Goal: Information Seeking & Learning: Learn about a topic

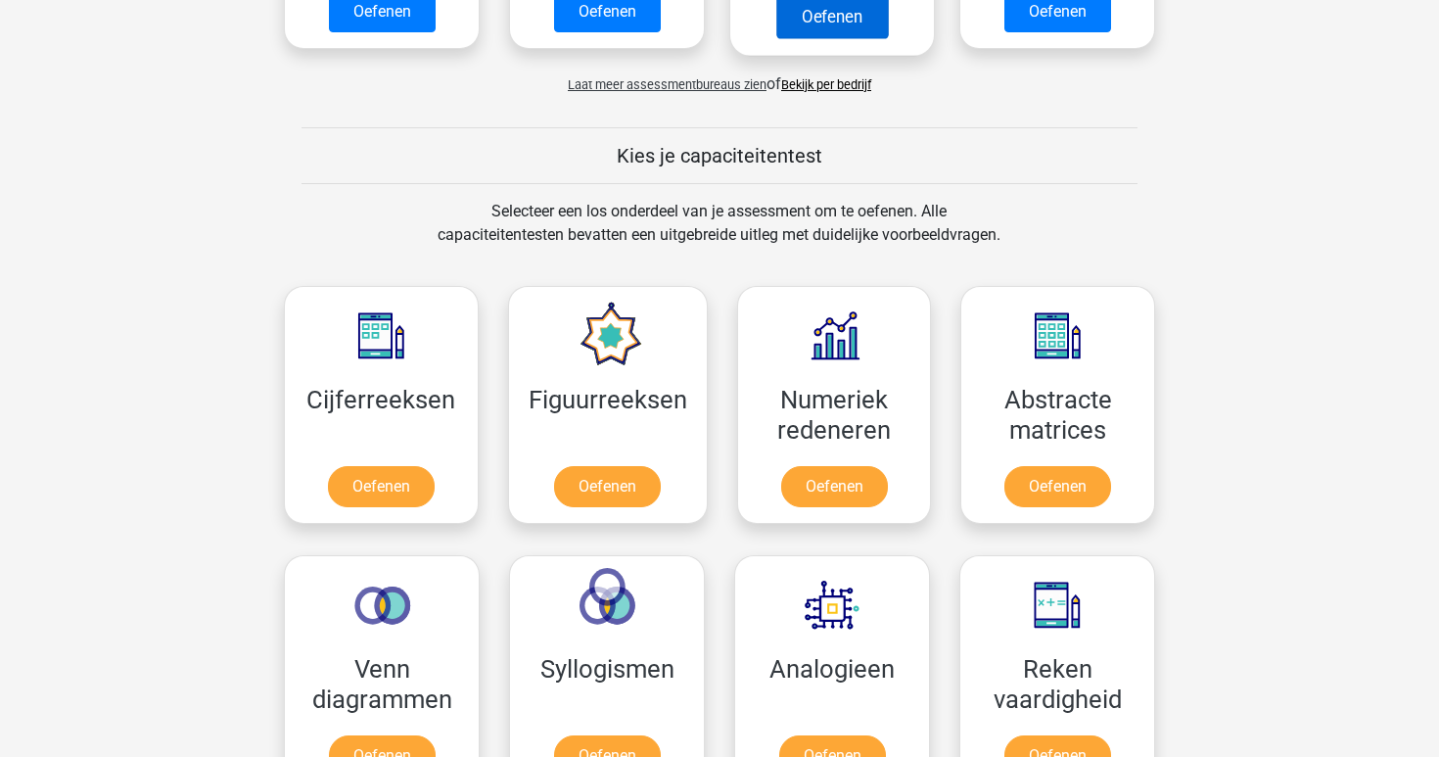
scroll to position [630, 0]
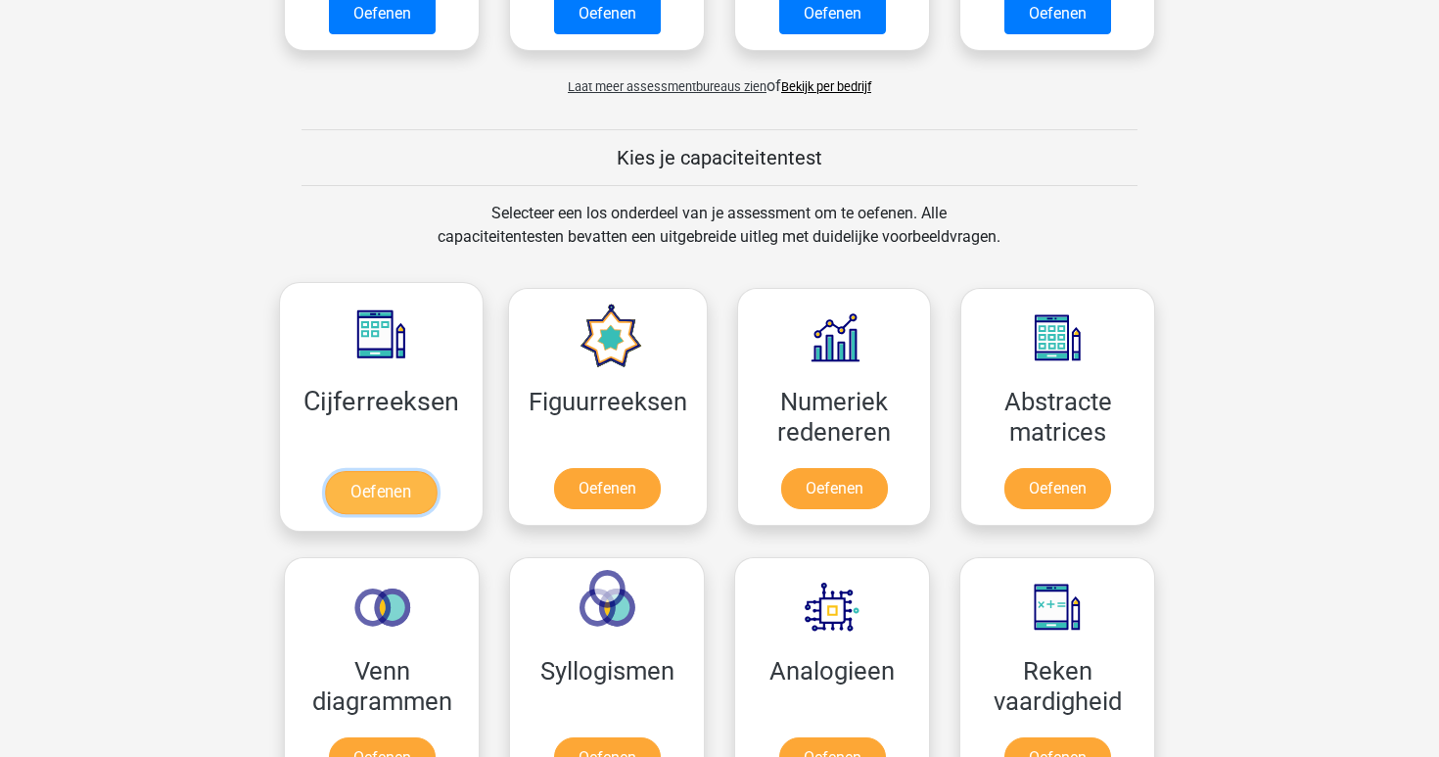
click at [396, 471] on link "Oefenen" at bounding box center [381, 492] width 112 height 43
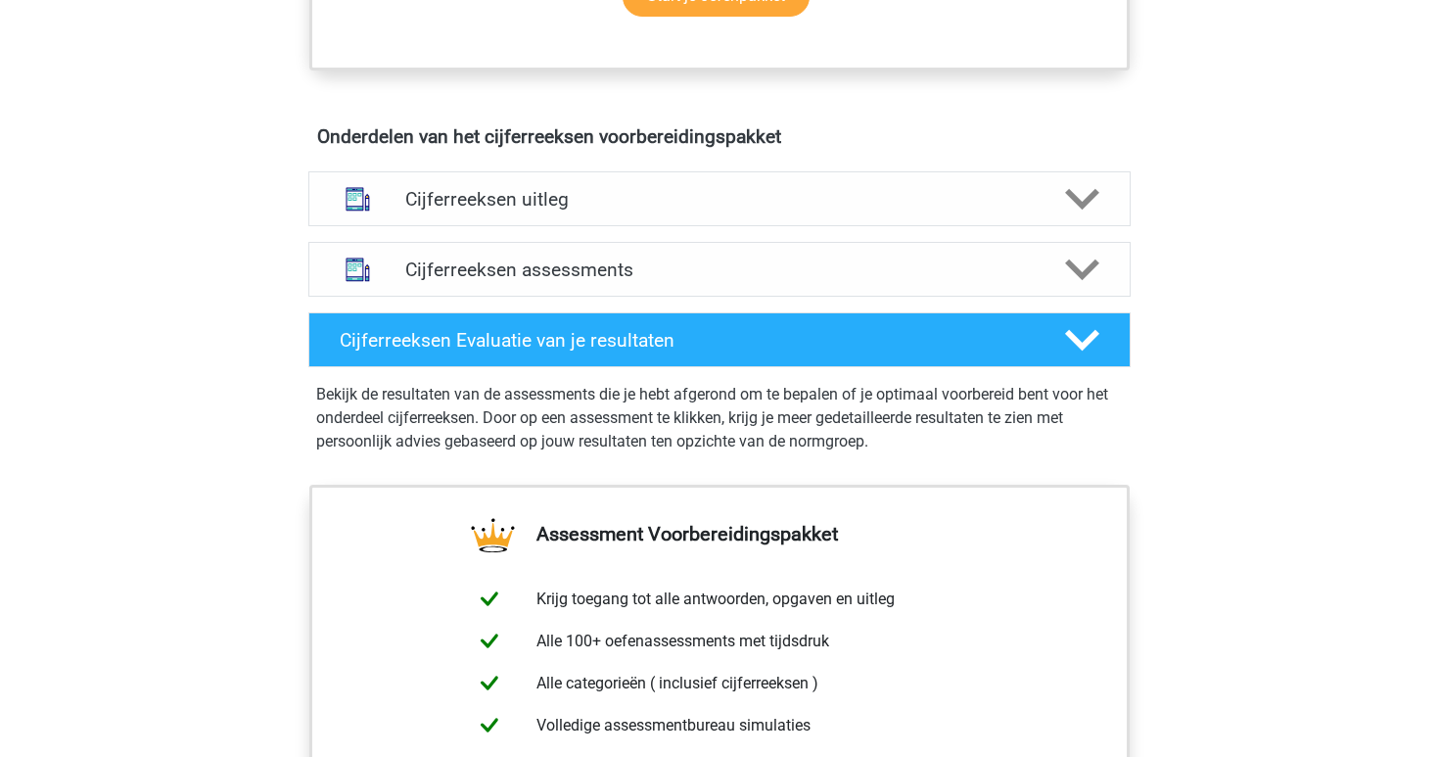
scroll to position [1024, 0]
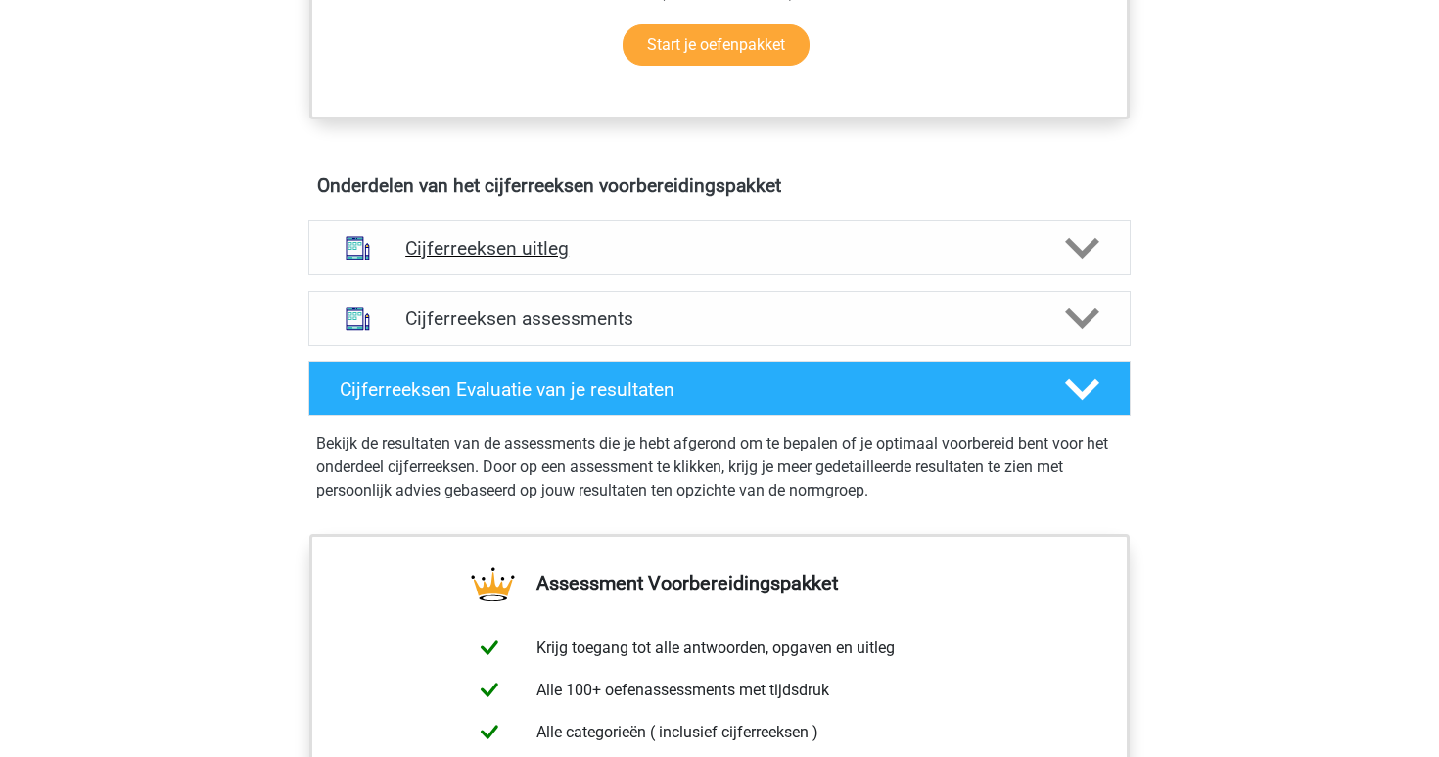
click at [1069, 256] on icon at bounding box center [1082, 248] width 34 height 34
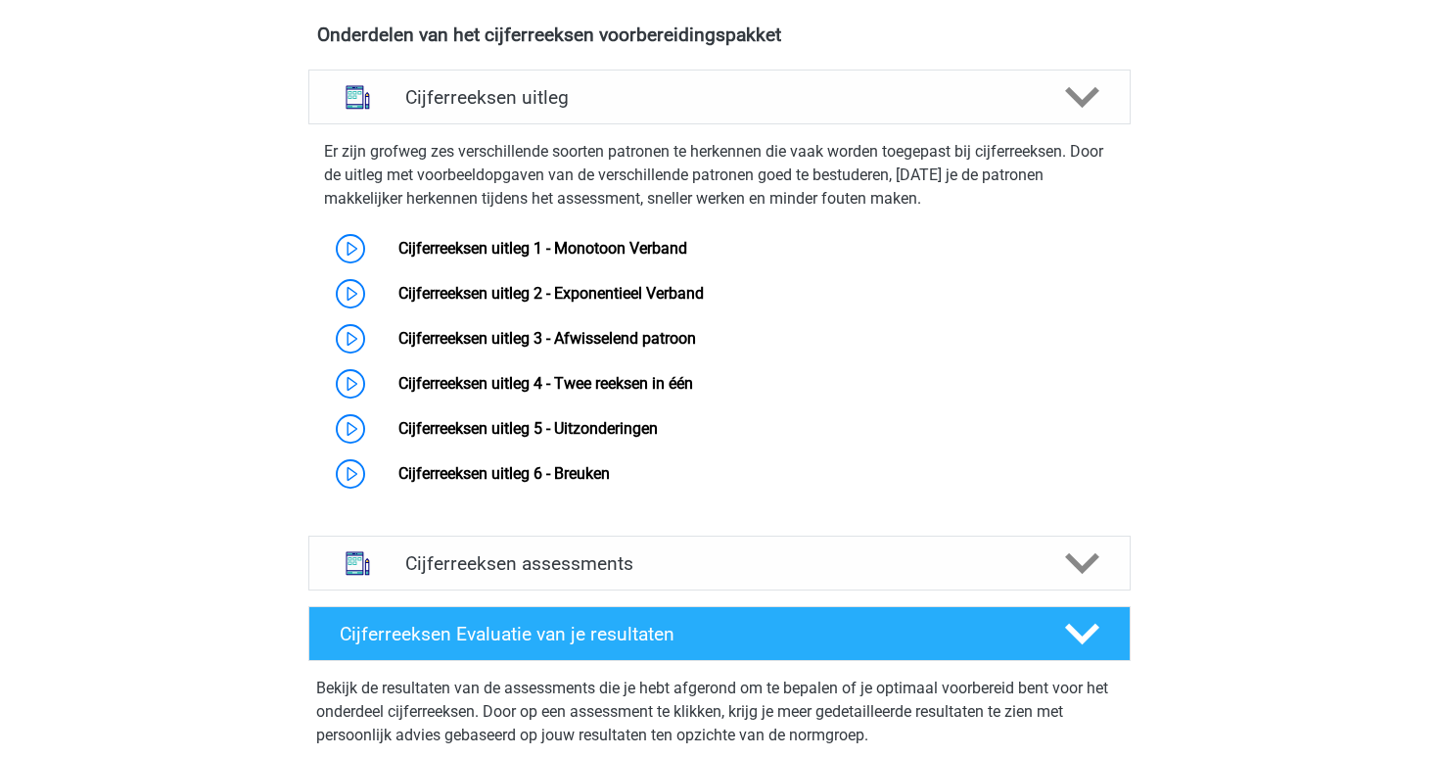
scroll to position [1206, 0]
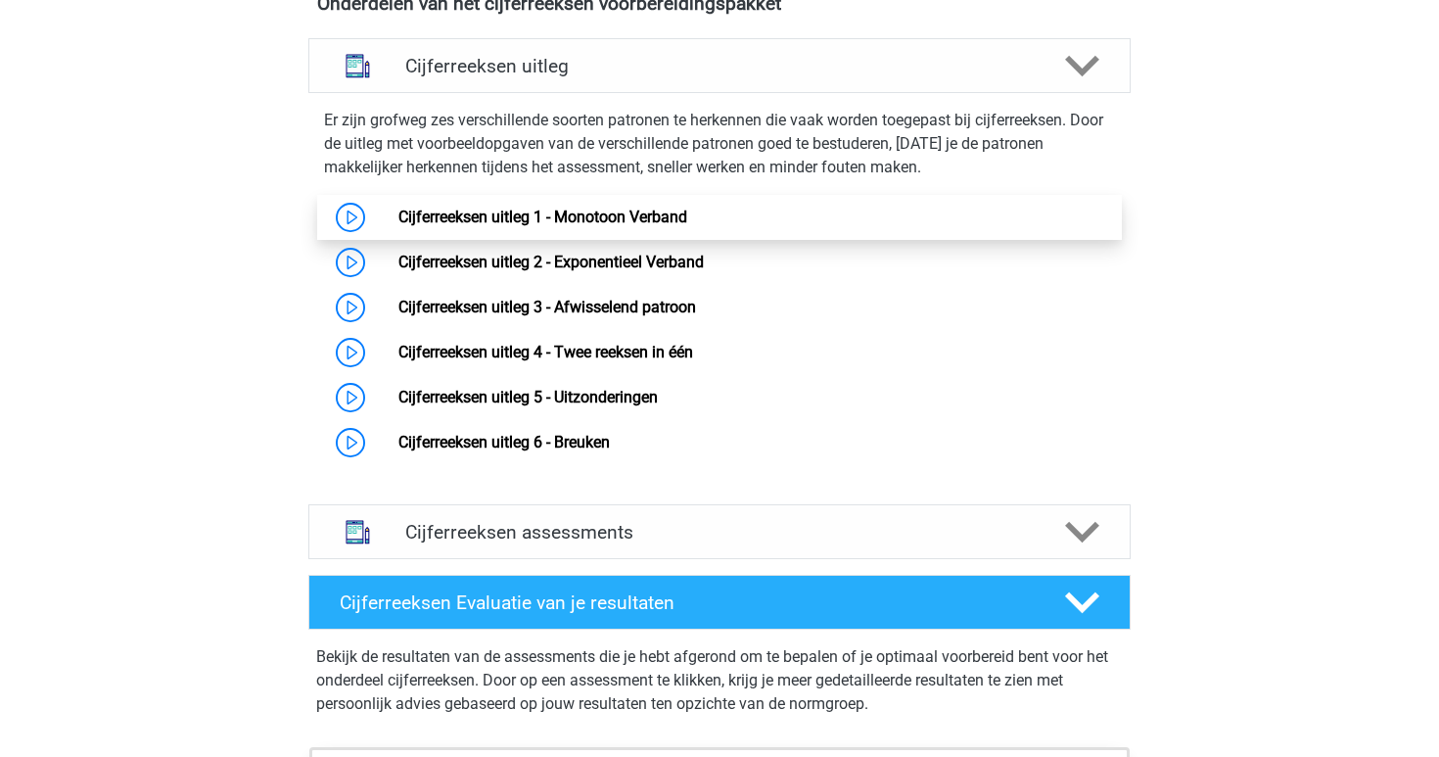
click at [687, 226] on link "Cijferreeksen uitleg 1 - Monotoon Verband" at bounding box center [542, 217] width 289 height 19
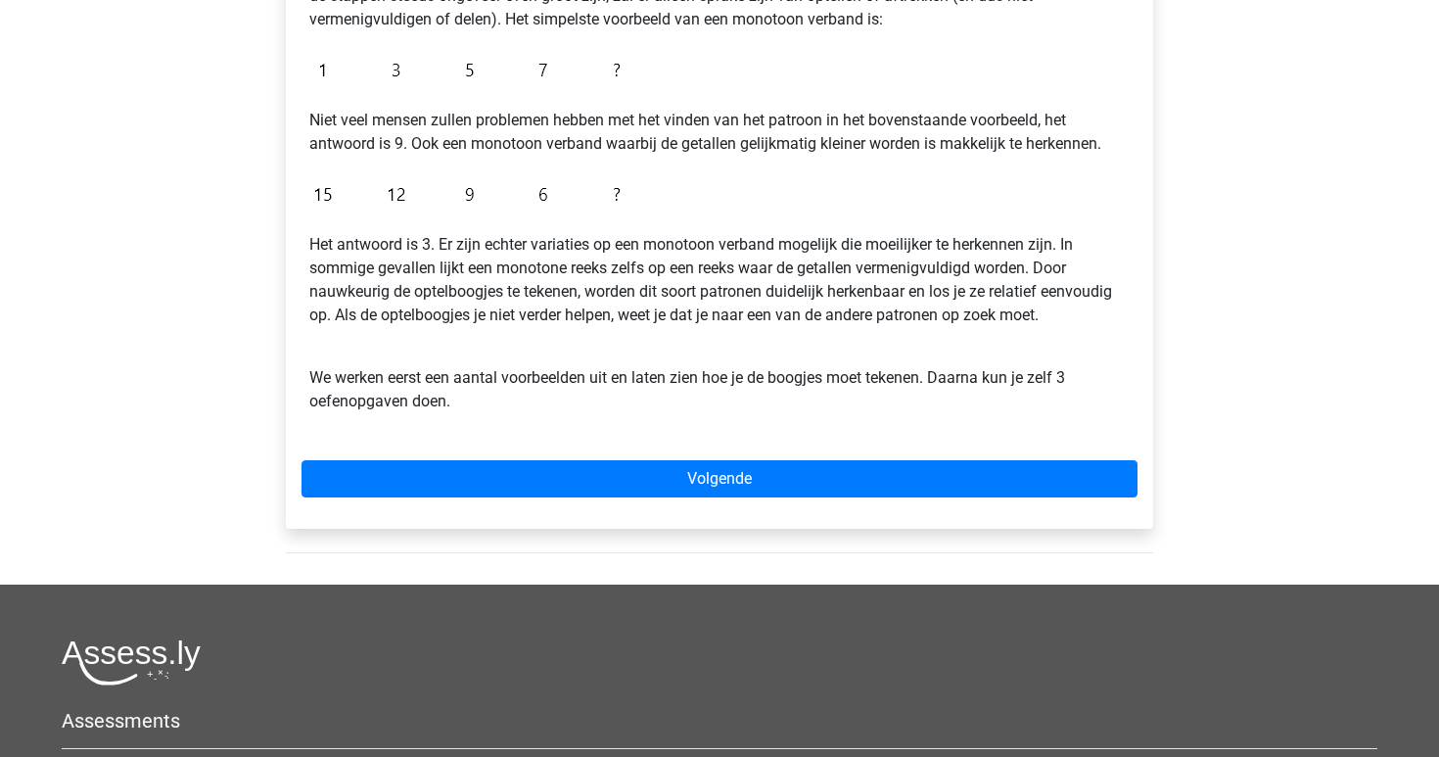
scroll to position [449, 0]
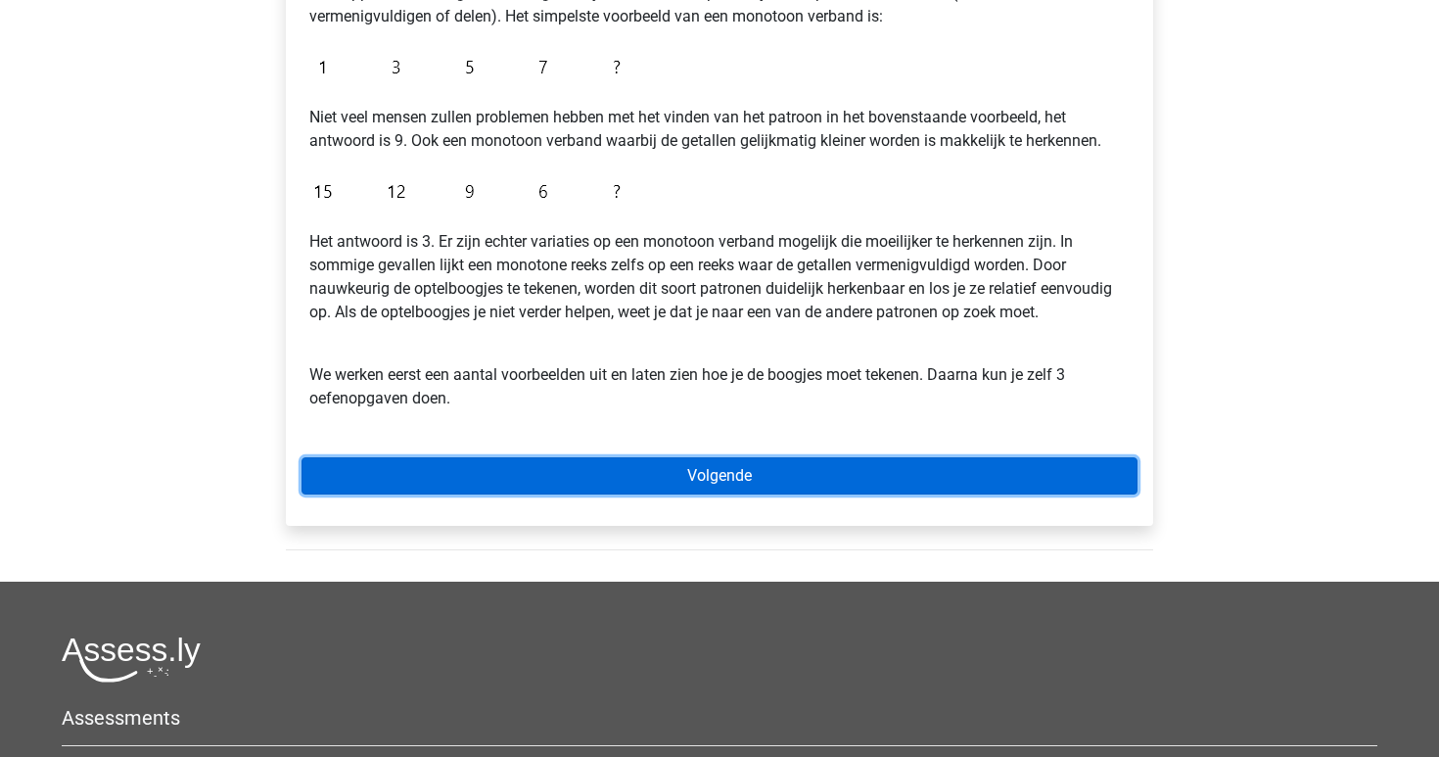
click at [726, 487] on link "Volgende" at bounding box center [720, 475] width 836 height 37
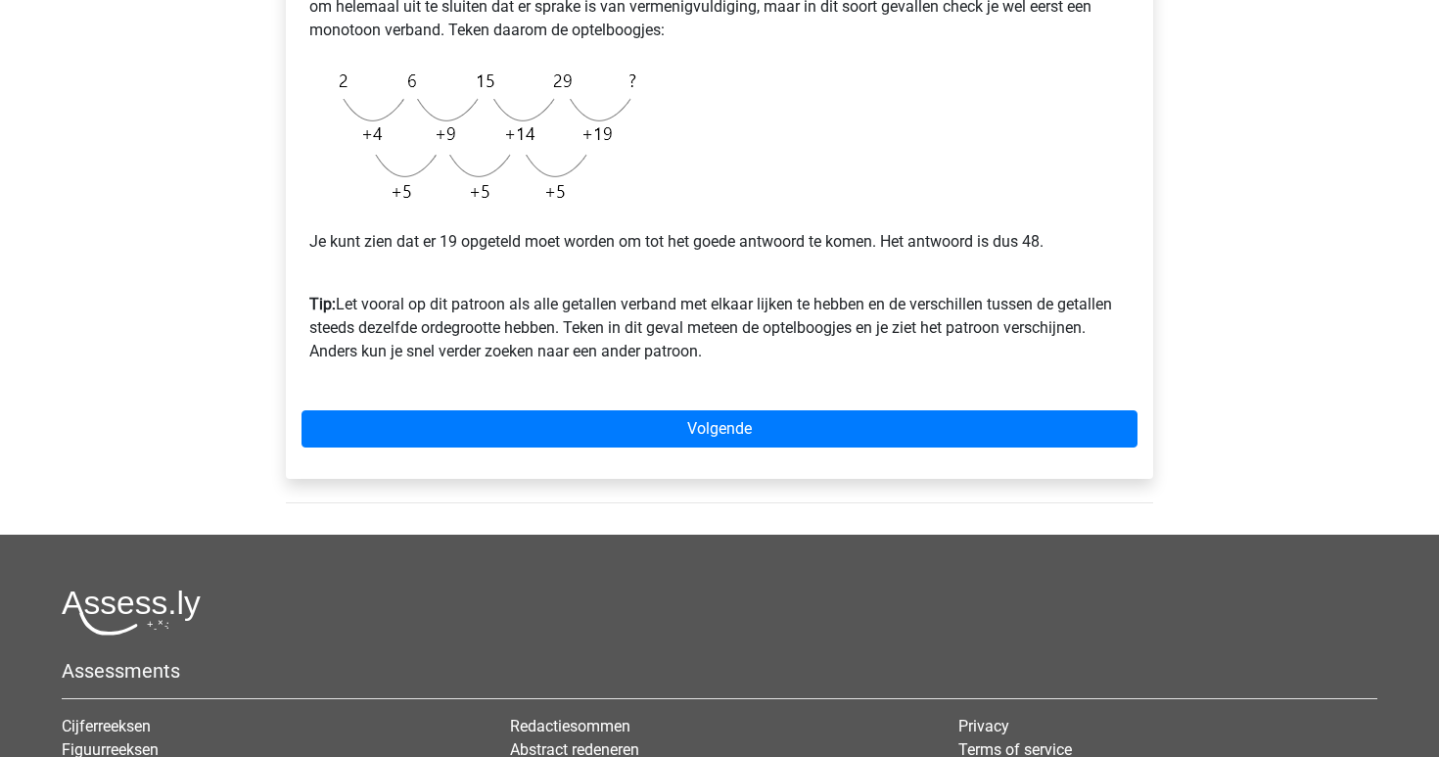
scroll to position [513, 0]
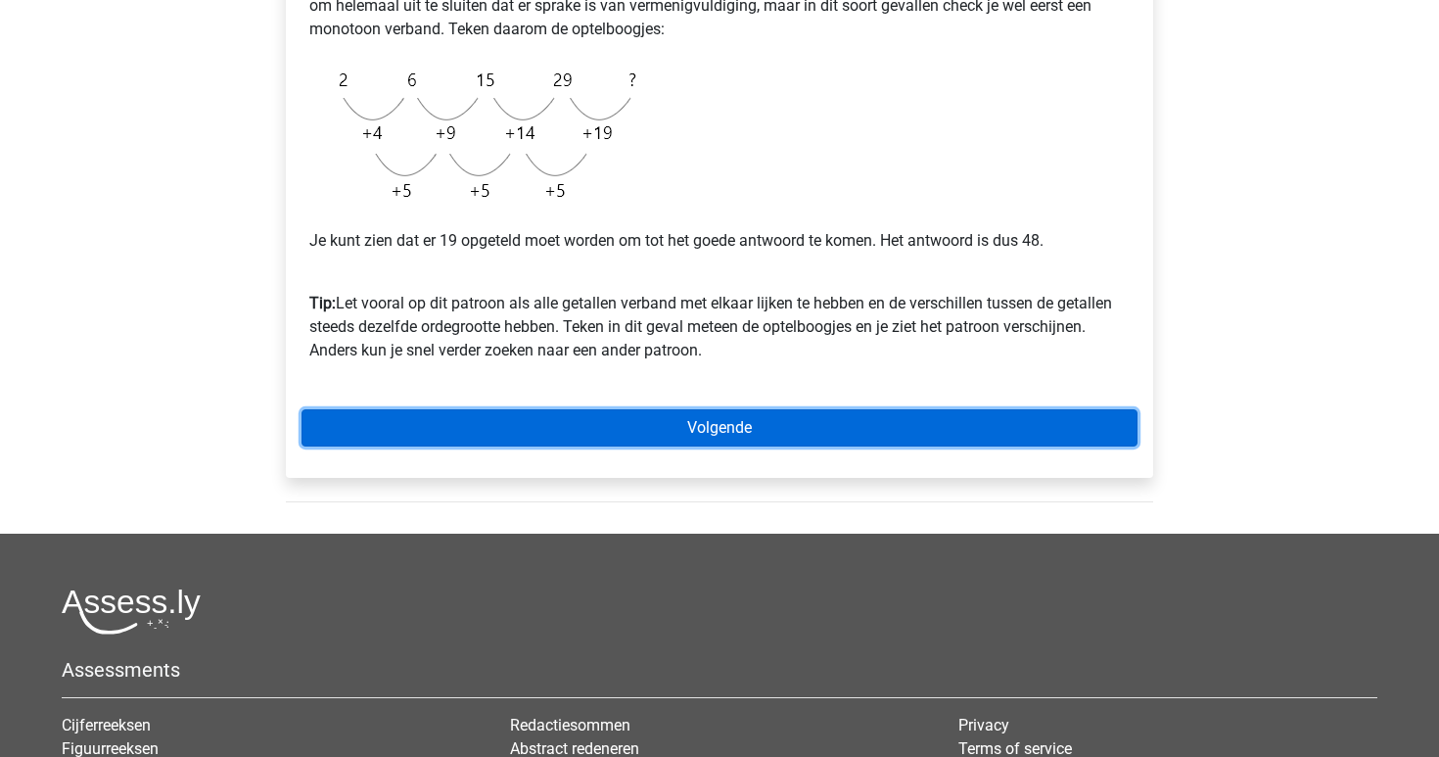
click at [687, 414] on link "Volgende" at bounding box center [720, 427] width 836 height 37
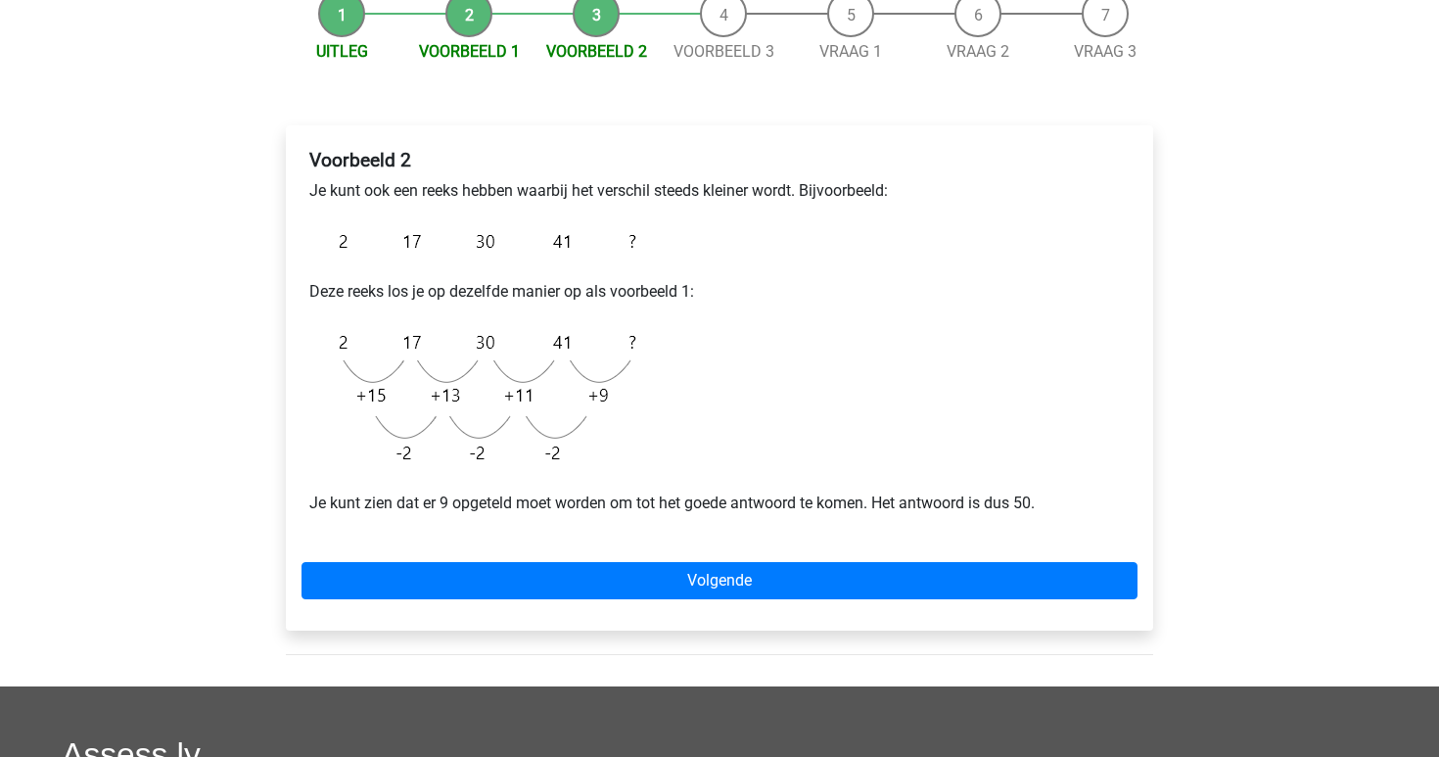
scroll to position [209, 0]
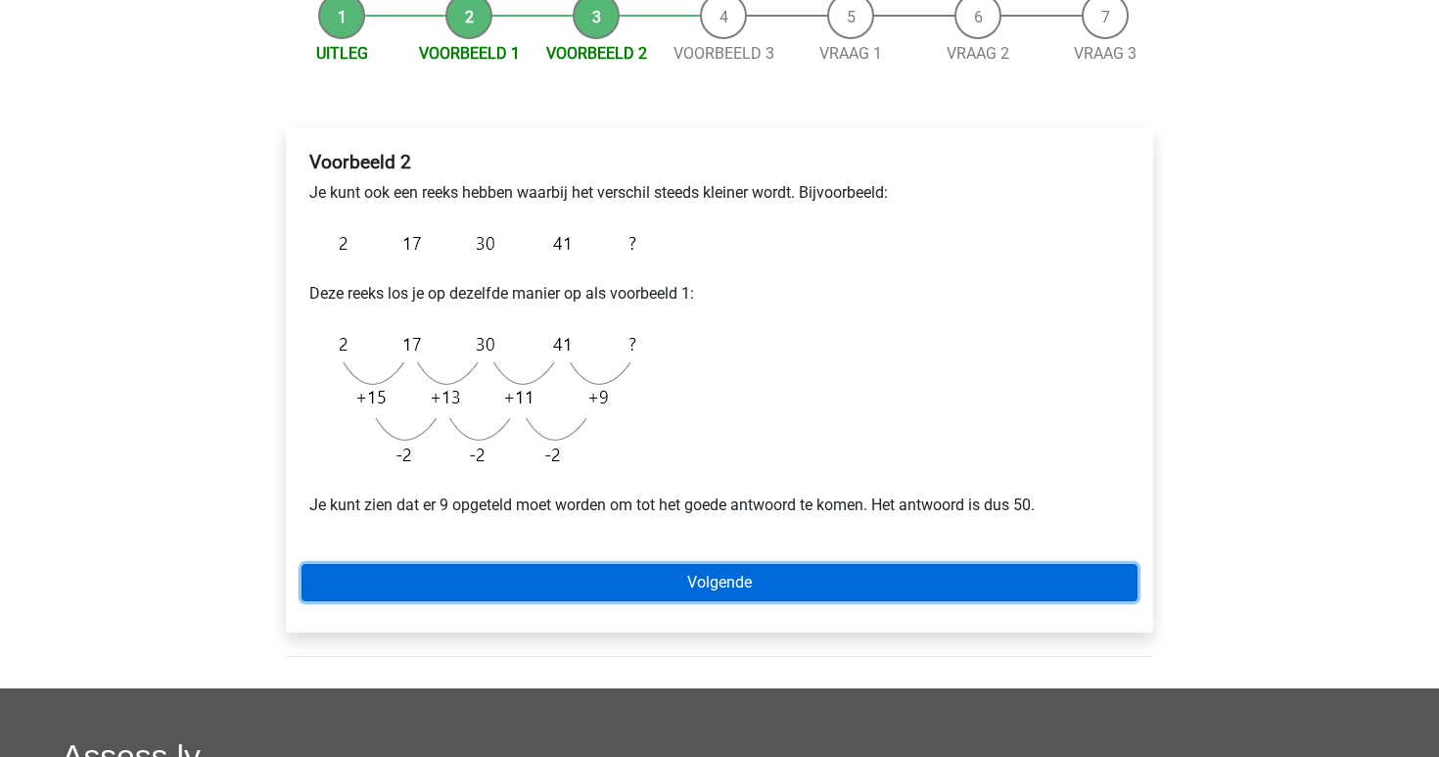
click at [622, 585] on link "Volgende" at bounding box center [720, 582] width 836 height 37
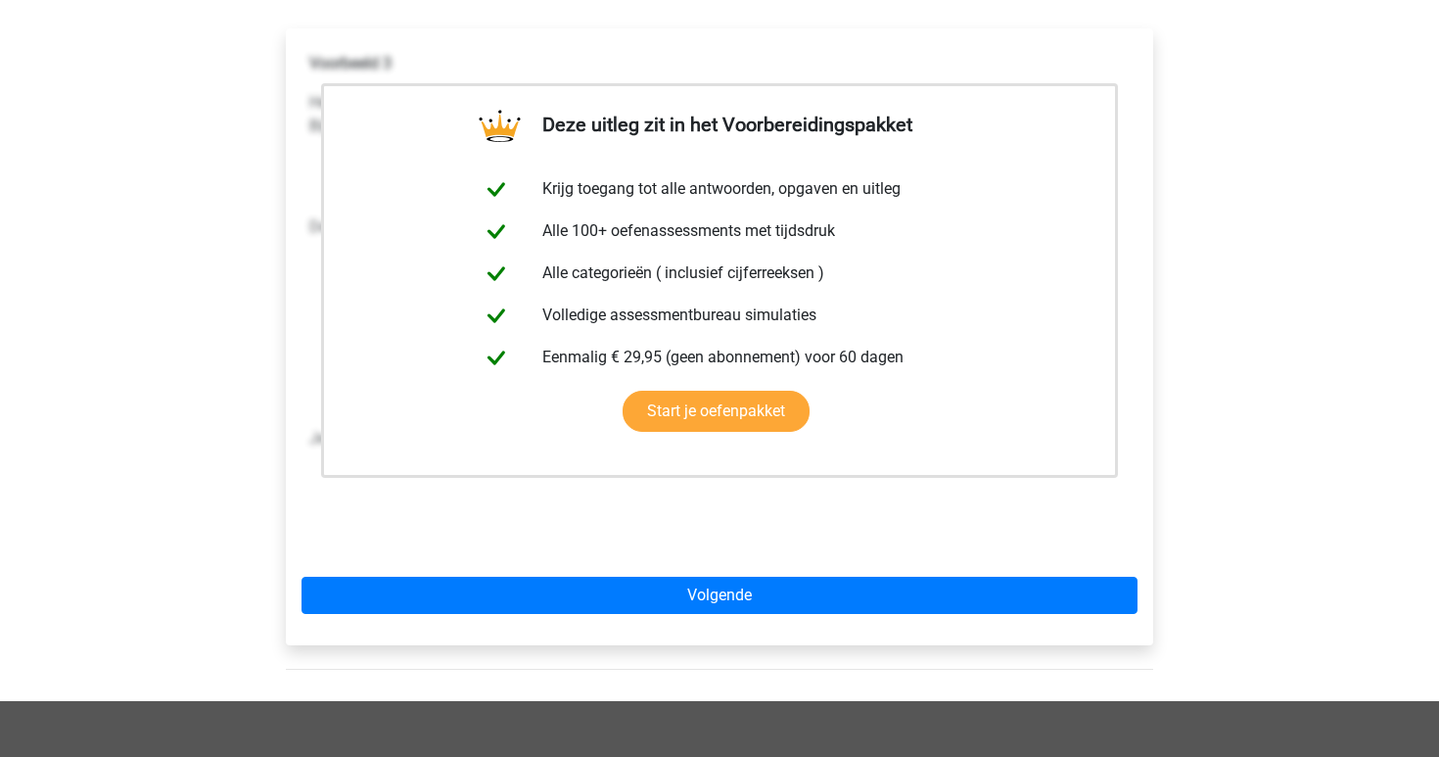
scroll to position [306, 0]
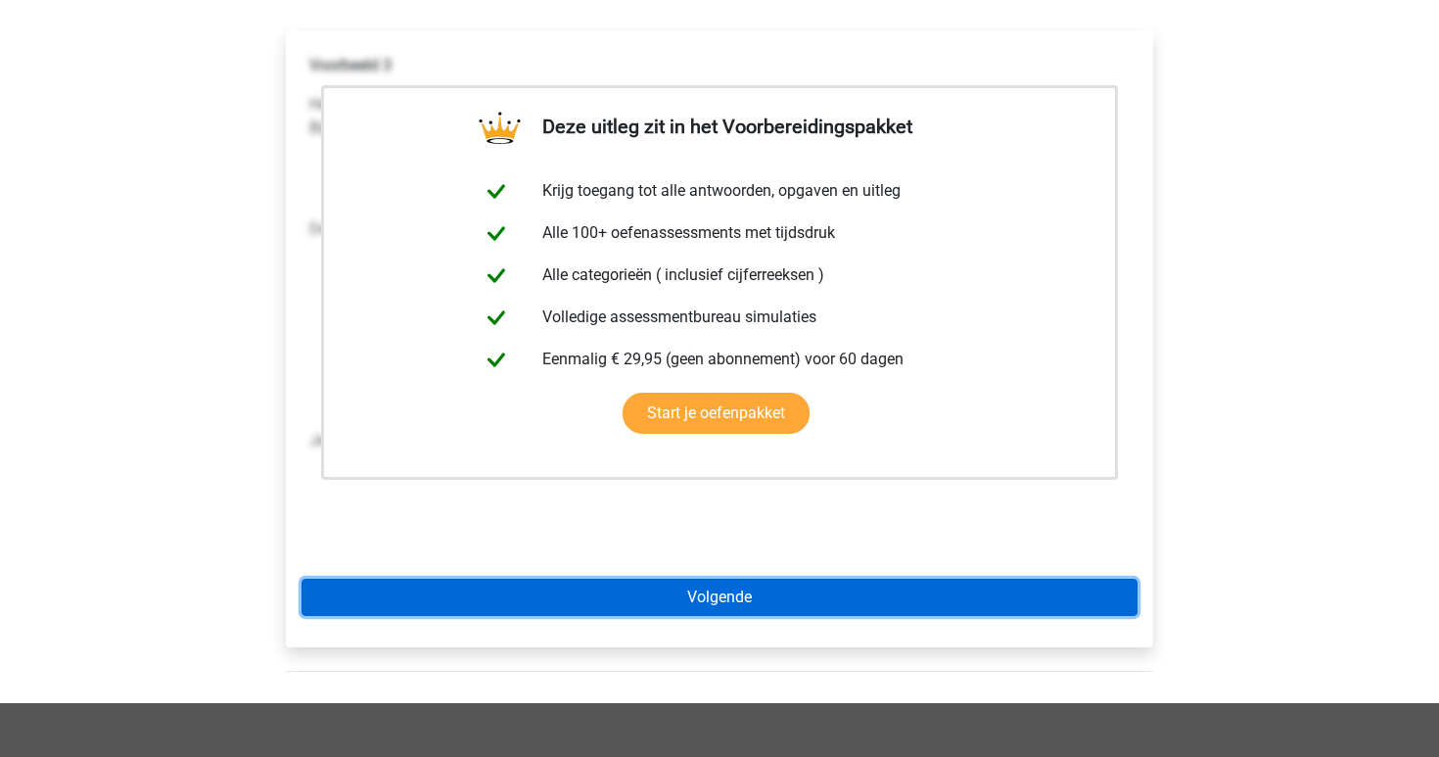
click at [665, 608] on link "Volgende" at bounding box center [720, 597] width 836 height 37
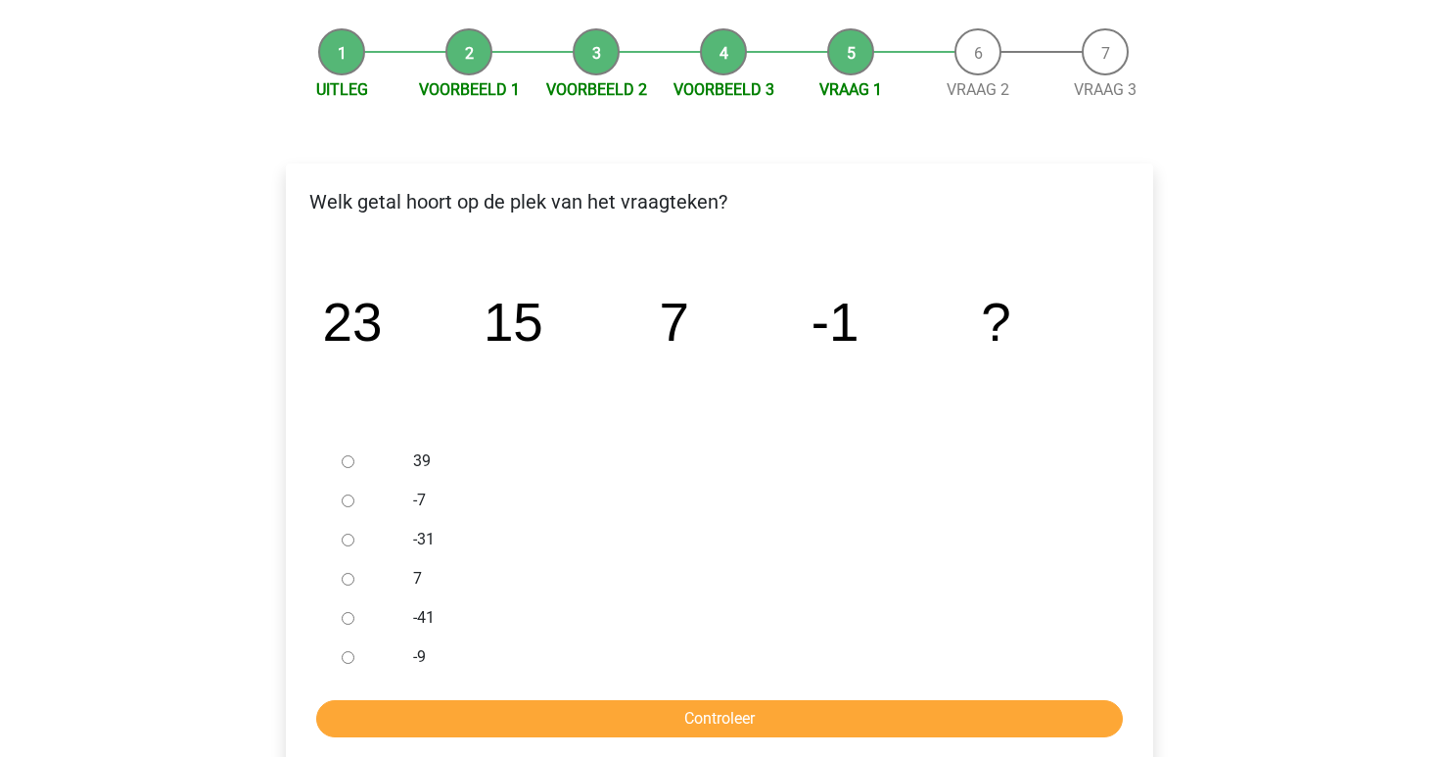
scroll to position [169, 0]
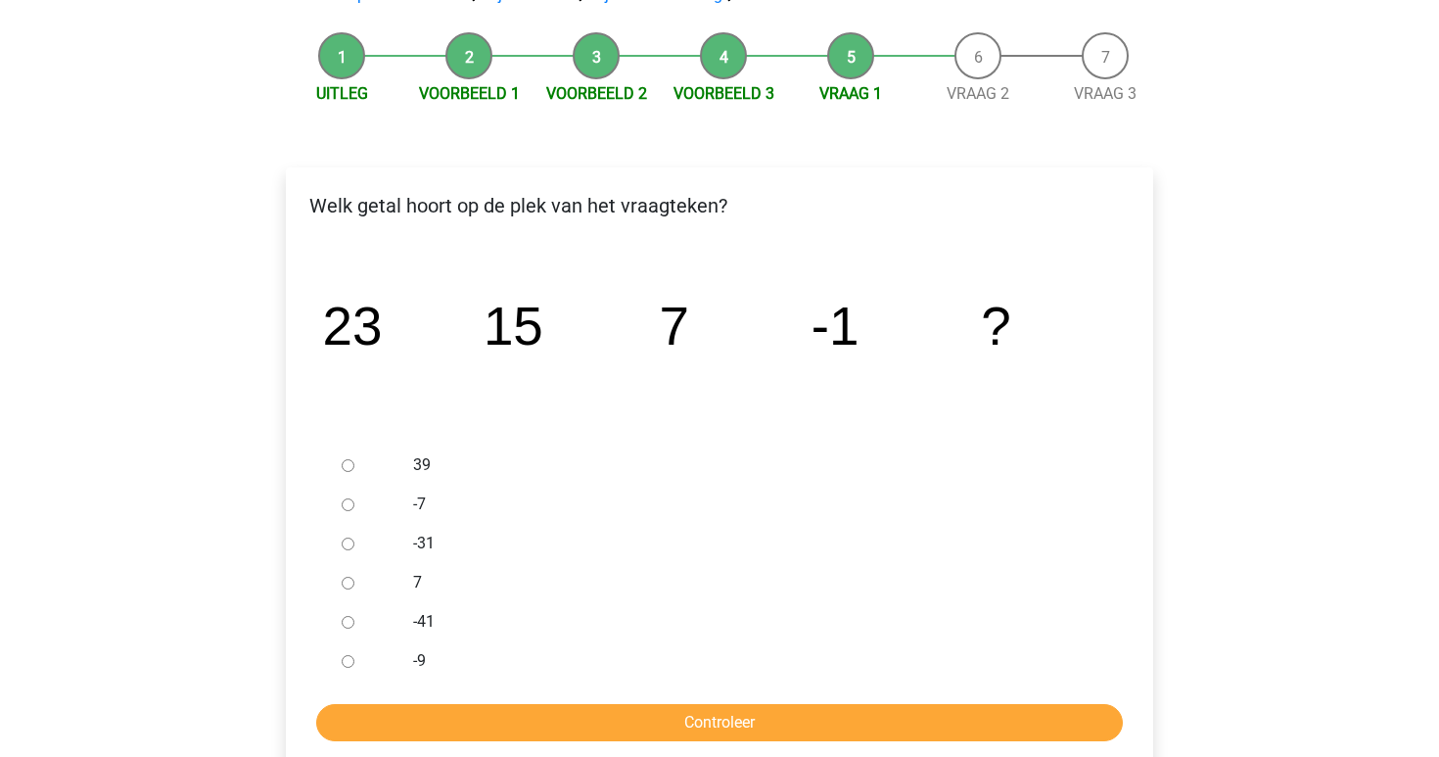
click at [405, 657] on div "-9" at bounding box center [751, 660] width 707 height 39
click at [339, 656] on div at bounding box center [366, 660] width 65 height 39
click at [352, 666] on input "-9" at bounding box center [348, 661] width 13 height 13
radio input "true"
click at [511, 702] on form "39 -7 -31 7 -41 -9 Controleer" at bounding box center [720, 593] width 836 height 296
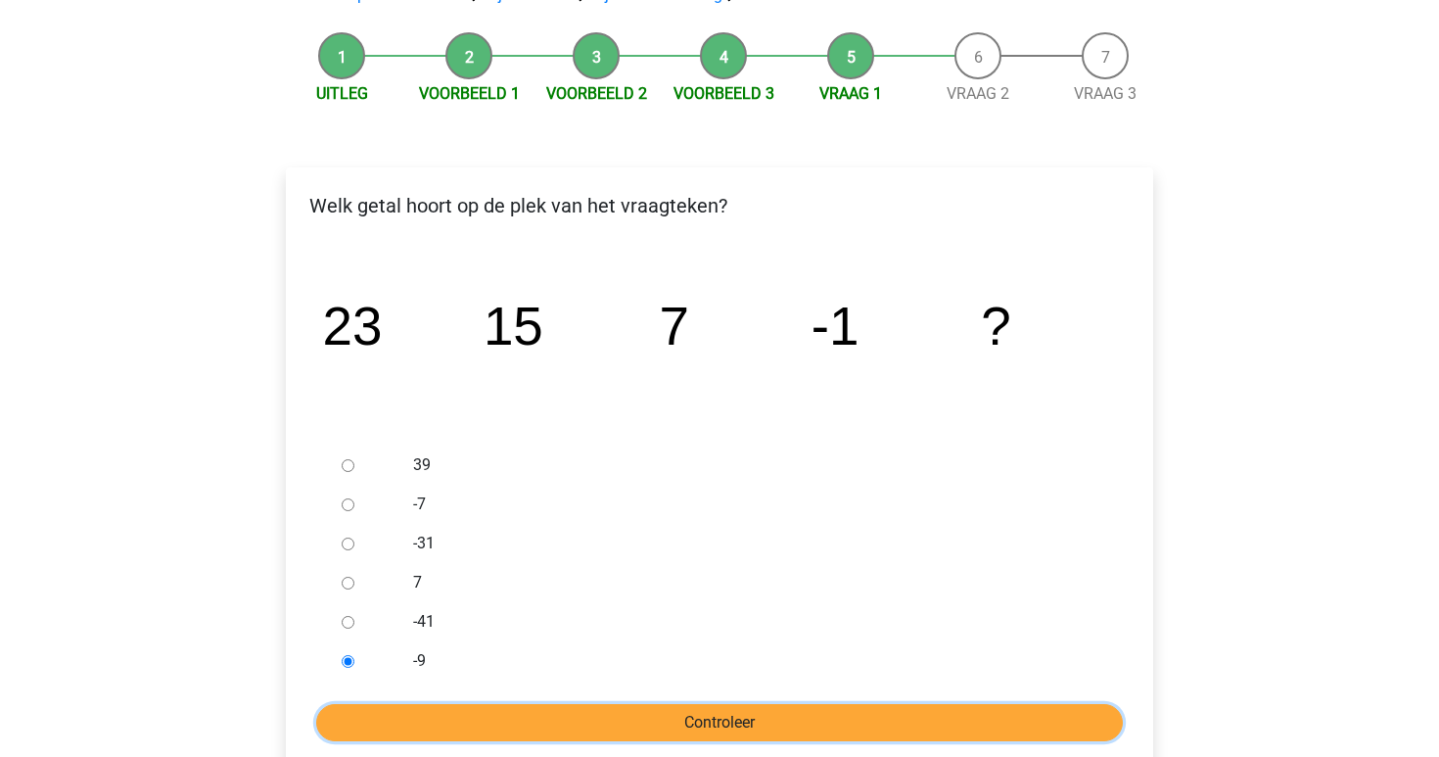
click at [513, 719] on input "Controleer" at bounding box center [719, 722] width 807 height 37
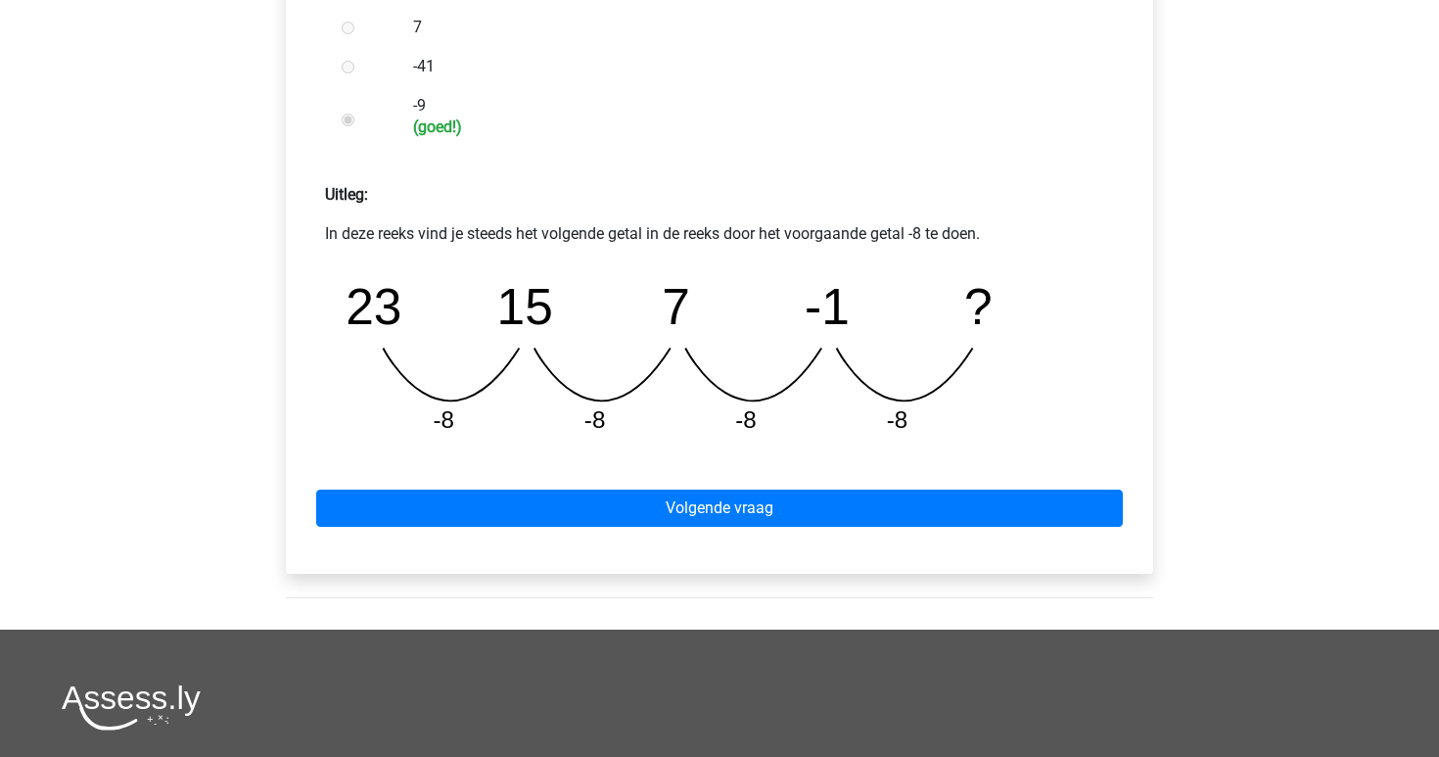
scroll to position [748, 0]
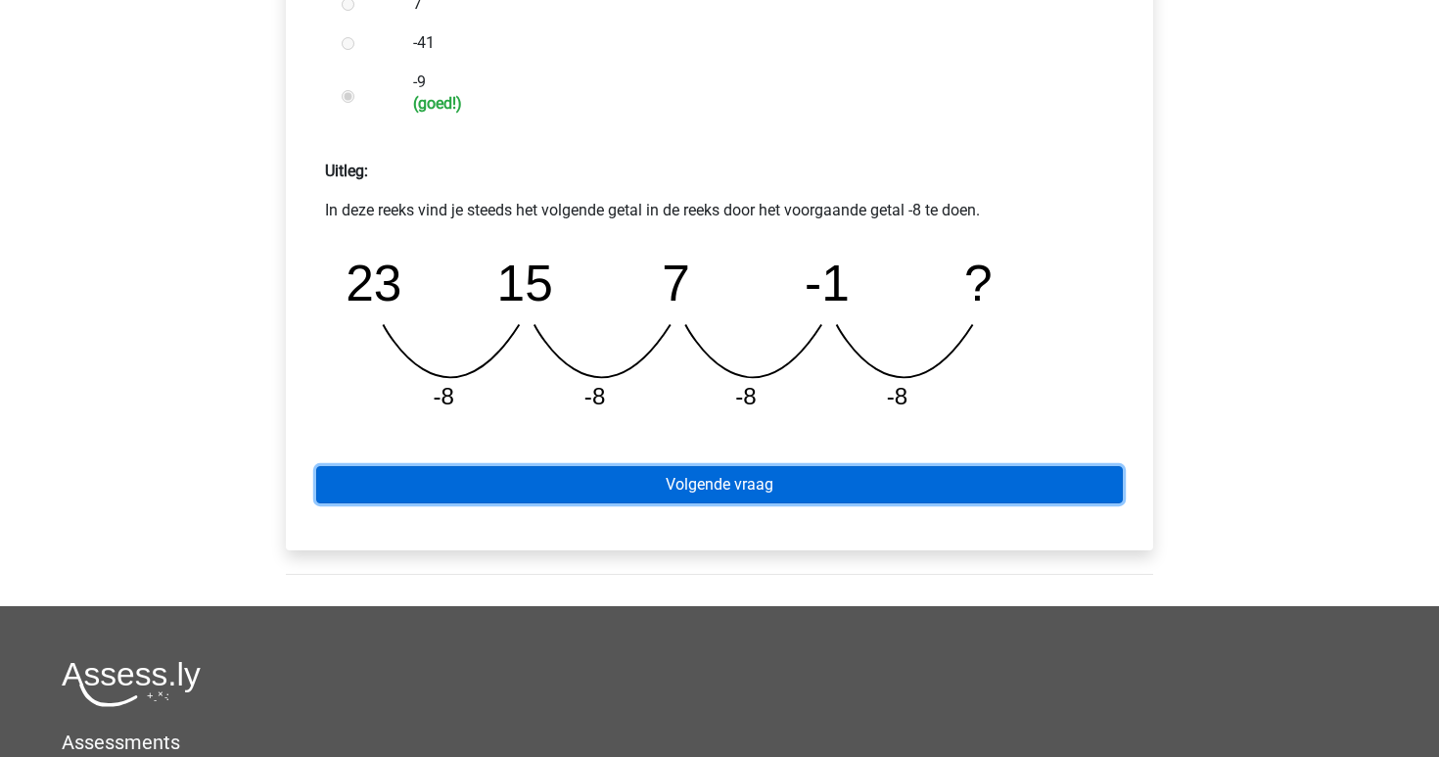
click at [834, 482] on link "Volgende vraag" at bounding box center [719, 484] width 807 height 37
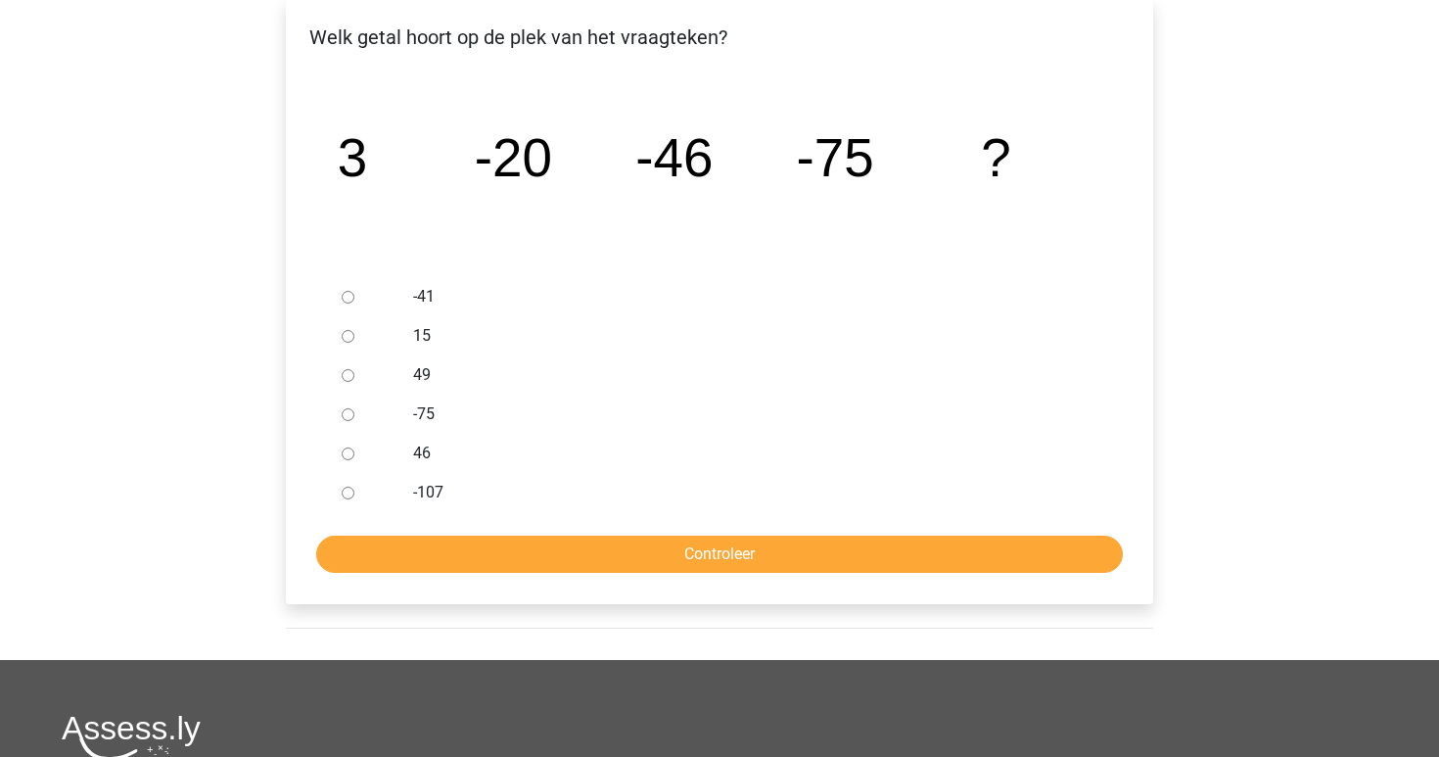
scroll to position [310, 0]
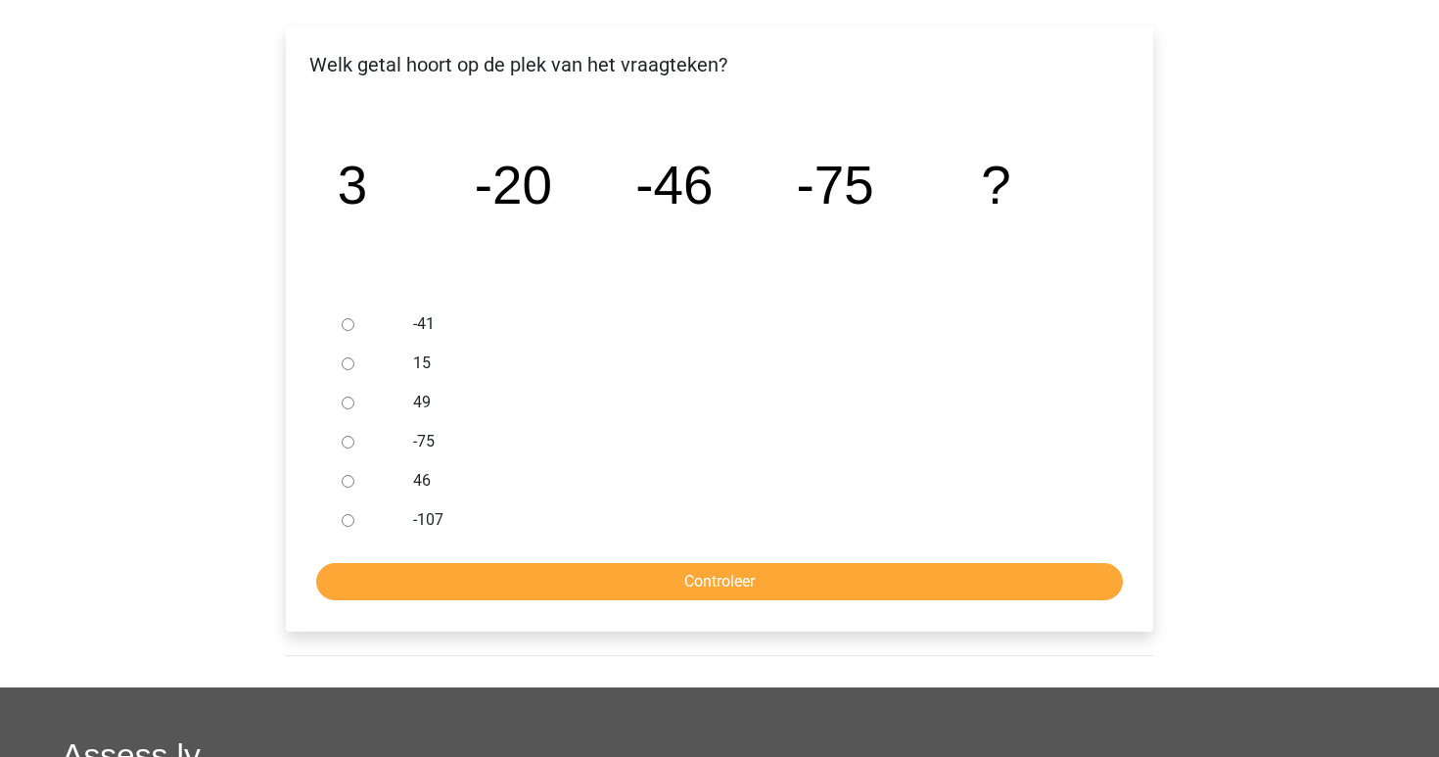
click at [433, 520] on label "-107" at bounding box center [751, 519] width 677 height 23
click at [354, 520] on input "-107" at bounding box center [348, 520] width 13 height 13
radio input "true"
click at [546, 566] on input "Controleer" at bounding box center [719, 581] width 807 height 37
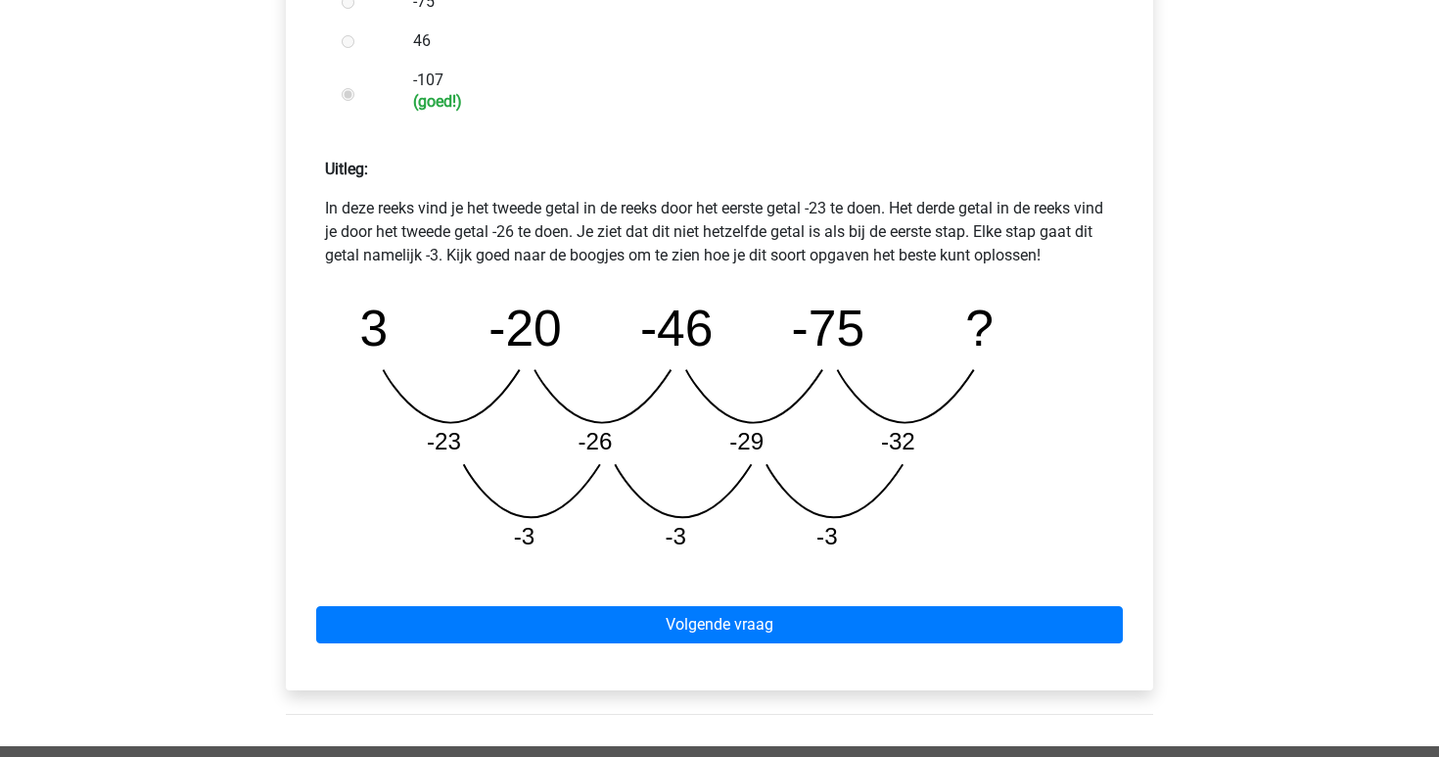
scroll to position [753, 0]
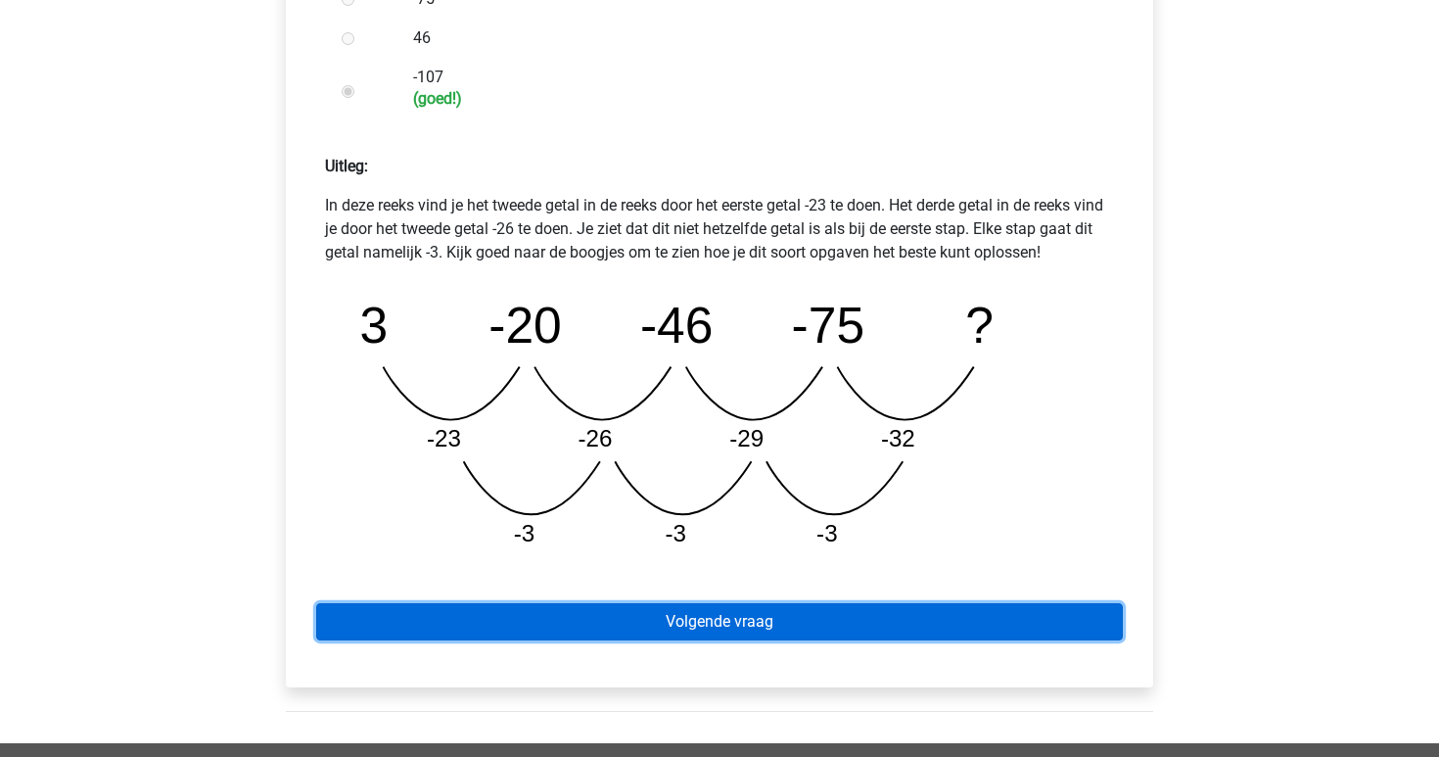
click at [840, 624] on link "Volgende vraag" at bounding box center [719, 621] width 807 height 37
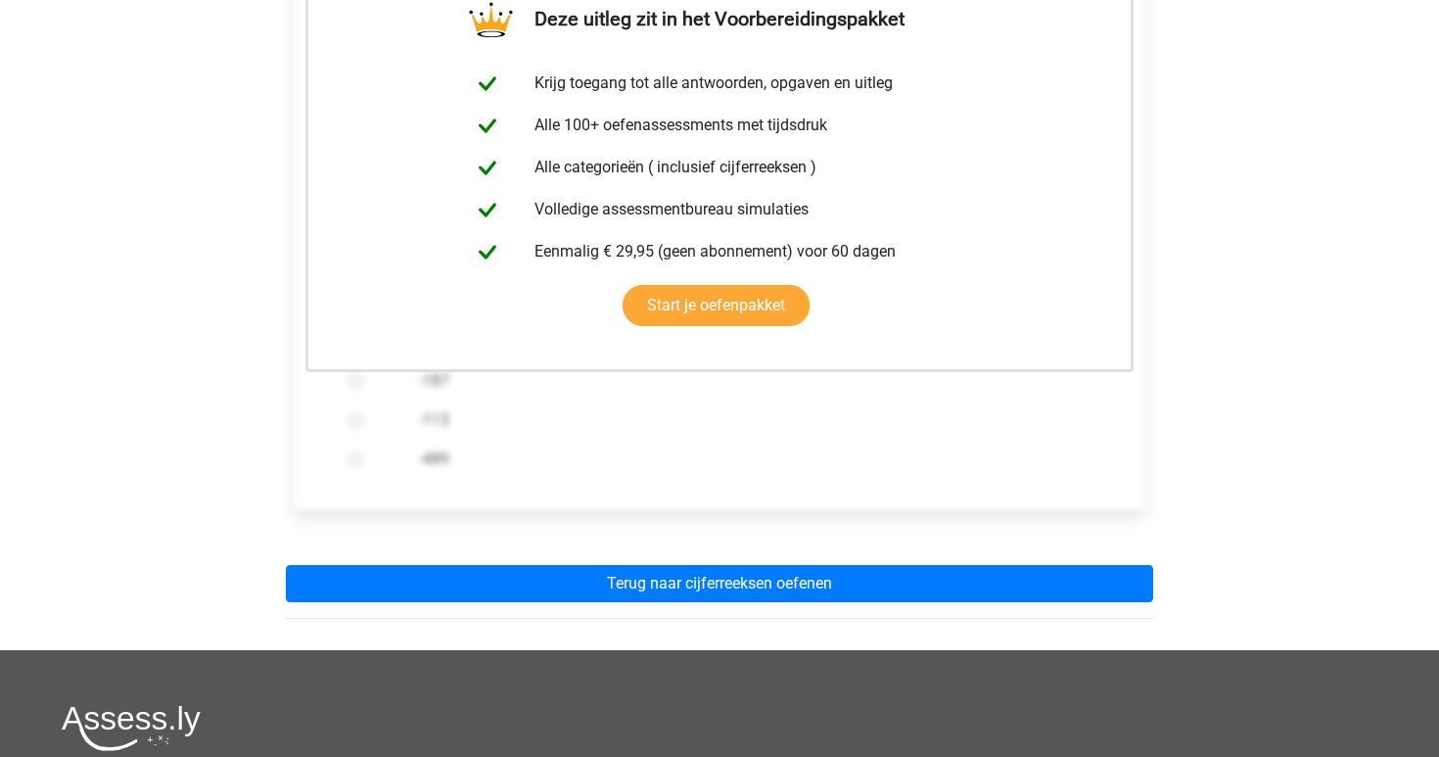
scroll to position [380, 0]
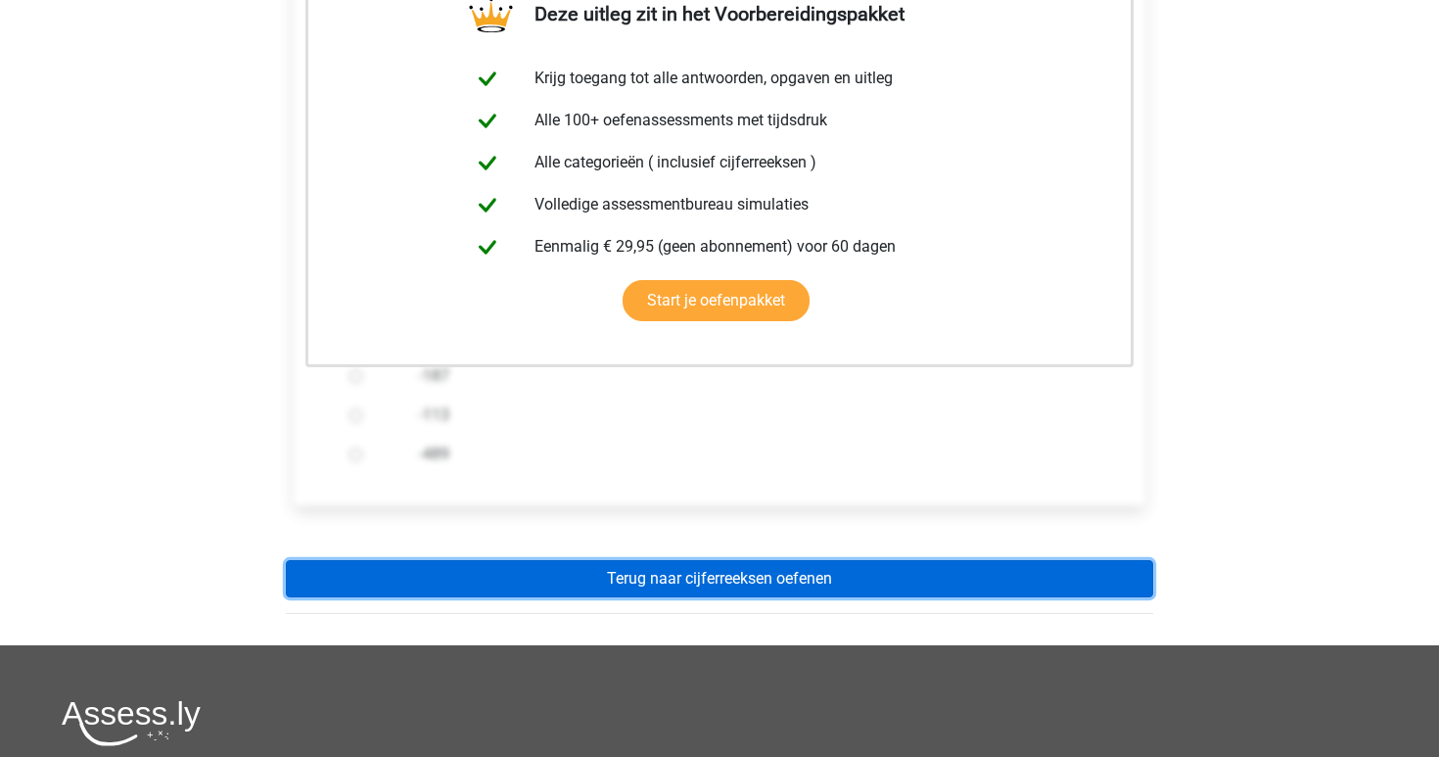
click at [807, 579] on link "Terug naar cijferreeksen oefenen" at bounding box center [719, 578] width 867 height 37
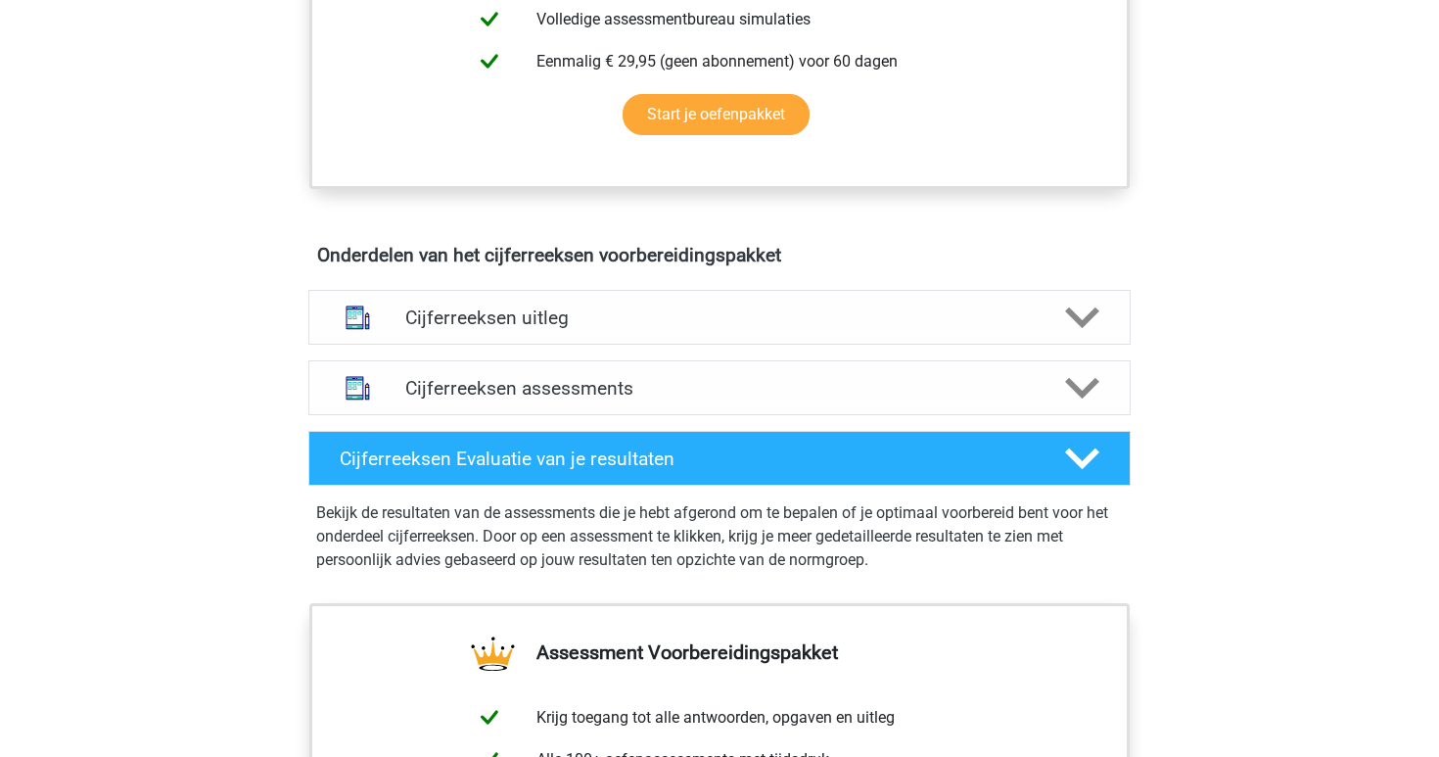
scroll to position [957, 0]
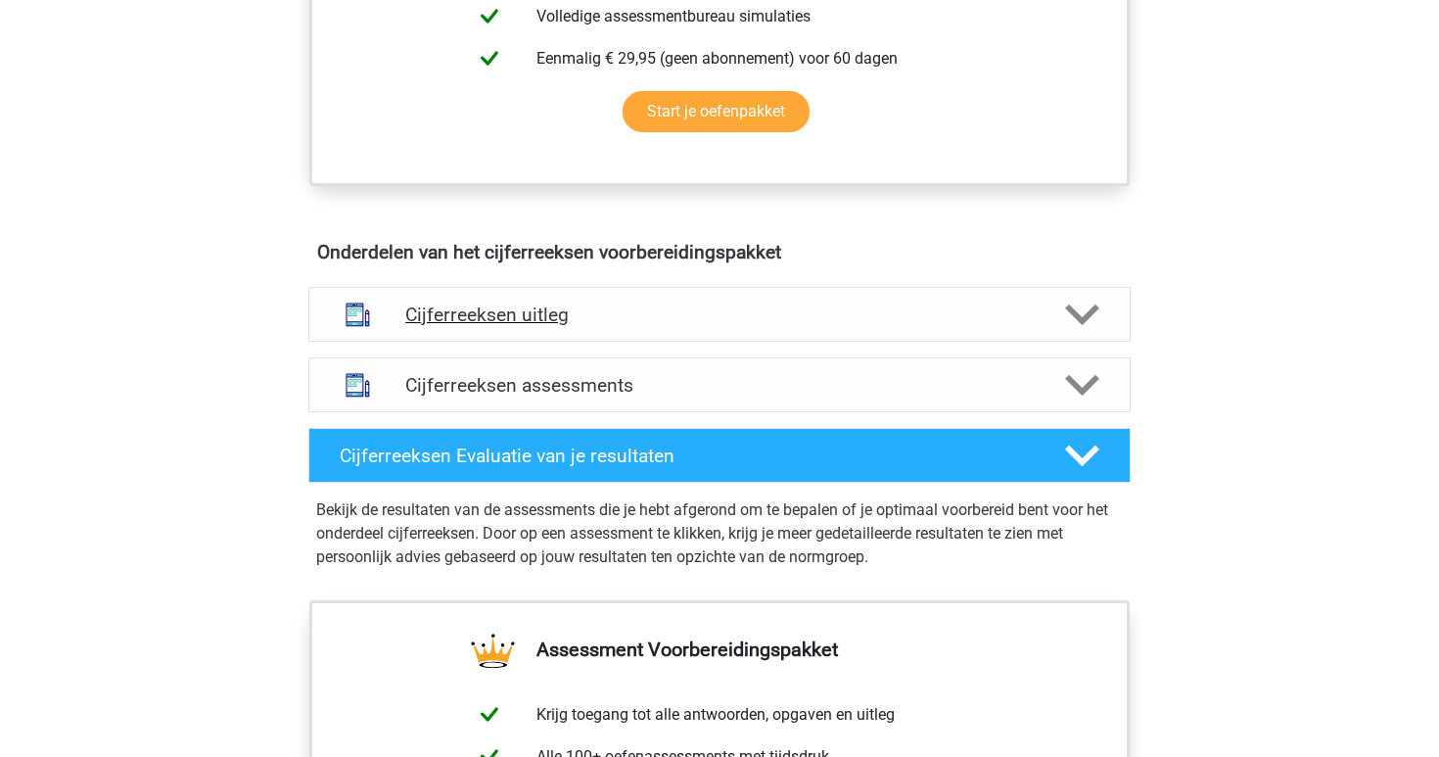
click at [719, 326] on h4 "Cijferreeksen uitleg" at bounding box center [719, 314] width 628 height 23
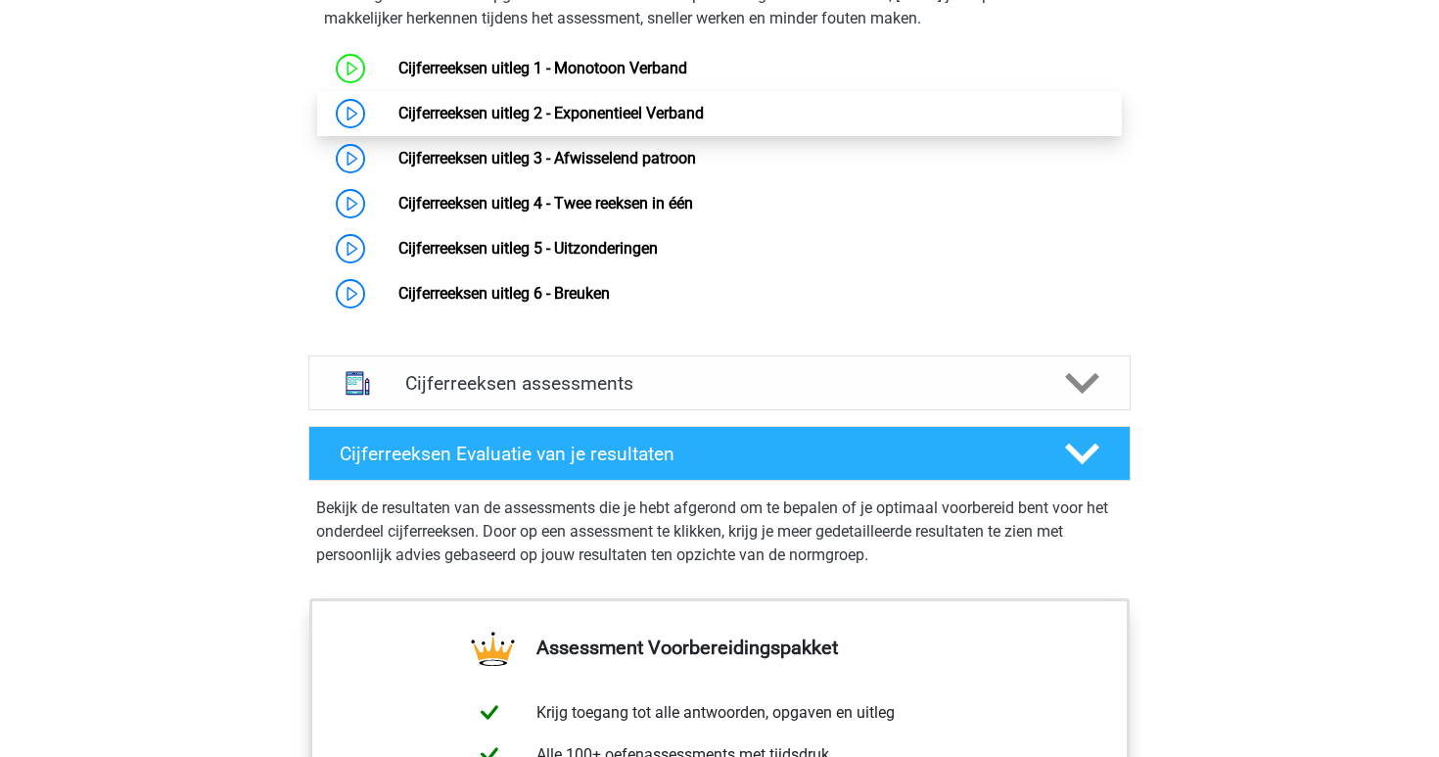
scroll to position [1356, 0]
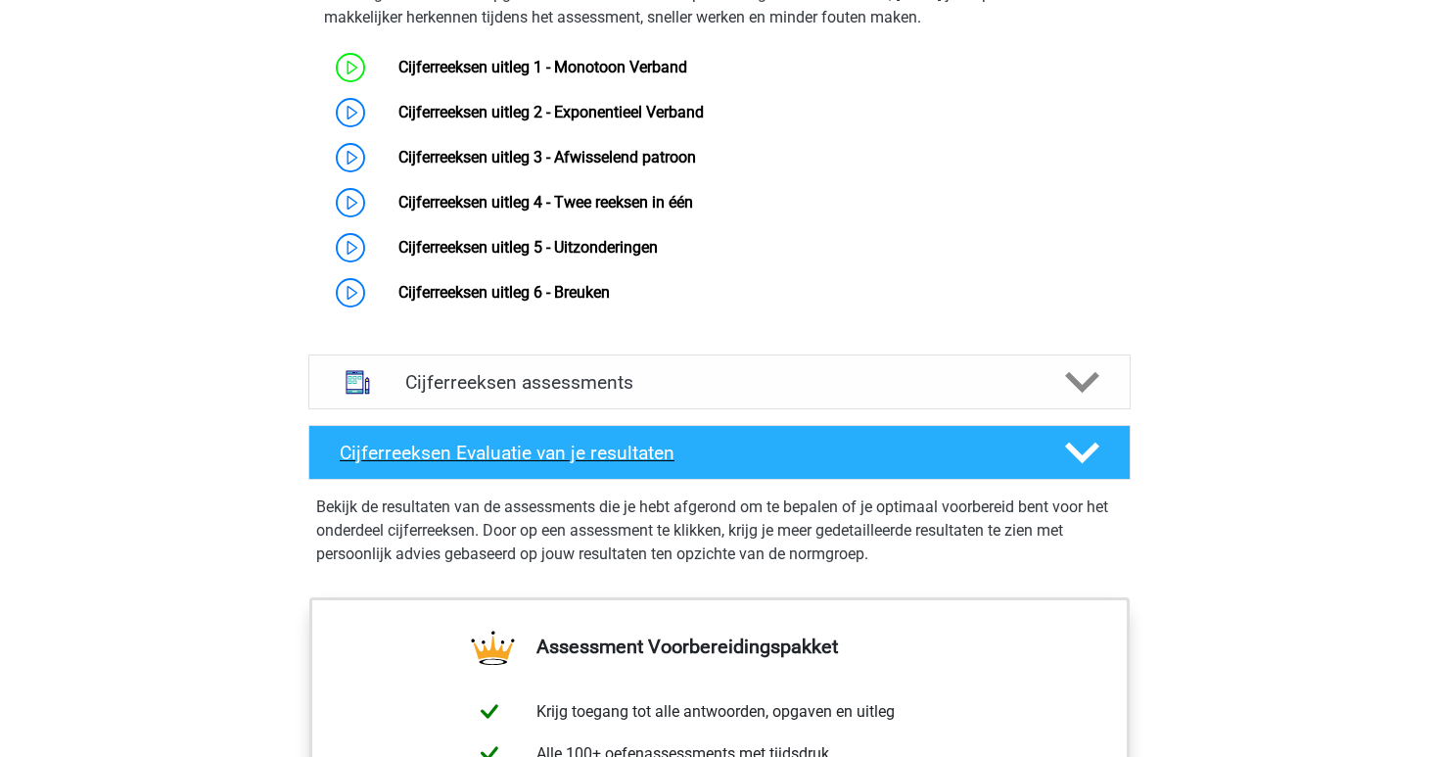
click at [652, 480] on div "Cijferreeksen Evaluatie van je resultaten" at bounding box center [719, 452] width 822 height 55
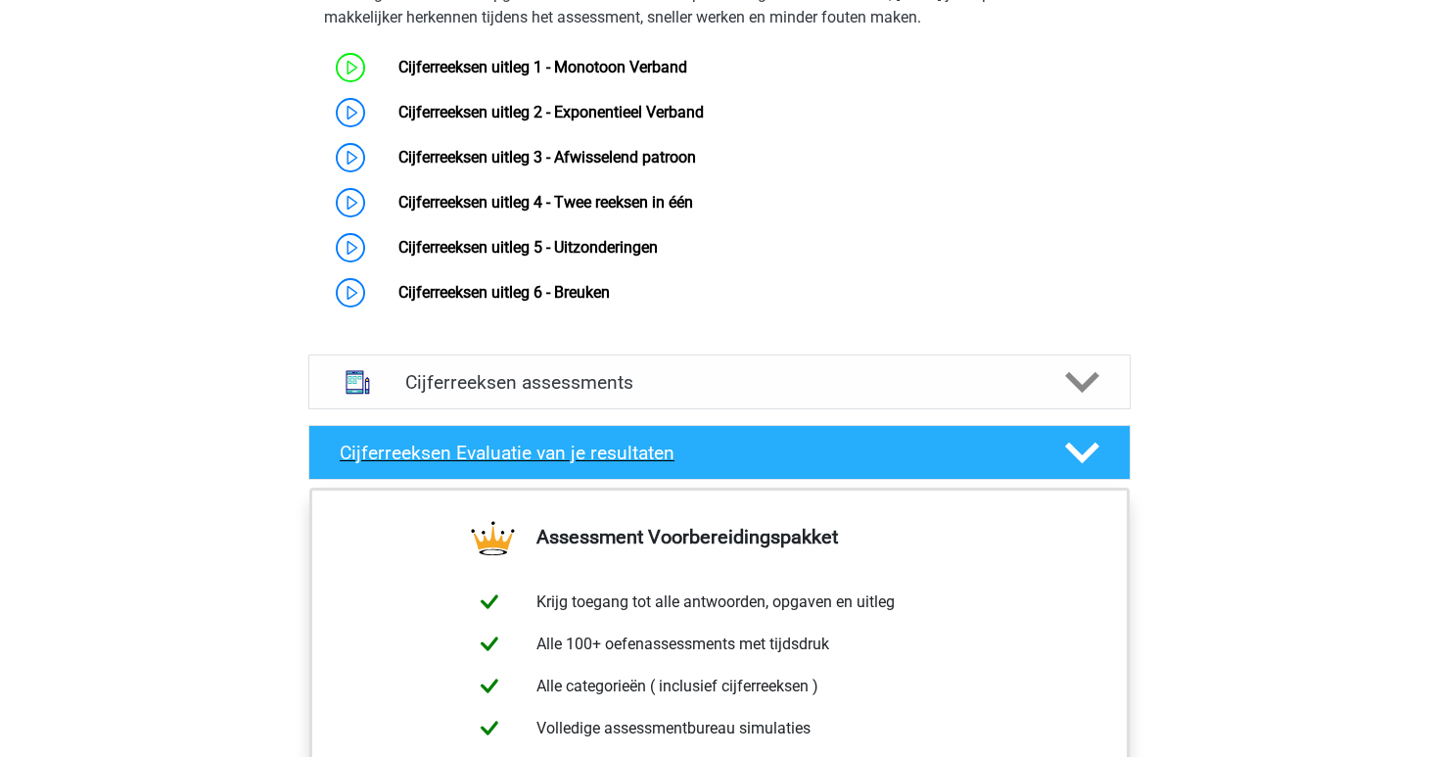
click at [797, 464] on h4 "Cijferreeksen Evaluatie van je resultaten" at bounding box center [687, 452] width 694 height 23
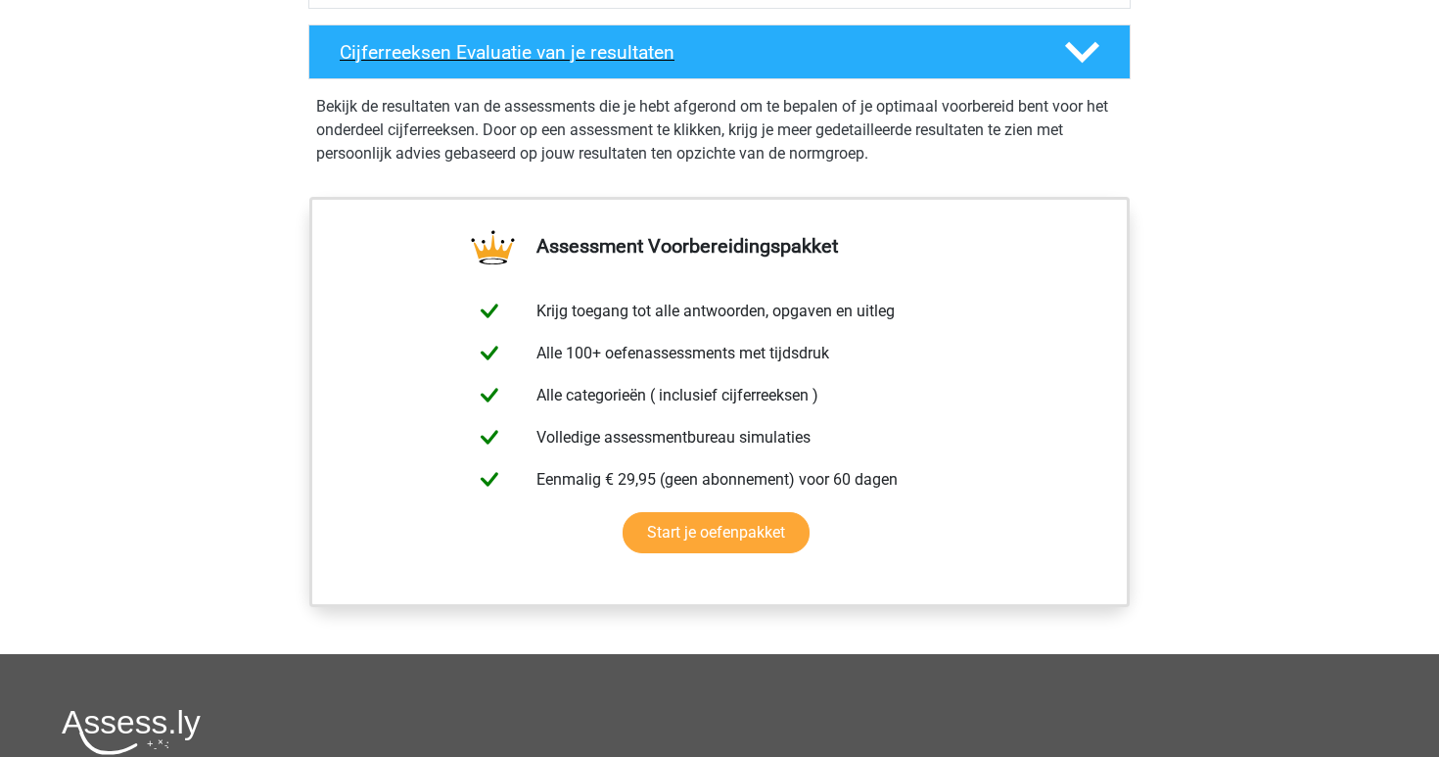
scroll to position [1757, 0]
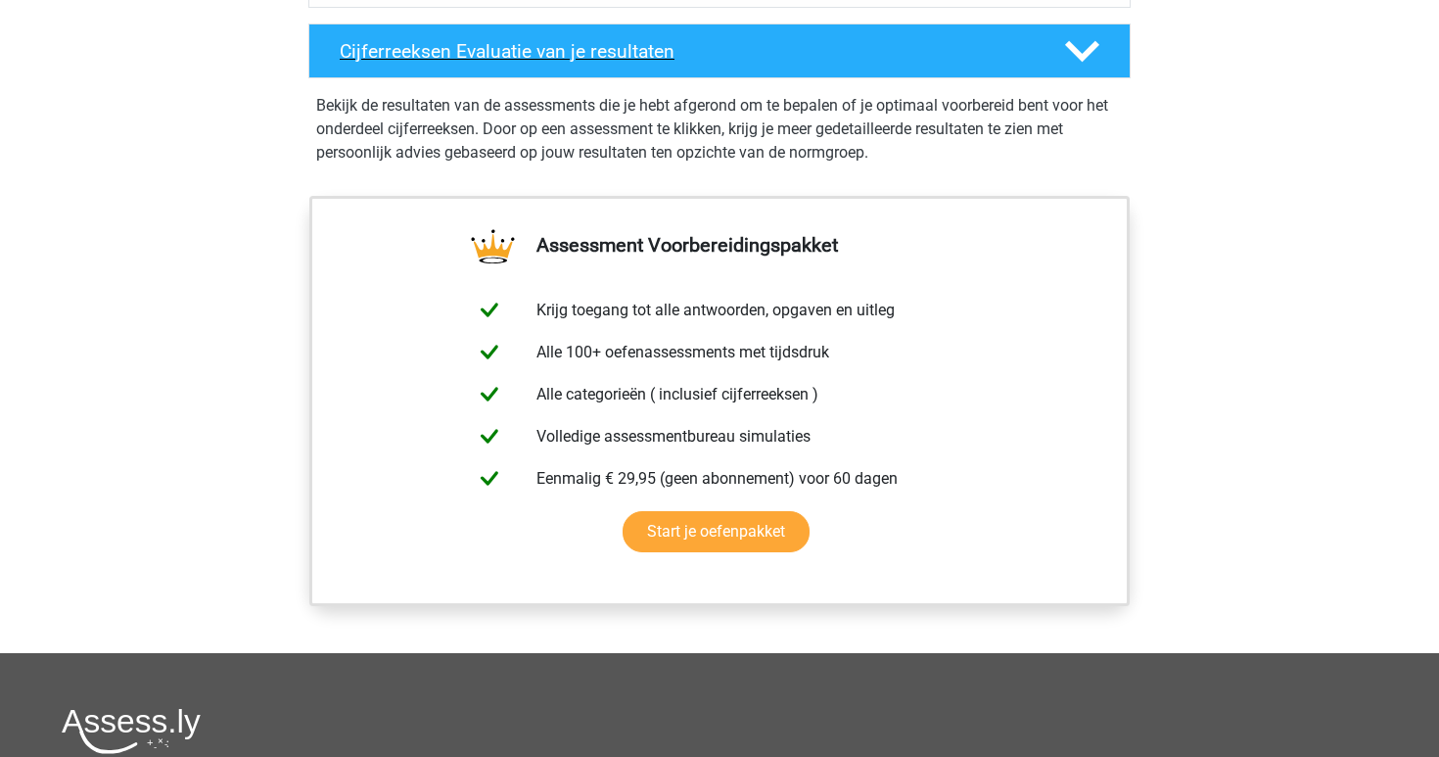
click at [1037, 63] on div "Cijferreeksen Evaluatie van je resultaten" at bounding box center [686, 51] width 723 height 23
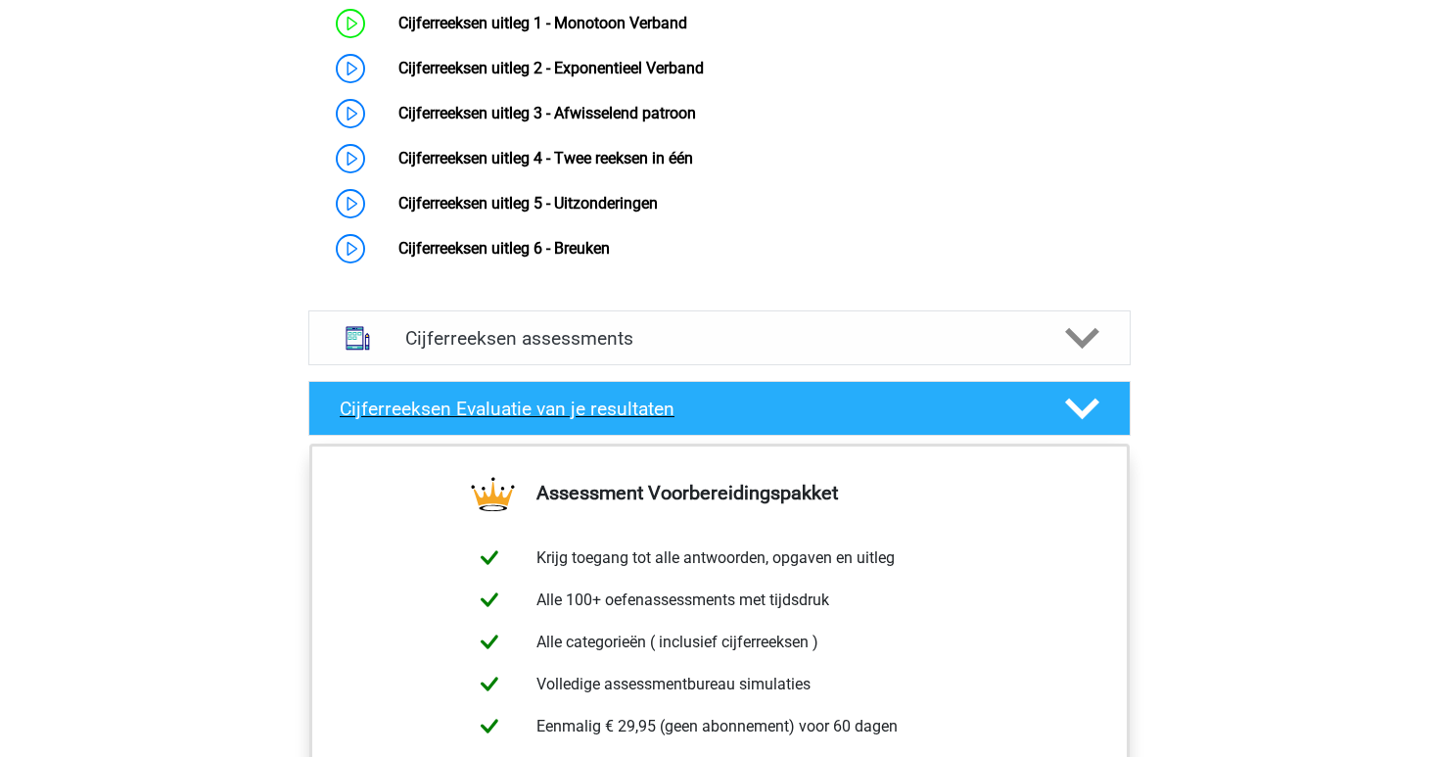
scroll to position [1399, 0]
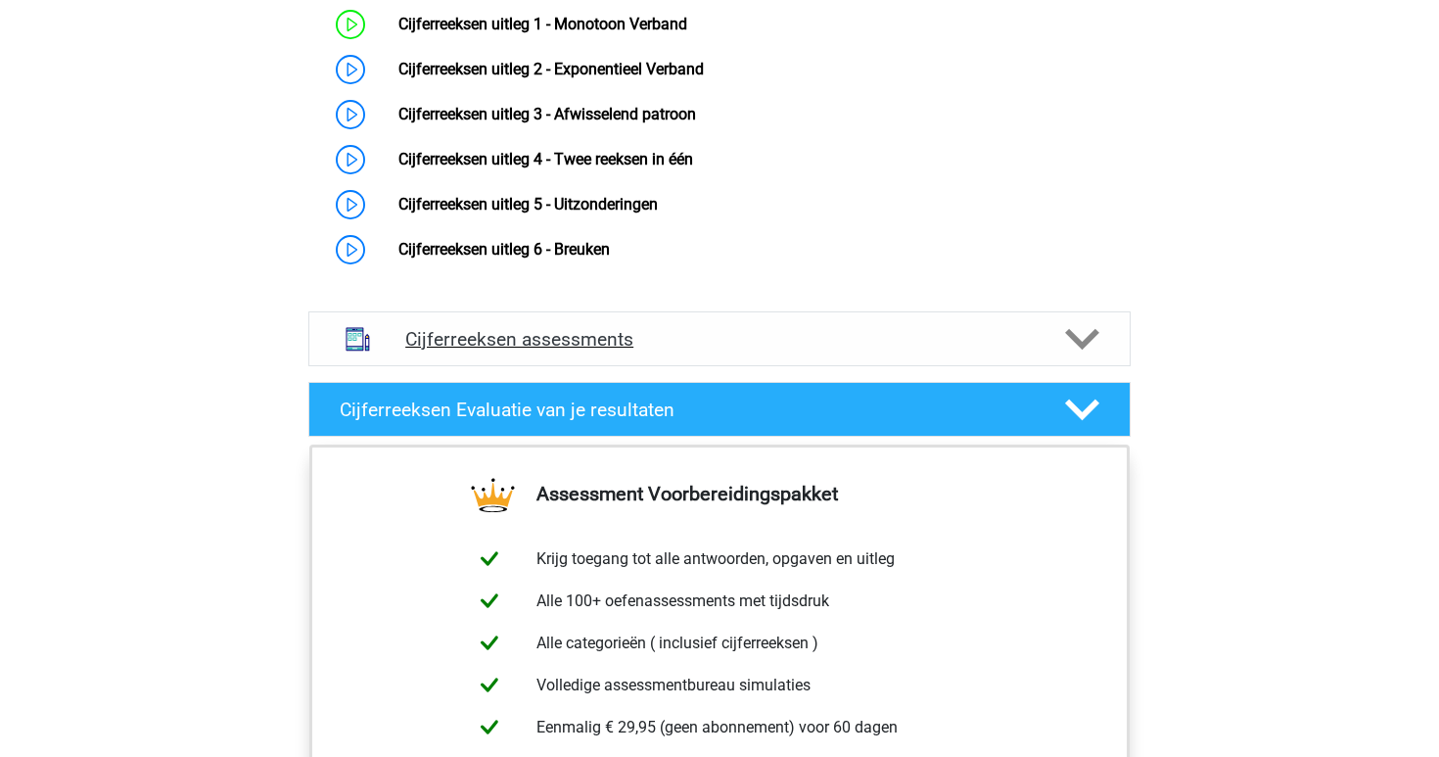
click at [1054, 356] on div at bounding box center [1081, 339] width 66 height 34
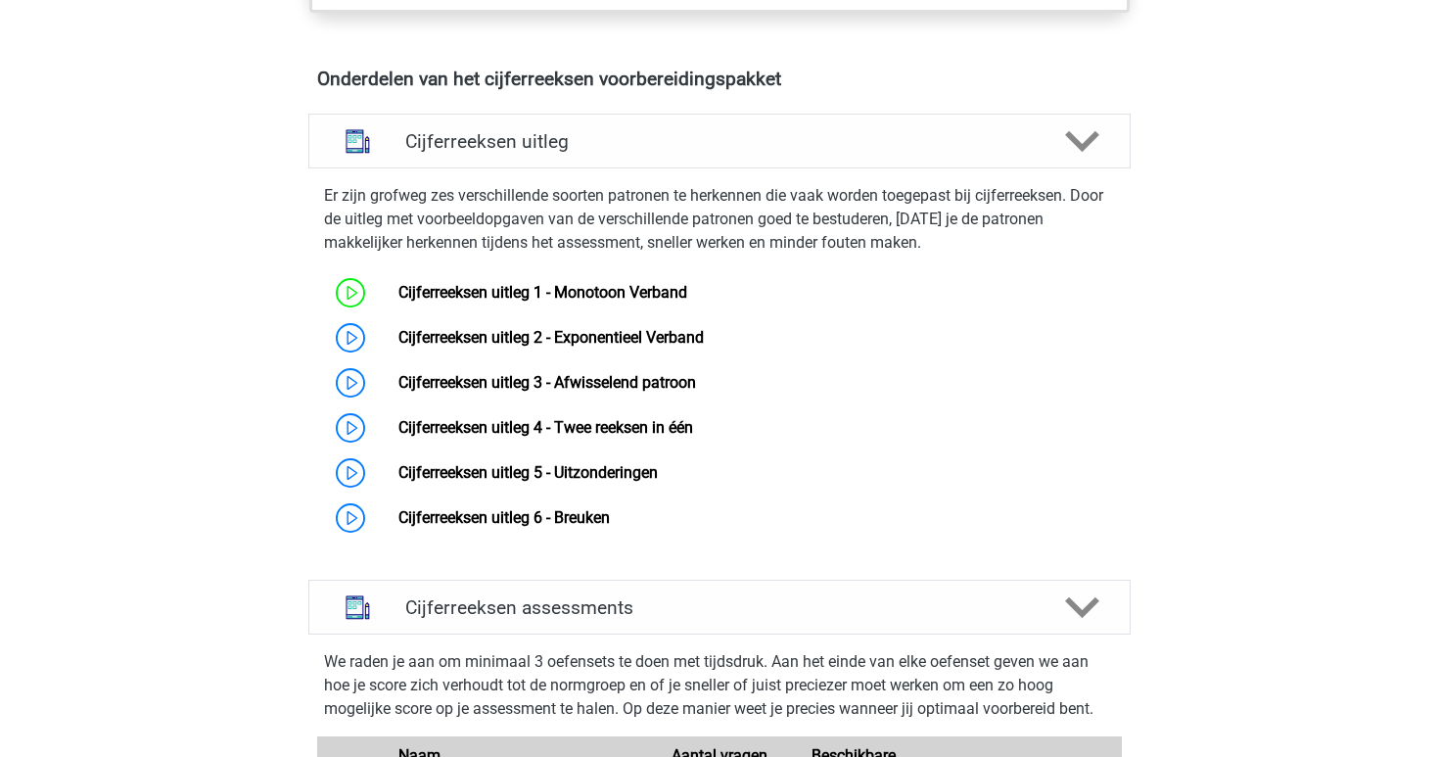
scroll to position [1185, 0]
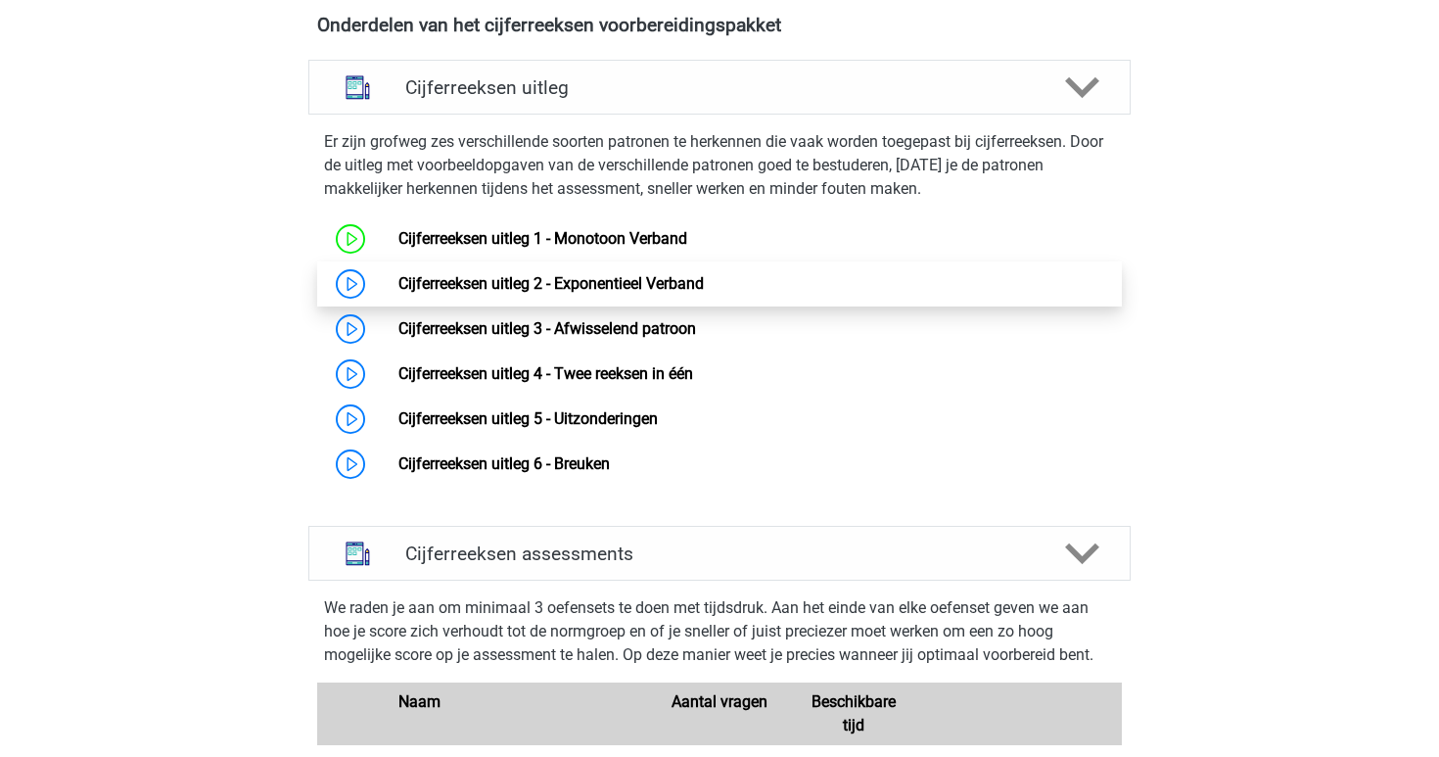
click at [667, 293] on link "Cijferreeksen uitleg 2 - Exponentieel Verband" at bounding box center [550, 283] width 305 height 19
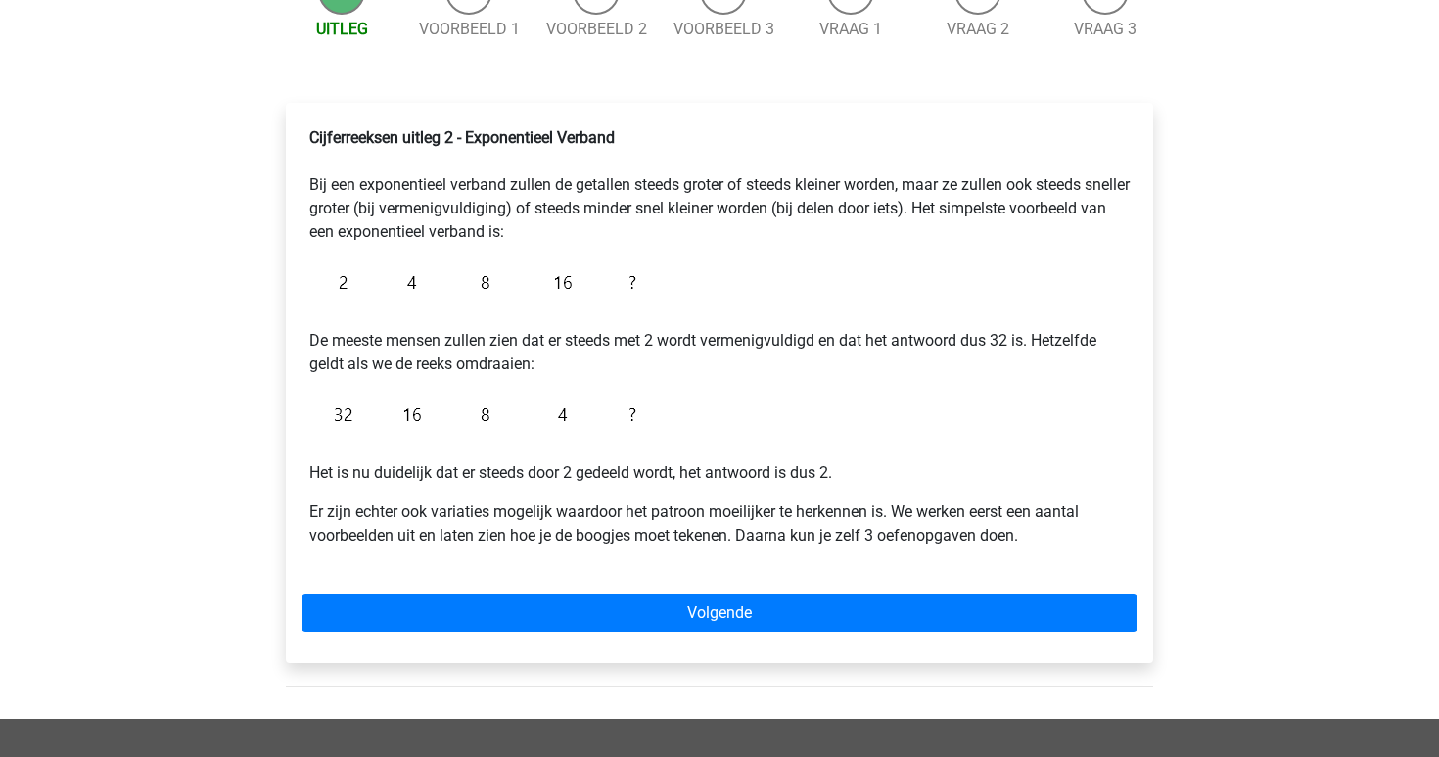
scroll to position [235, 0]
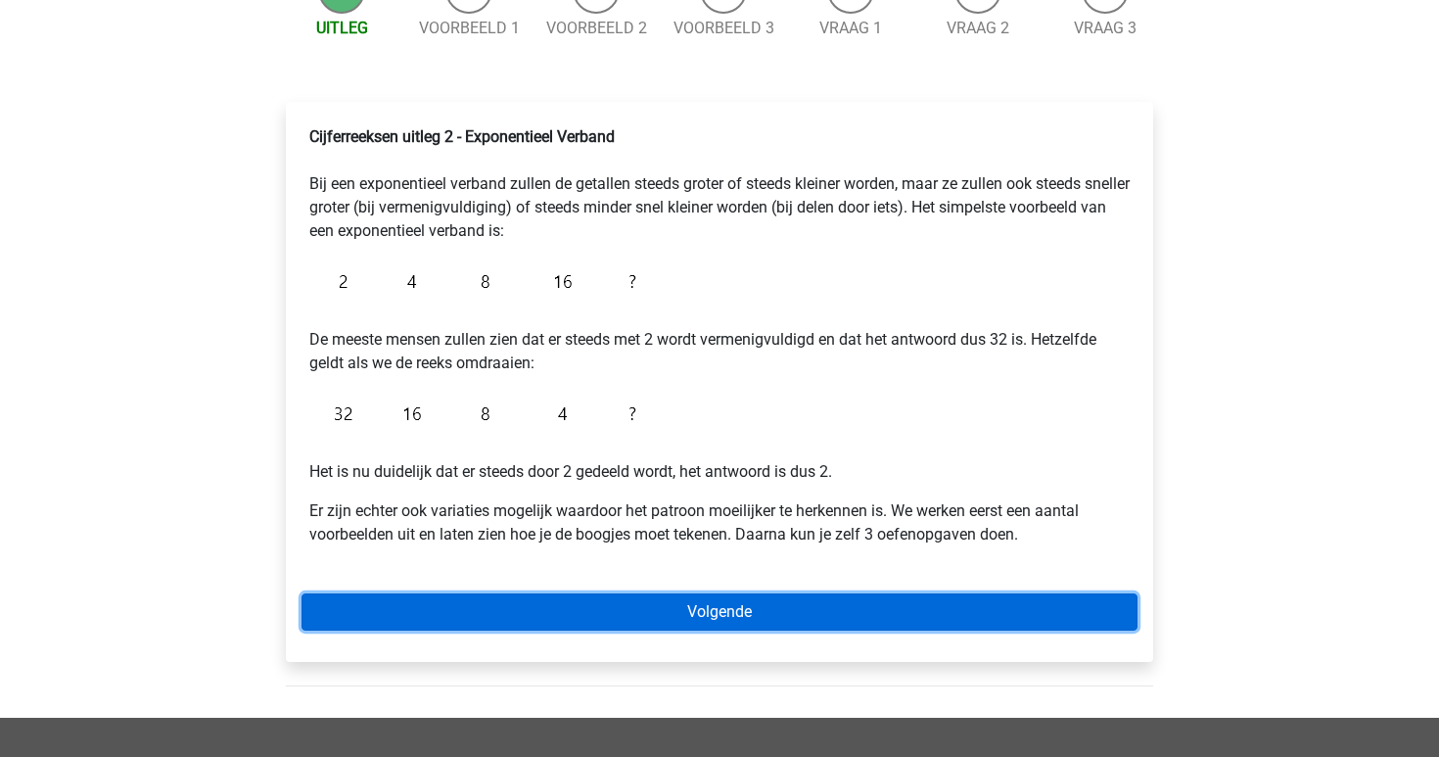
click at [636, 616] on link "Volgende" at bounding box center [720, 611] width 836 height 37
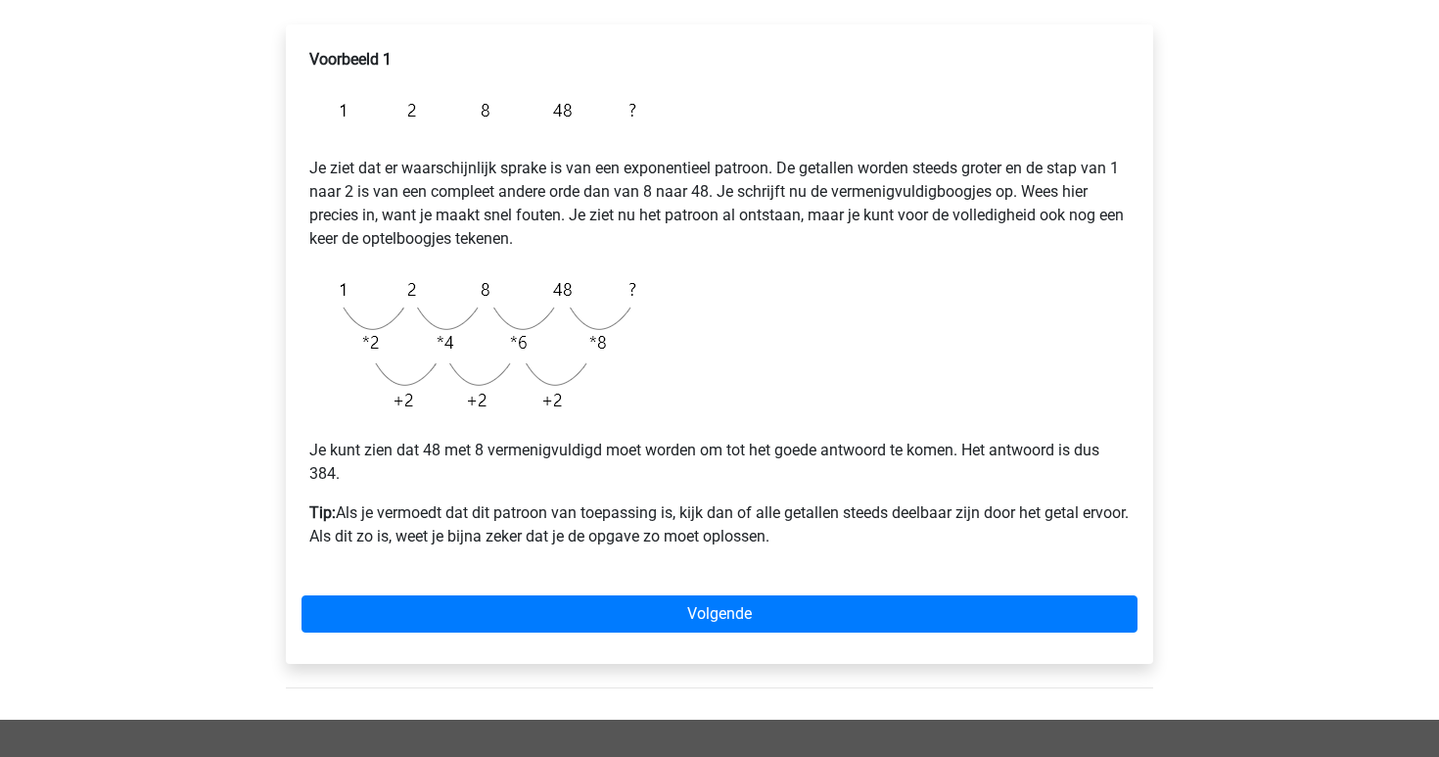
scroll to position [395, 0]
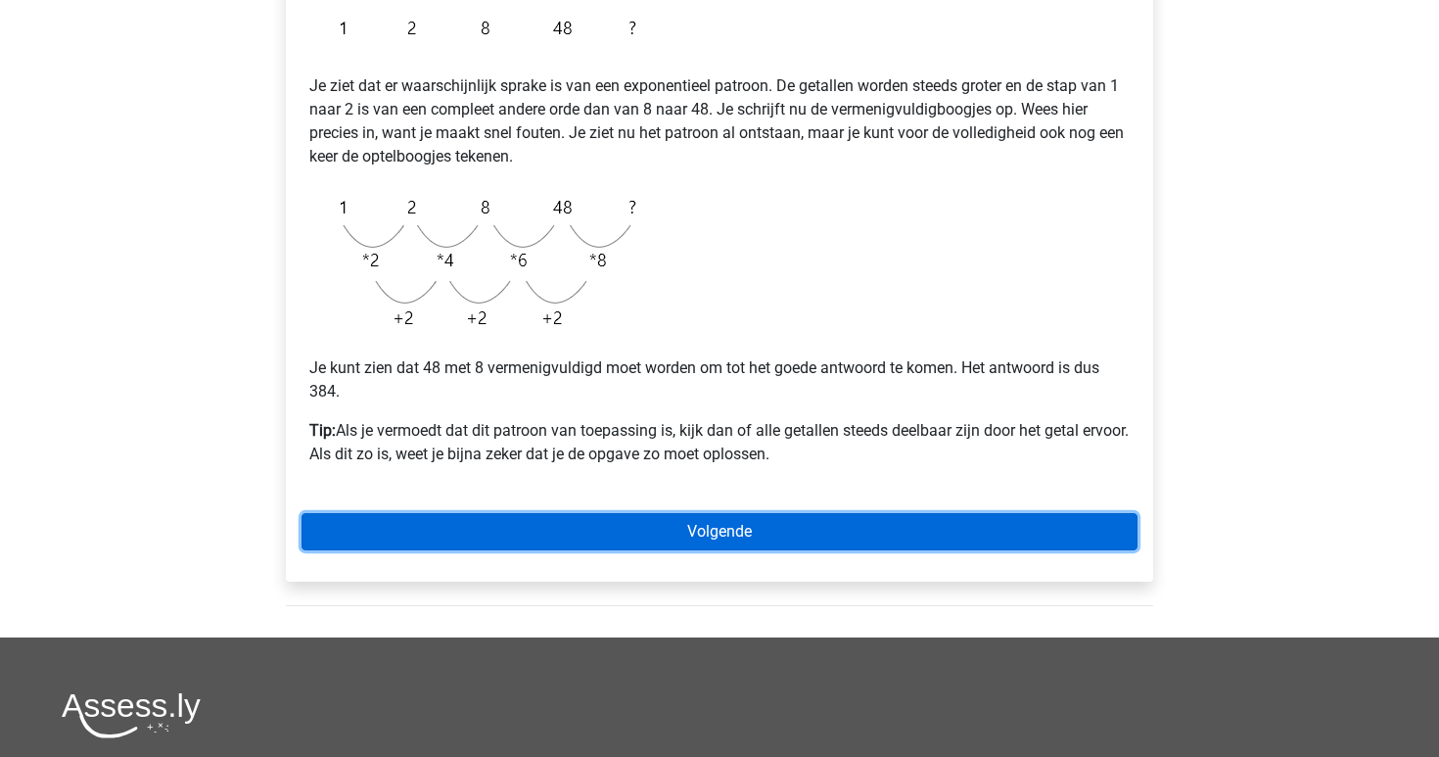
click at [617, 535] on link "Volgende" at bounding box center [720, 531] width 836 height 37
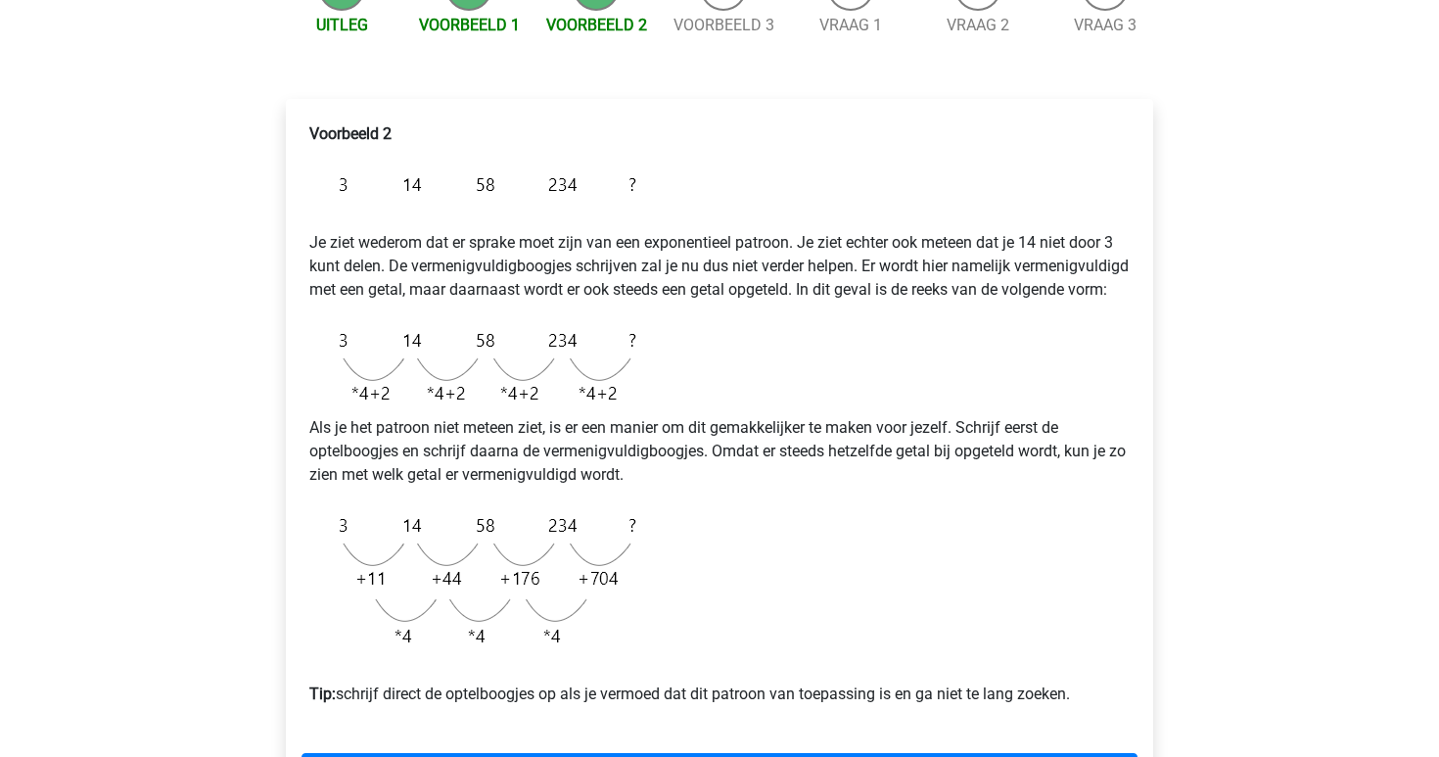
scroll to position [242, 0]
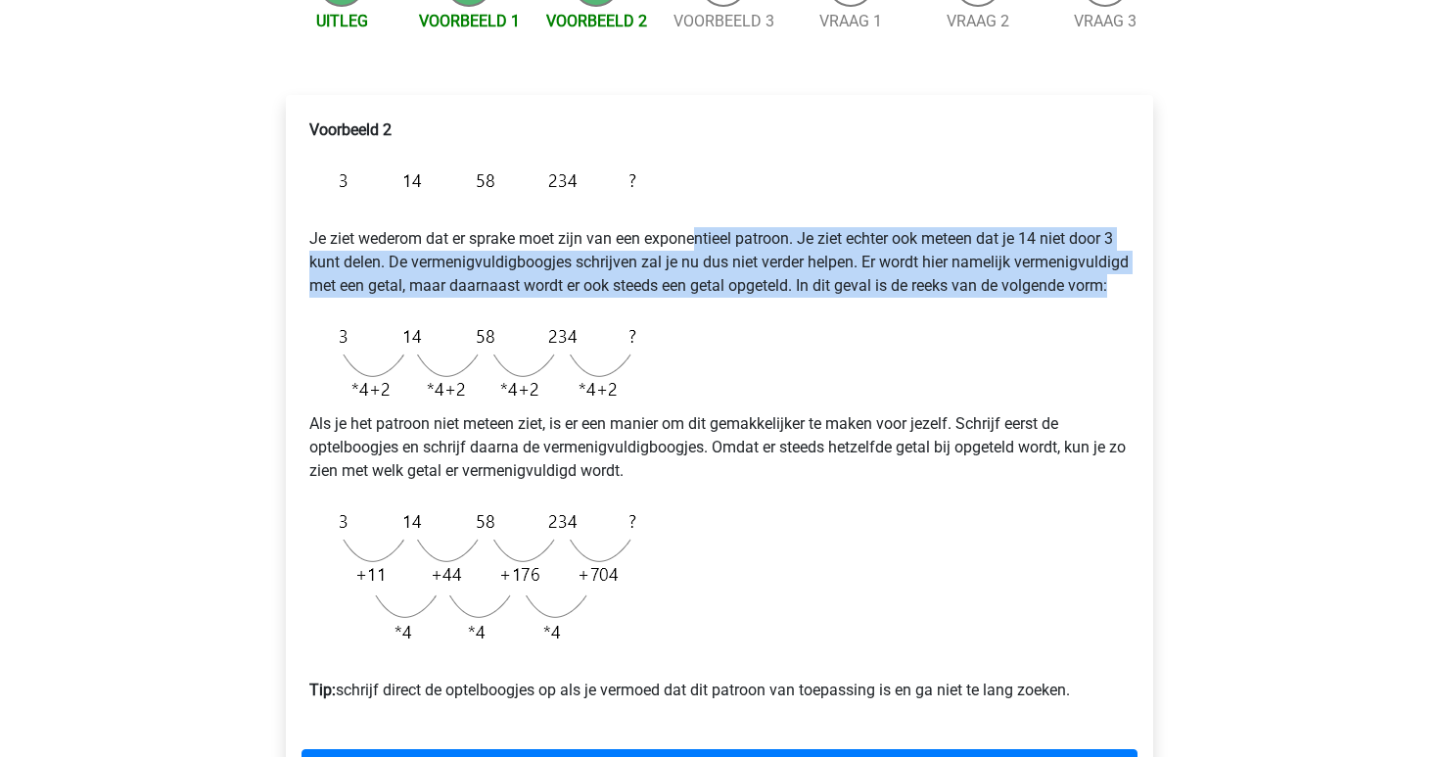
drag, startPoint x: 701, startPoint y: 234, endPoint x: 880, endPoint y: 310, distance: 194.7
click at [880, 298] on p "Je ziet wederom dat er sprake moet zijn van een exponentieel patroon. Je ziet e…" at bounding box center [719, 251] width 820 height 94
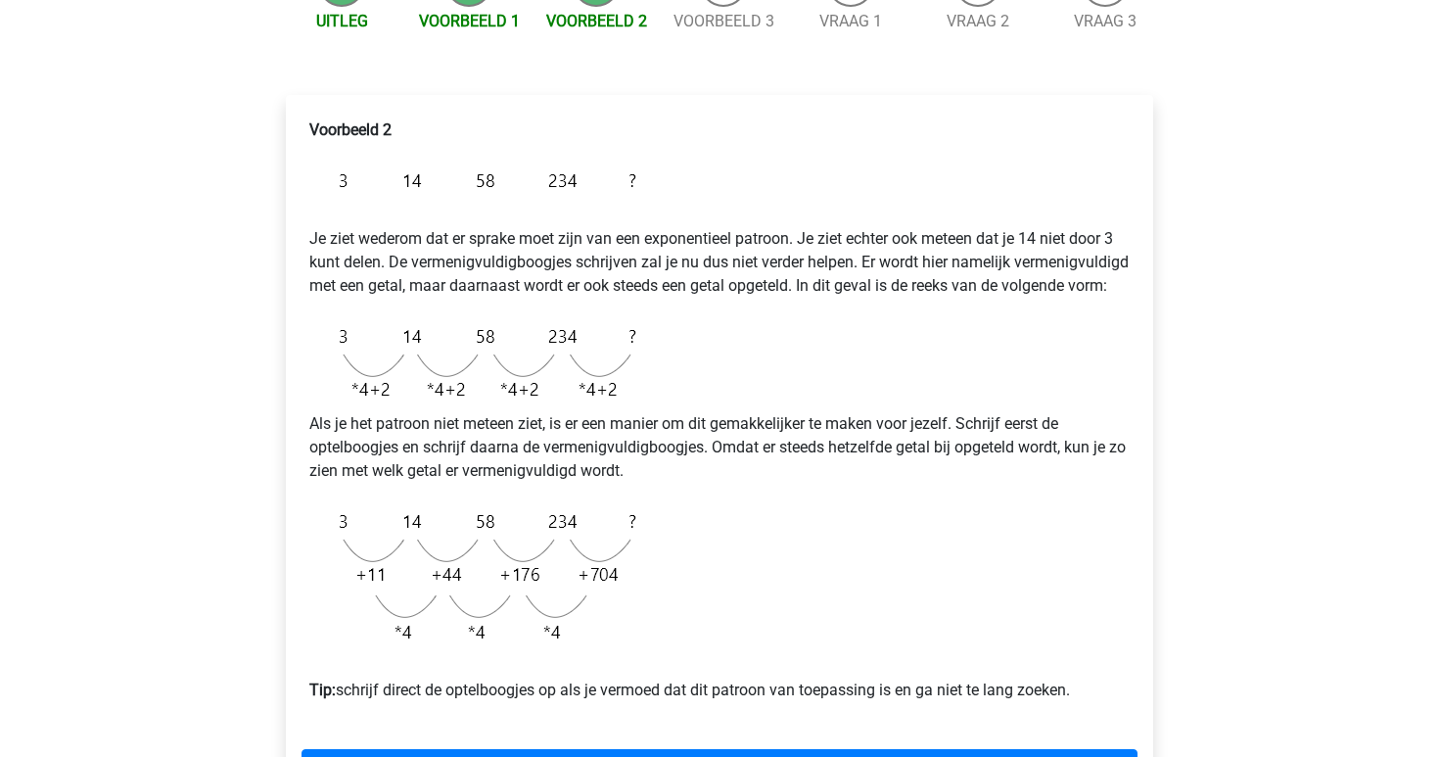
drag, startPoint x: 804, startPoint y: 255, endPoint x: 902, endPoint y: 327, distance: 121.8
click at [902, 327] on div "Voorbeeld 2 Je ziet wederom dat er sprake moet zijn van een exponentieel patroo…" at bounding box center [720, 418] width 836 height 615
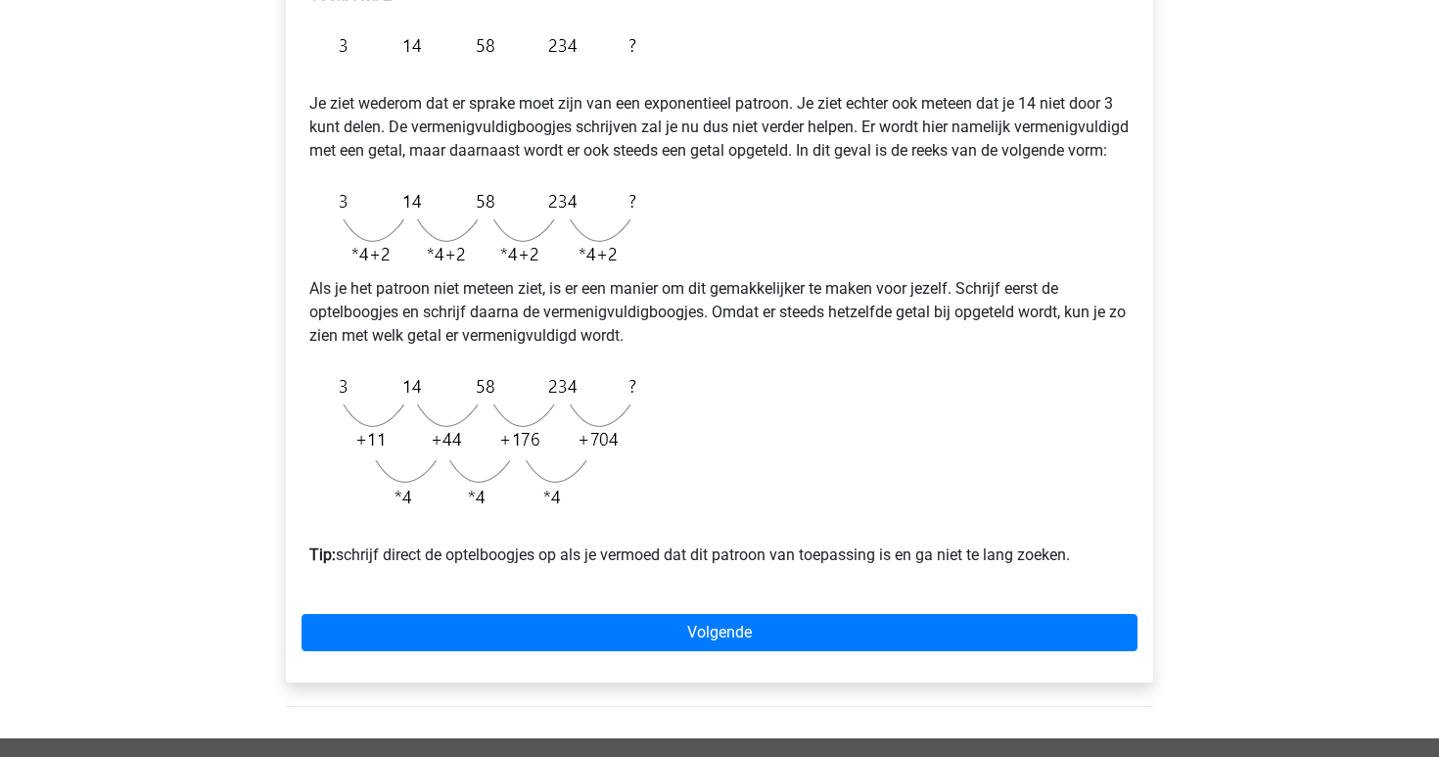
scroll to position [381, 0]
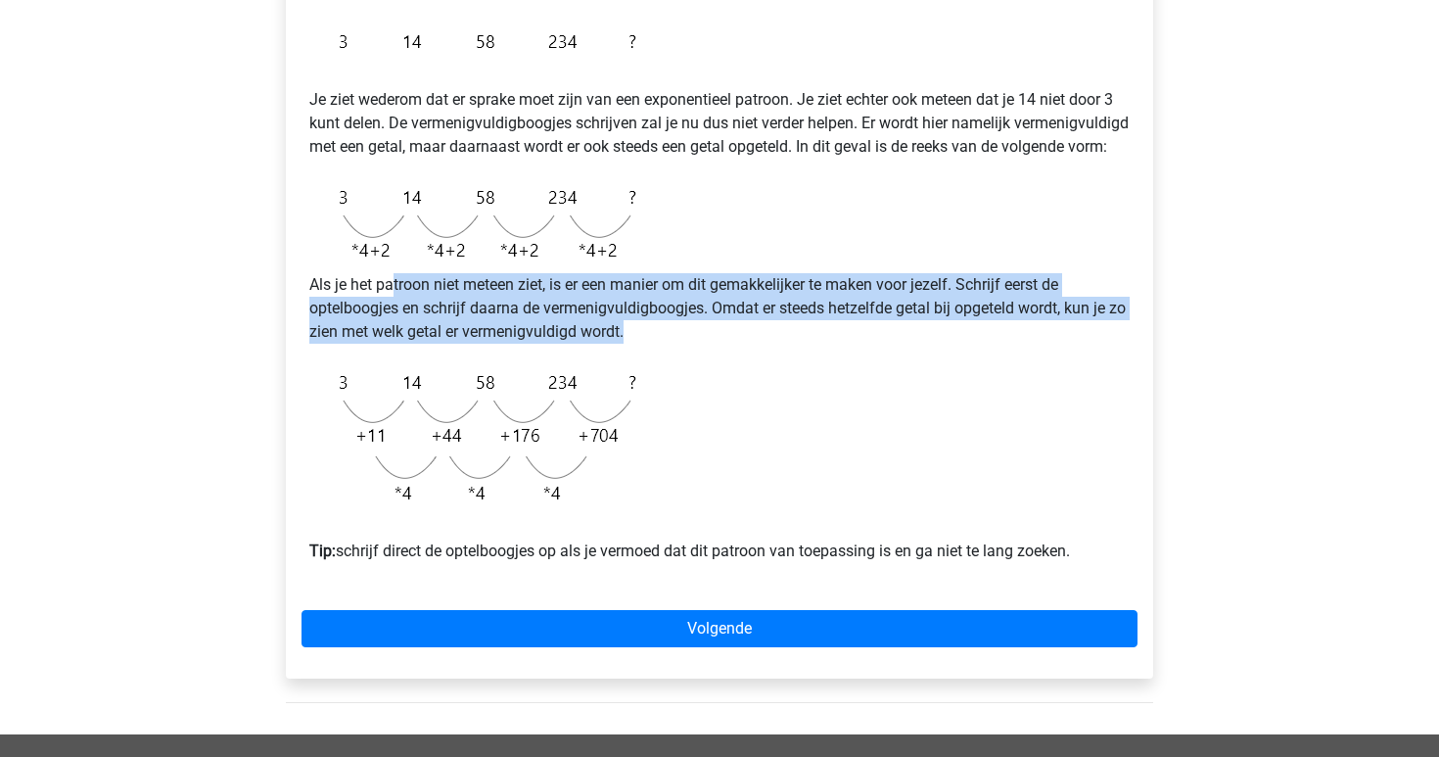
drag, startPoint x: 394, startPoint y: 315, endPoint x: 828, endPoint y: 363, distance: 437.3
click at [828, 344] on p "Als je het patroon niet meteen ziet, is er een manier om dit gemakkelijker te m…" at bounding box center [719, 308] width 820 height 70
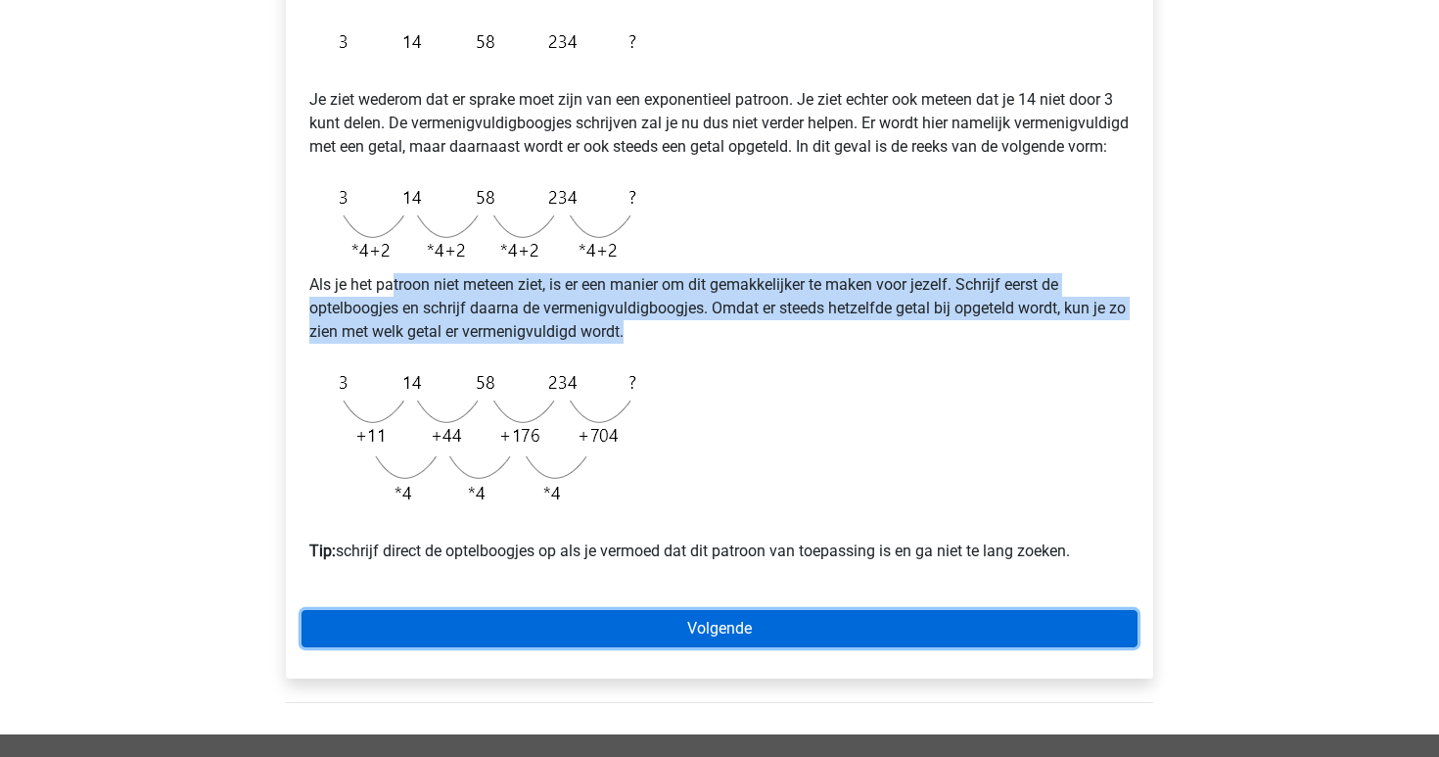
click at [734, 647] on link "Volgende" at bounding box center [720, 628] width 836 height 37
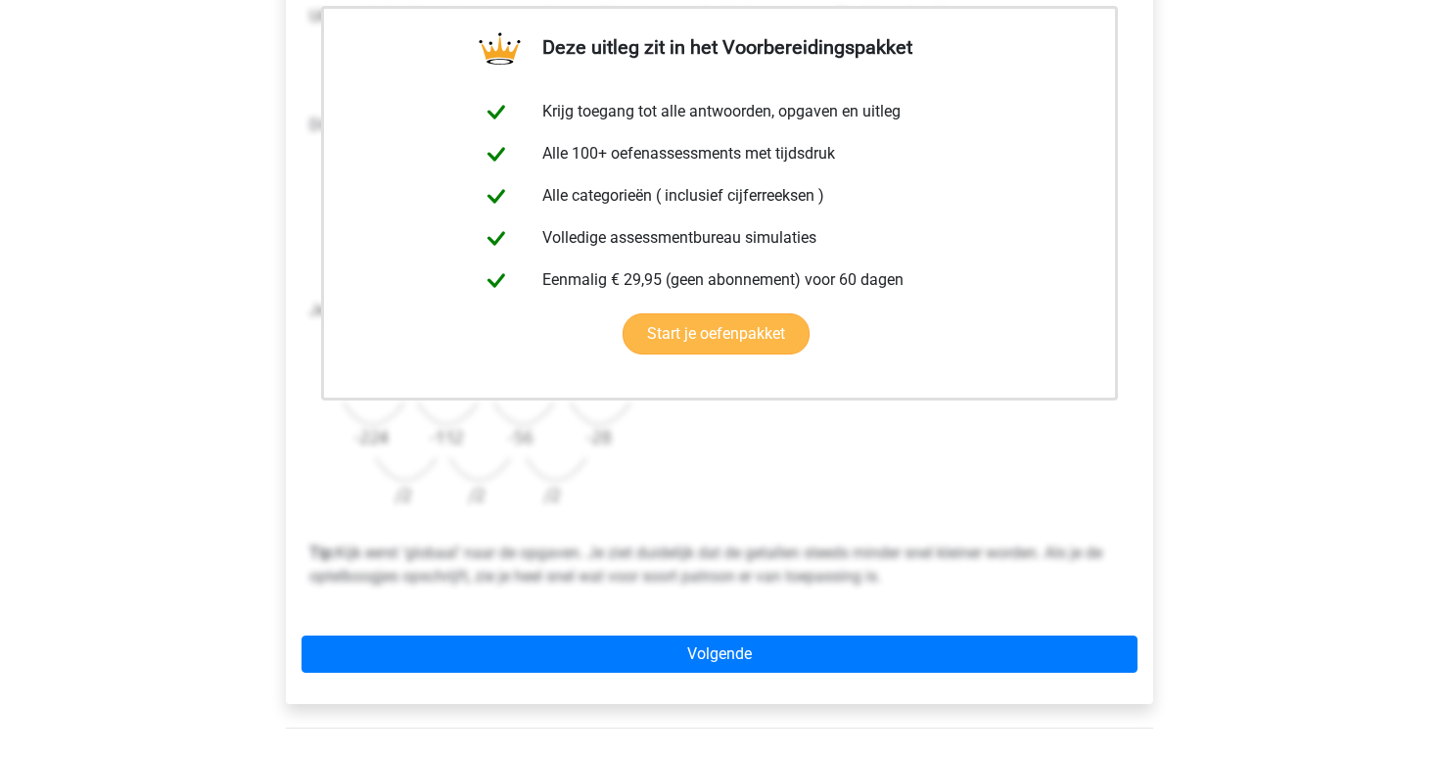
scroll to position [389, 0]
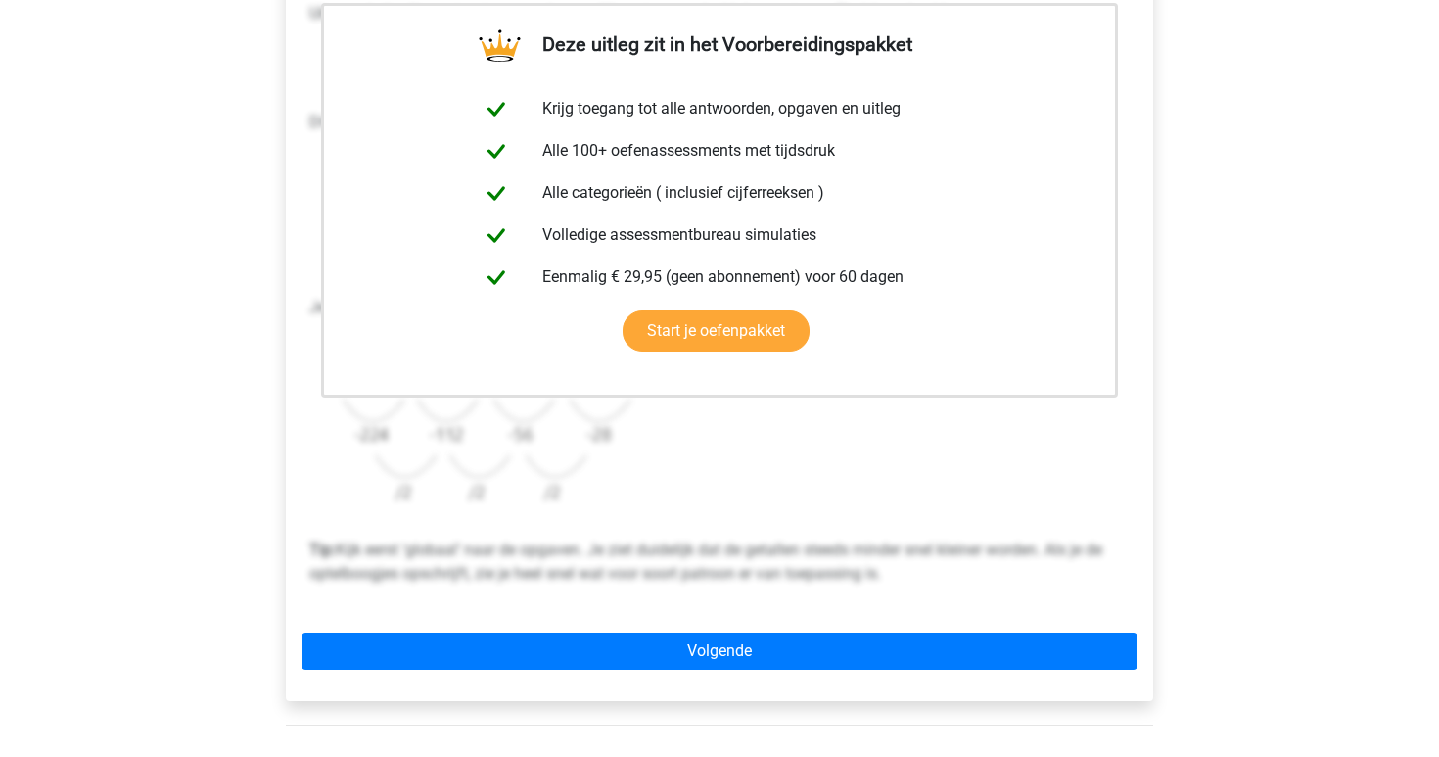
click at [671, 621] on div "Deze uitleg zit in het Voorbereidingspakket Krijg toegang tot alle antwoorden, …" at bounding box center [719, 324] width 867 height 753
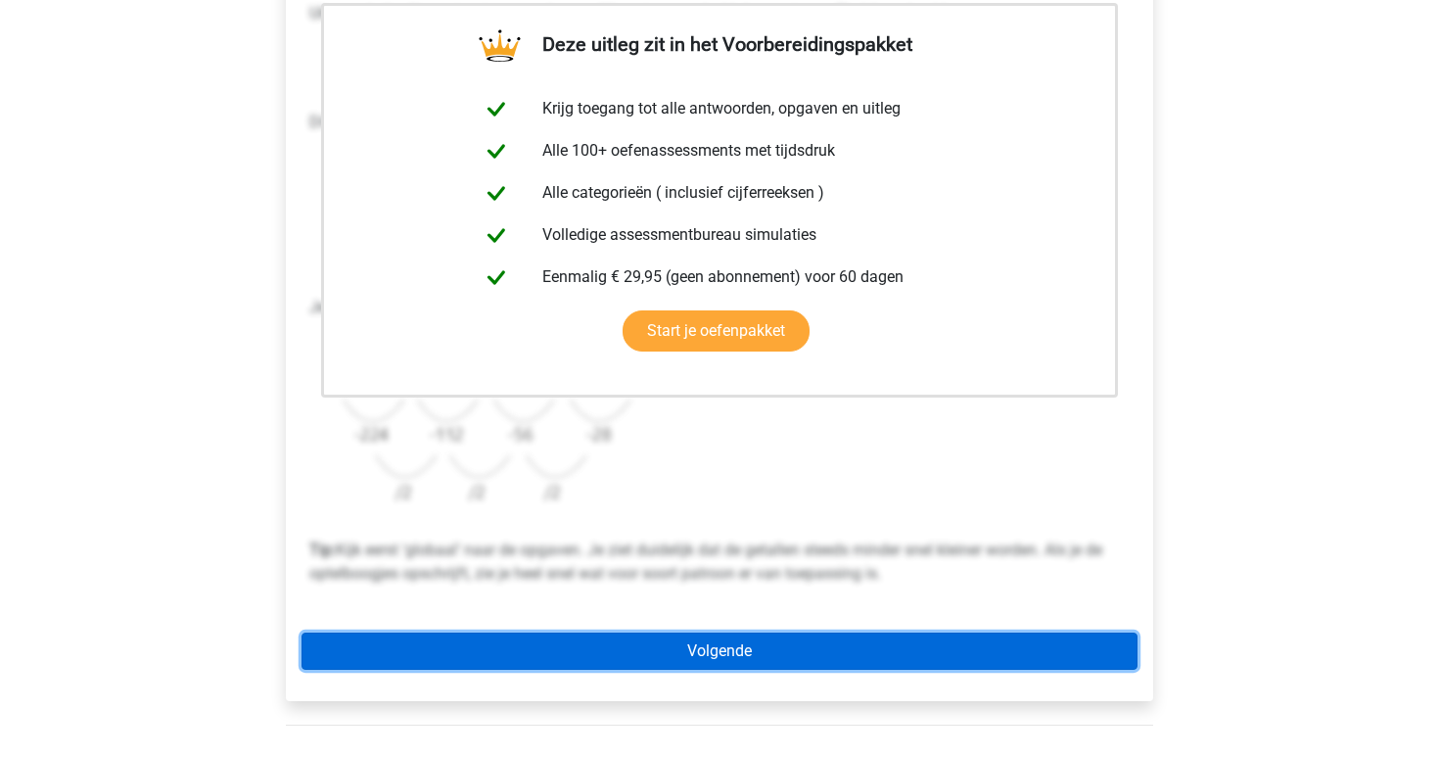
click at [668, 652] on link "Volgende" at bounding box center [720, 650] width 836 height 37
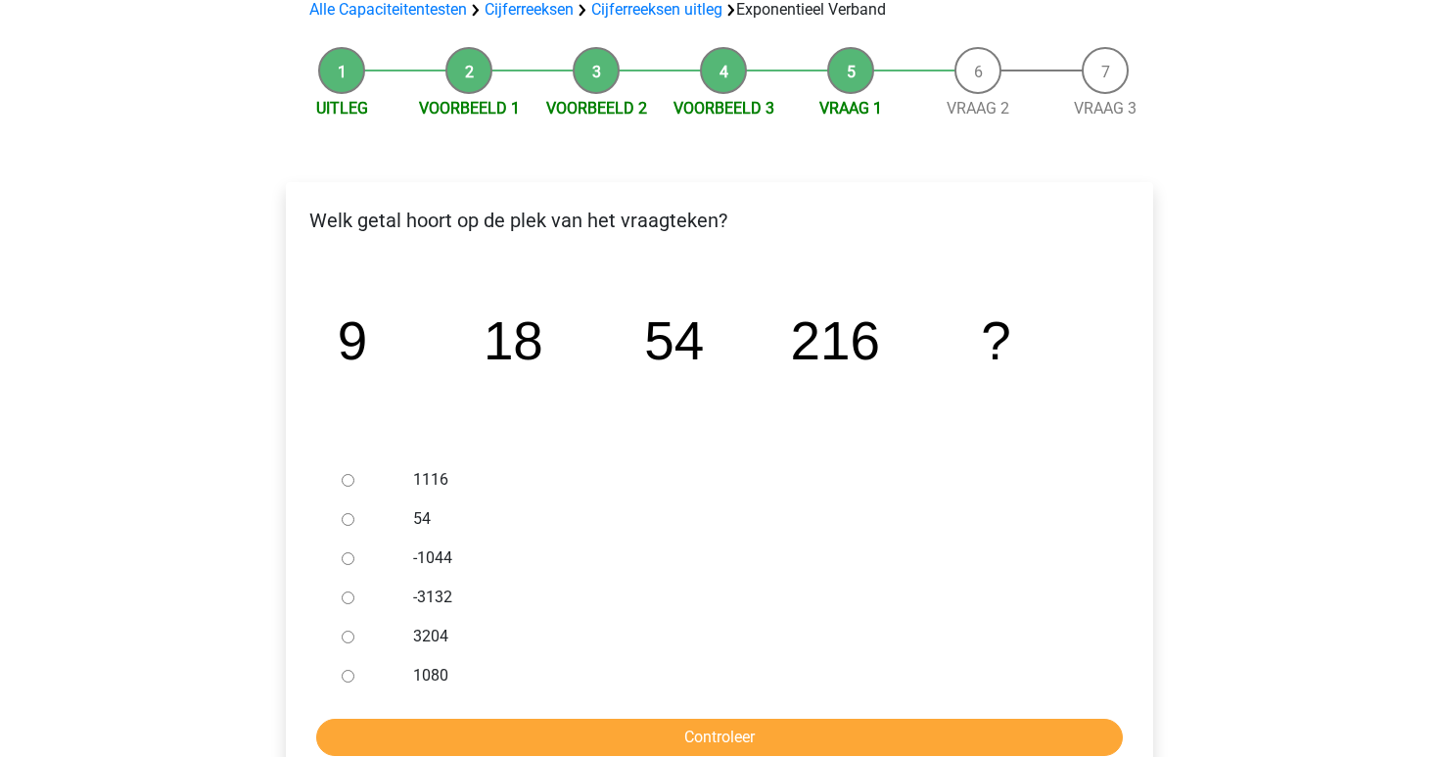
scroll to position [165, 0]
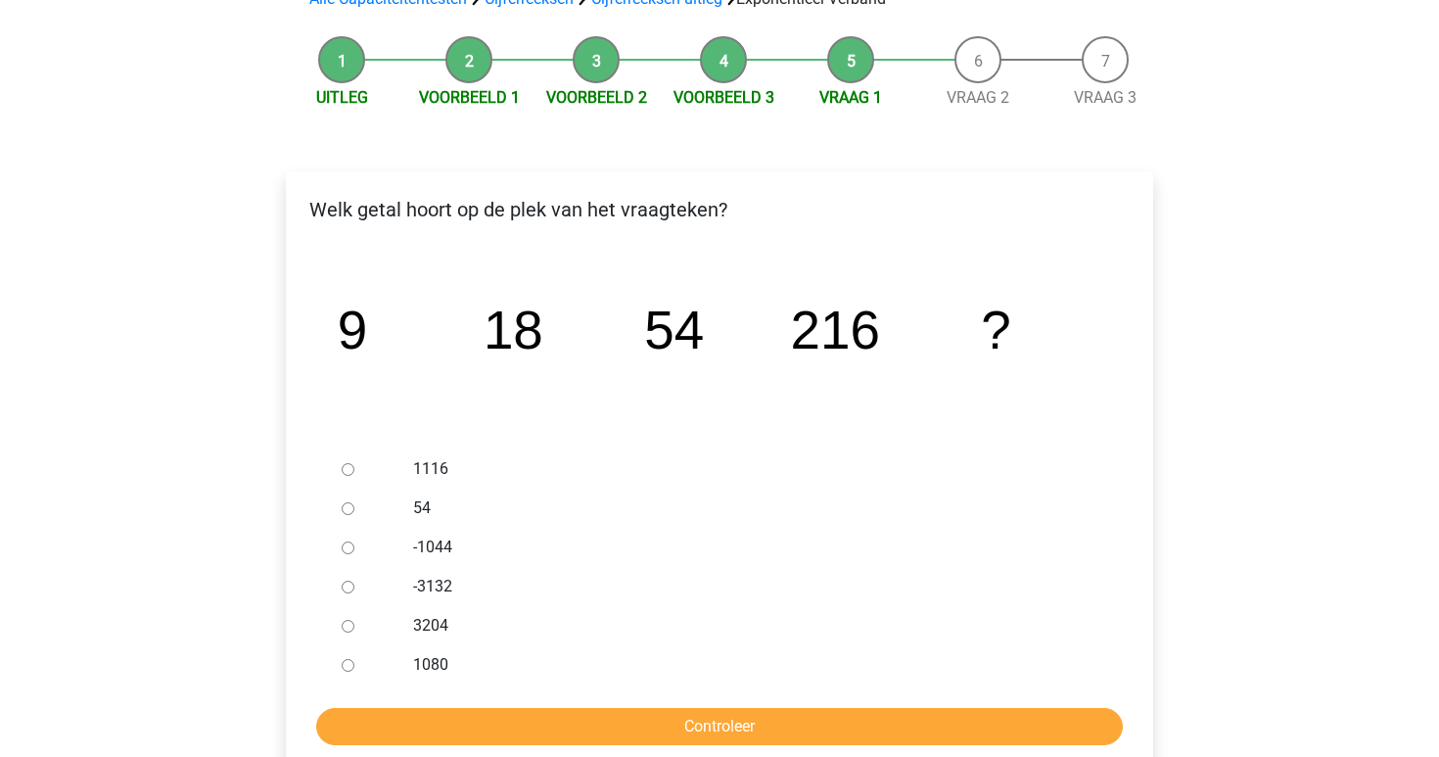
click at [418, 673] on label "1080" at bounding box center [751, 664] width 677 height 23
click at [354, 672] on input "1080" at bounding box center [348, 665] width 13 height 13
radio input "true"
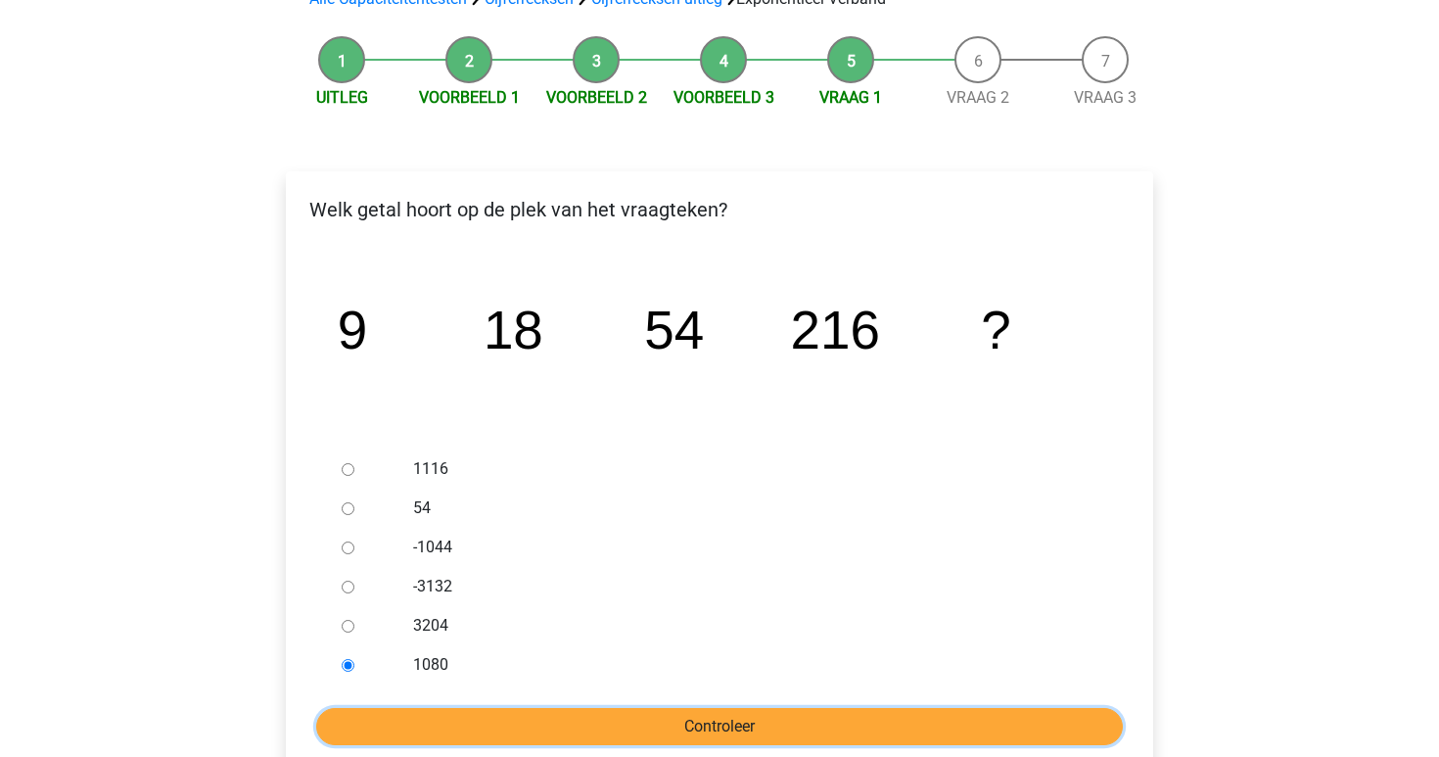
click at [445, 725] on input "Controleer" at bounding box center [719, 726] width 807 height 37
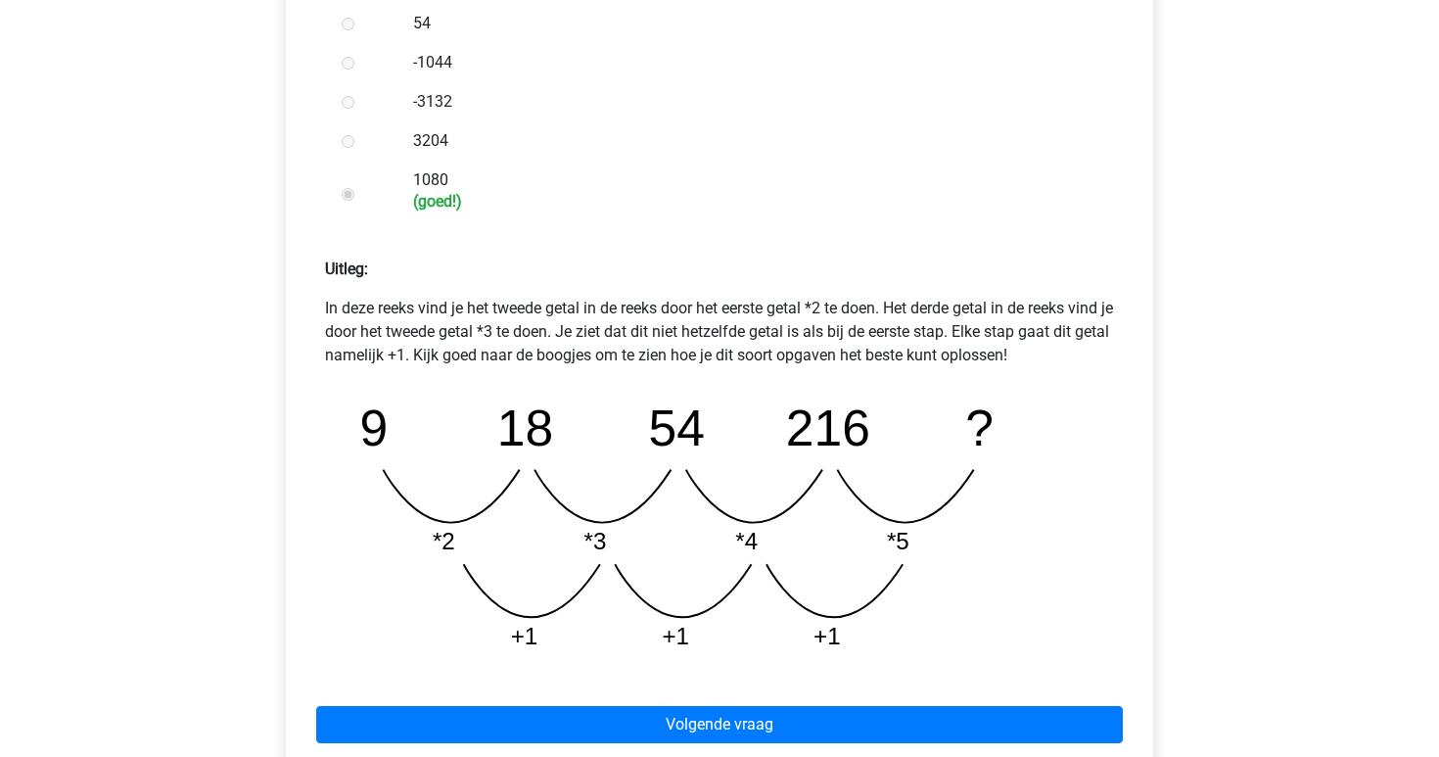
scroll to position [658, 0]
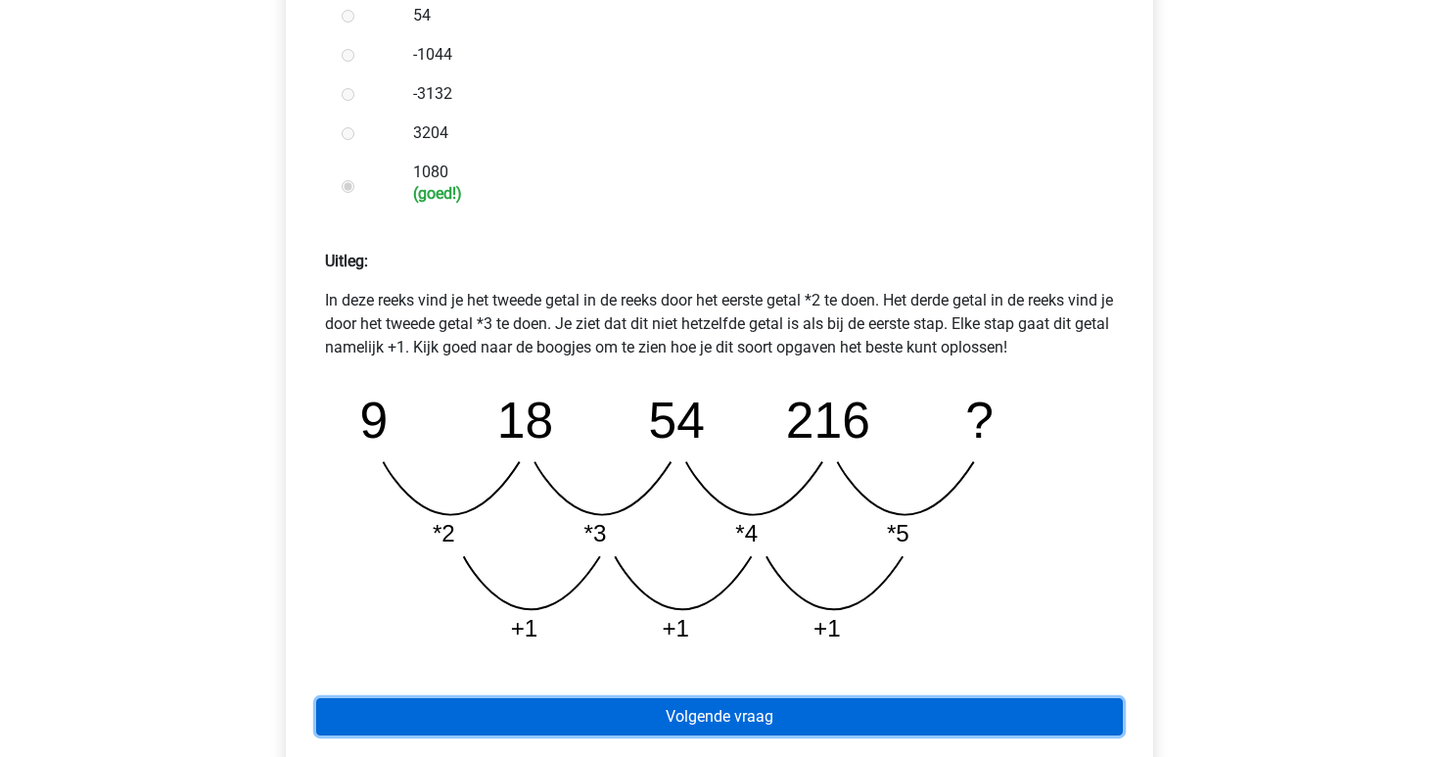
click at [445, 725] on link "Volgende vraag" at bounding box center [719, 716] width 807 height 37
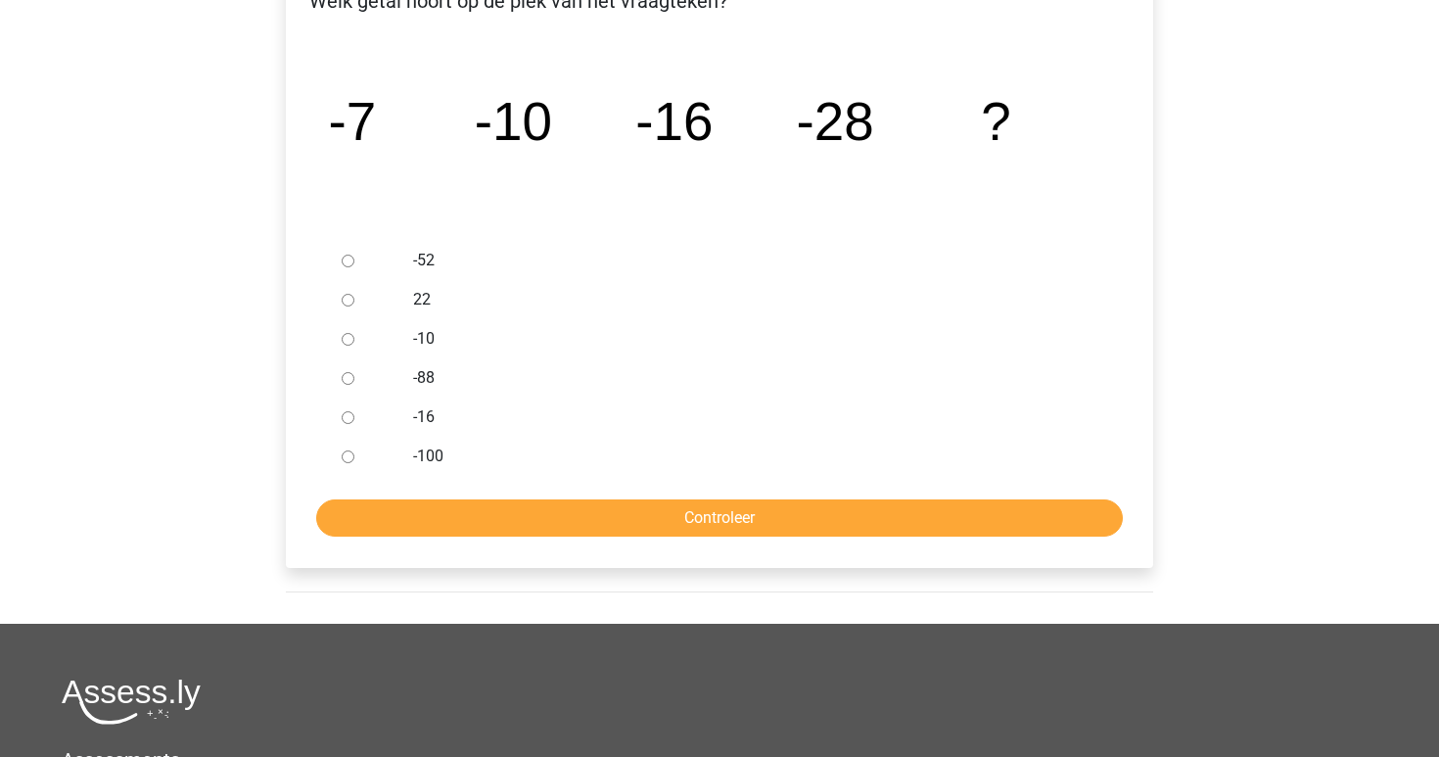
scroll to position [375, 0]
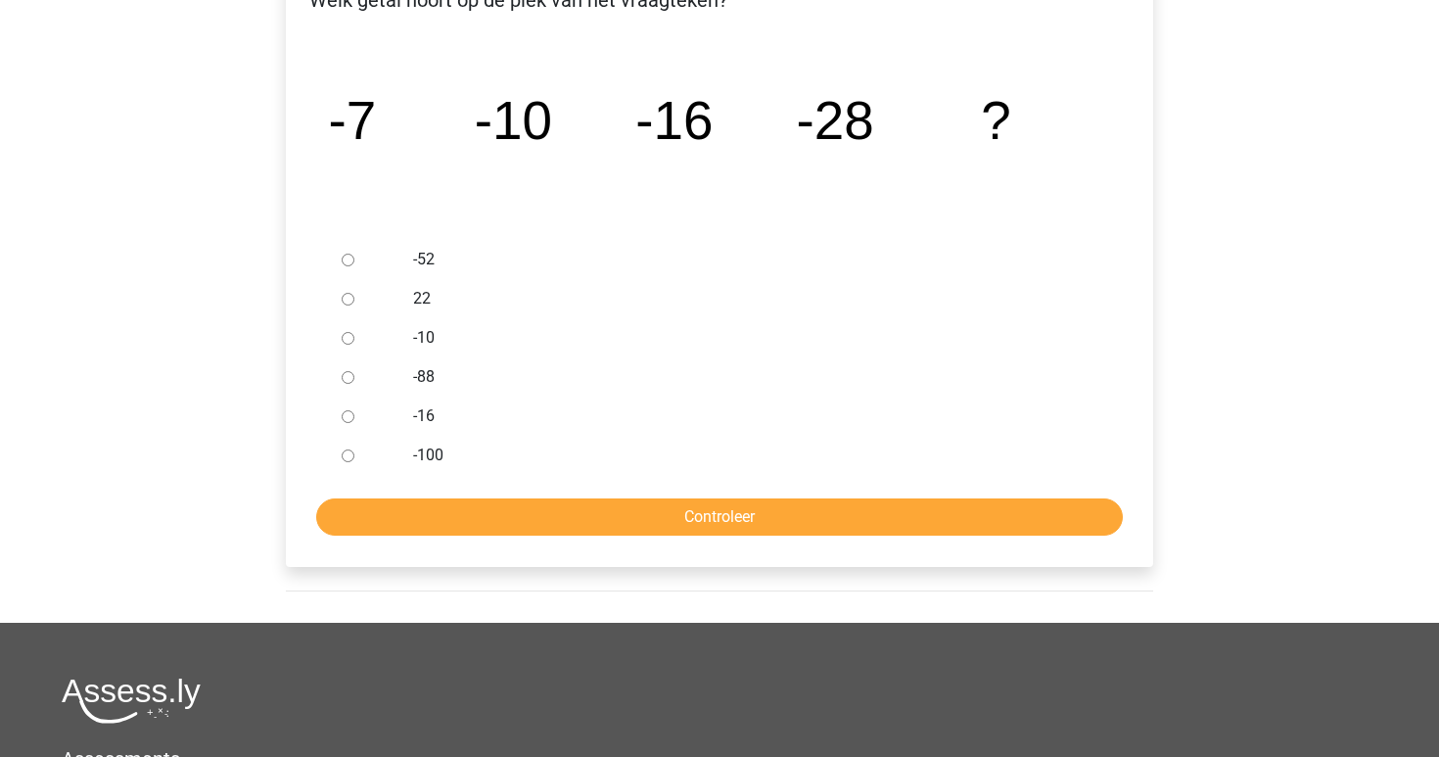
click at [417, 261] on label "-52" at bounding box center [751, 259] width 677 height 23
click at [354, 261] on input "-52" at bounding box center [348, 260] width 13 height 13
radio input "true"
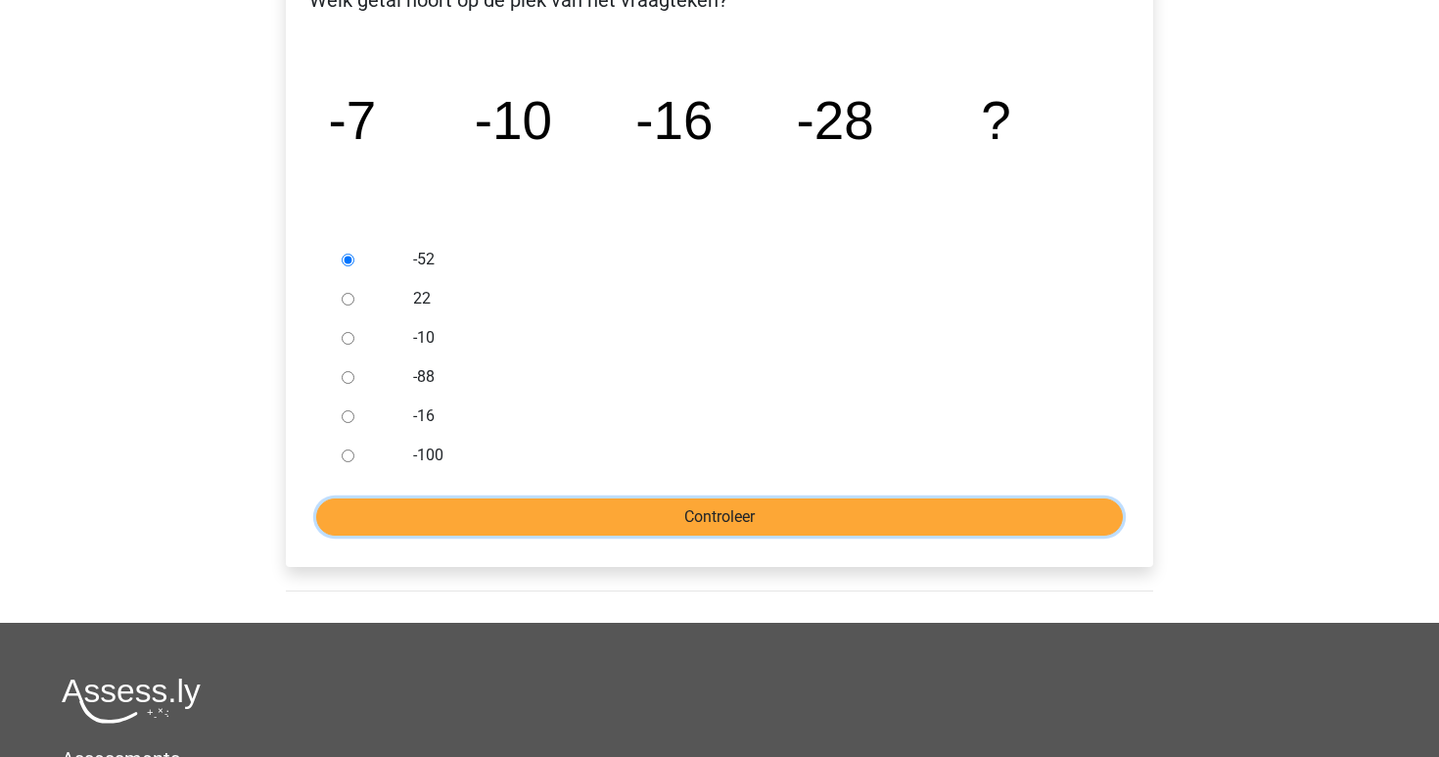
click at [551, 500] on input "Controleer" at bounding box center [719, 516] width 807 height 37
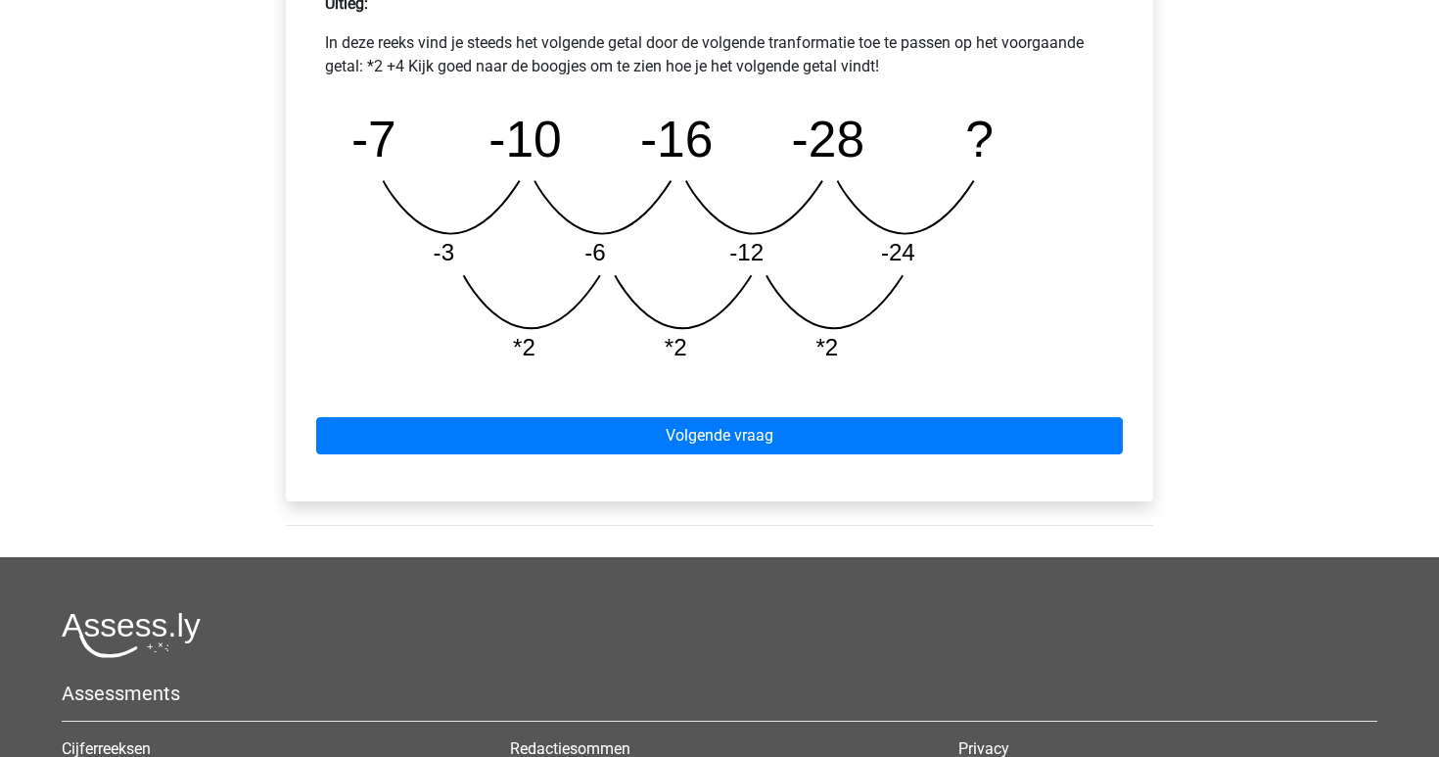
scroll to position [926, 0]
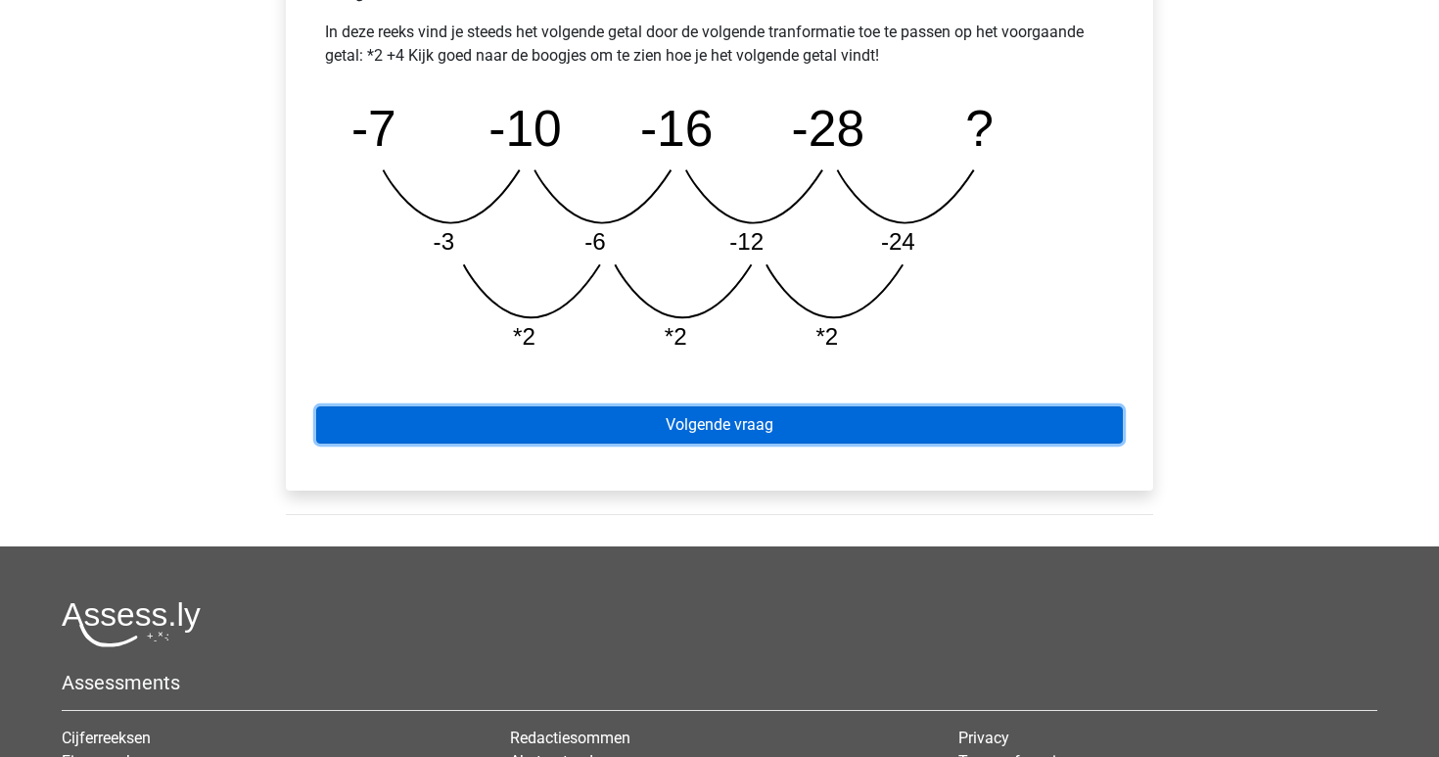
click at [571, 419] on link "Volgende vraag" at bounding box center [719, 424] width 807 height 37
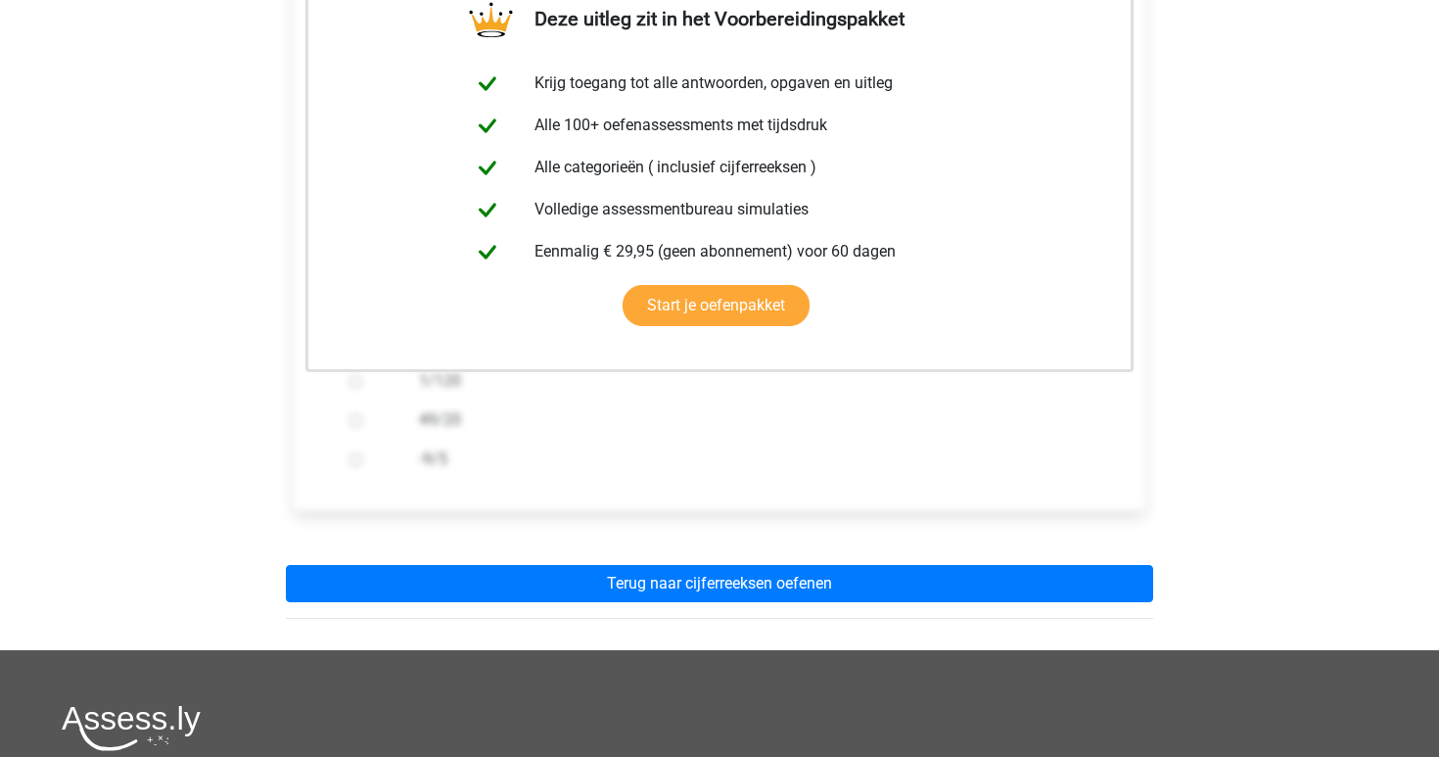
scroll to position [374, 0]
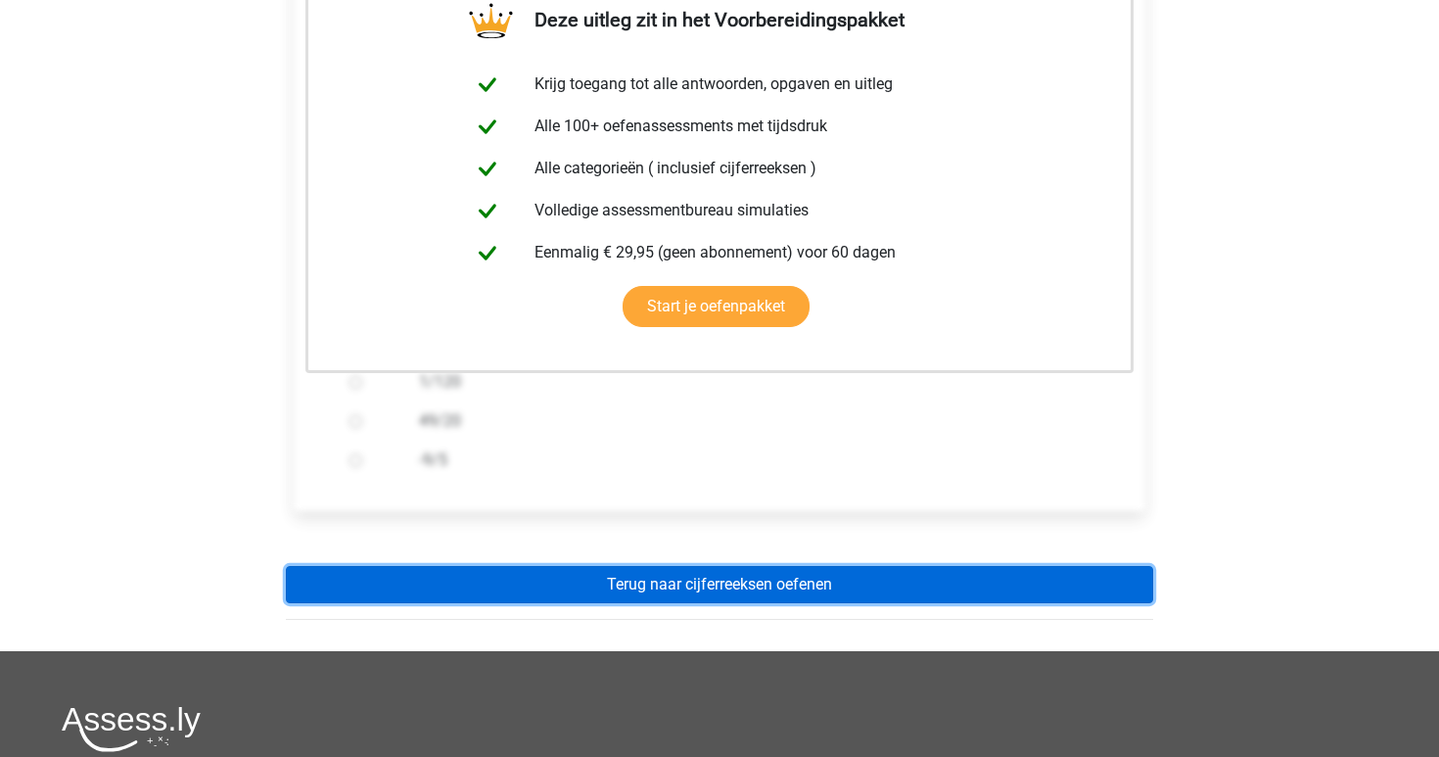
click at [582, 590] on link "Terug naar cijferreeksen oefenen" at bounding box center [719, 584] width 867 height 37
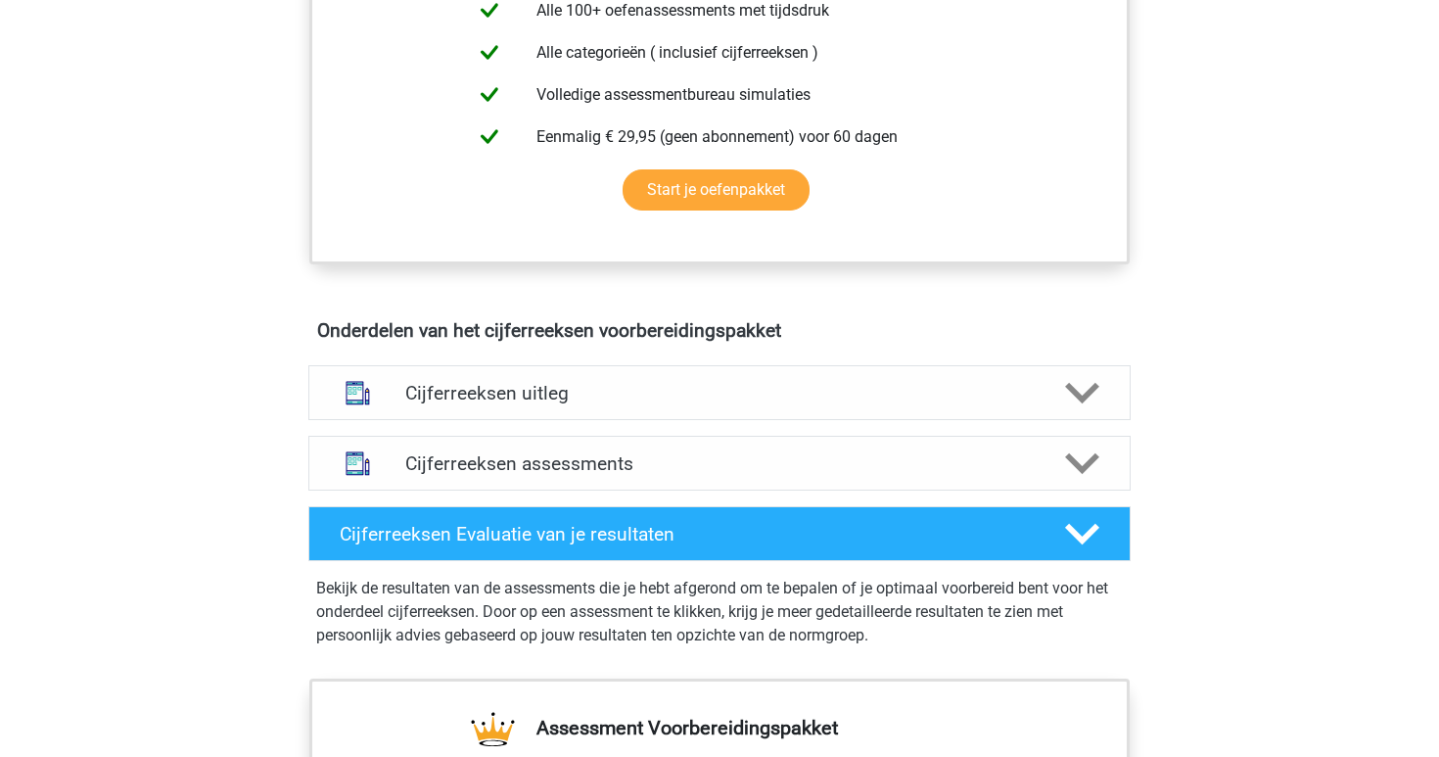
scroll to position [1031, 0]
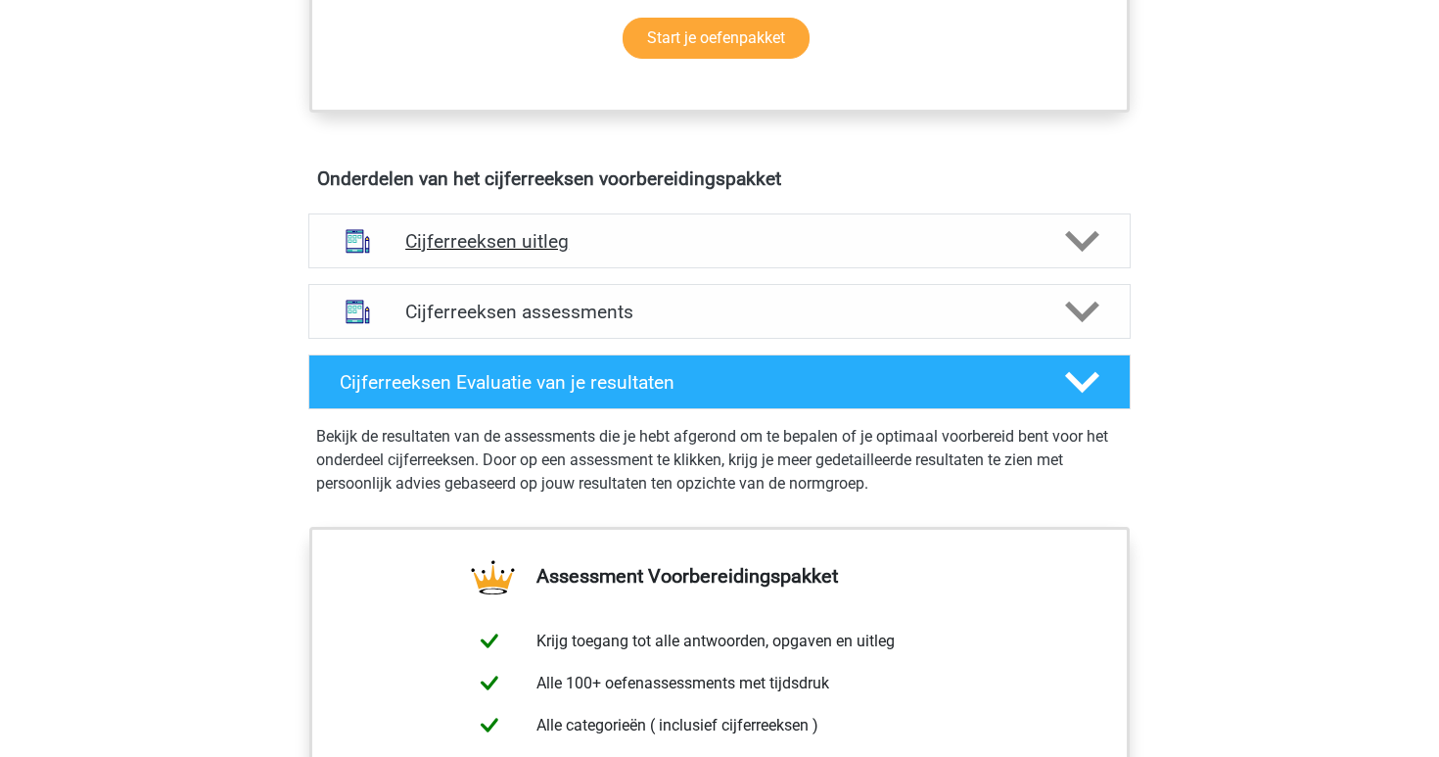
click at [716, 253] on h4 "Cijferreeksen uitleg" at bounding box center [719, 241] width 628 height 23
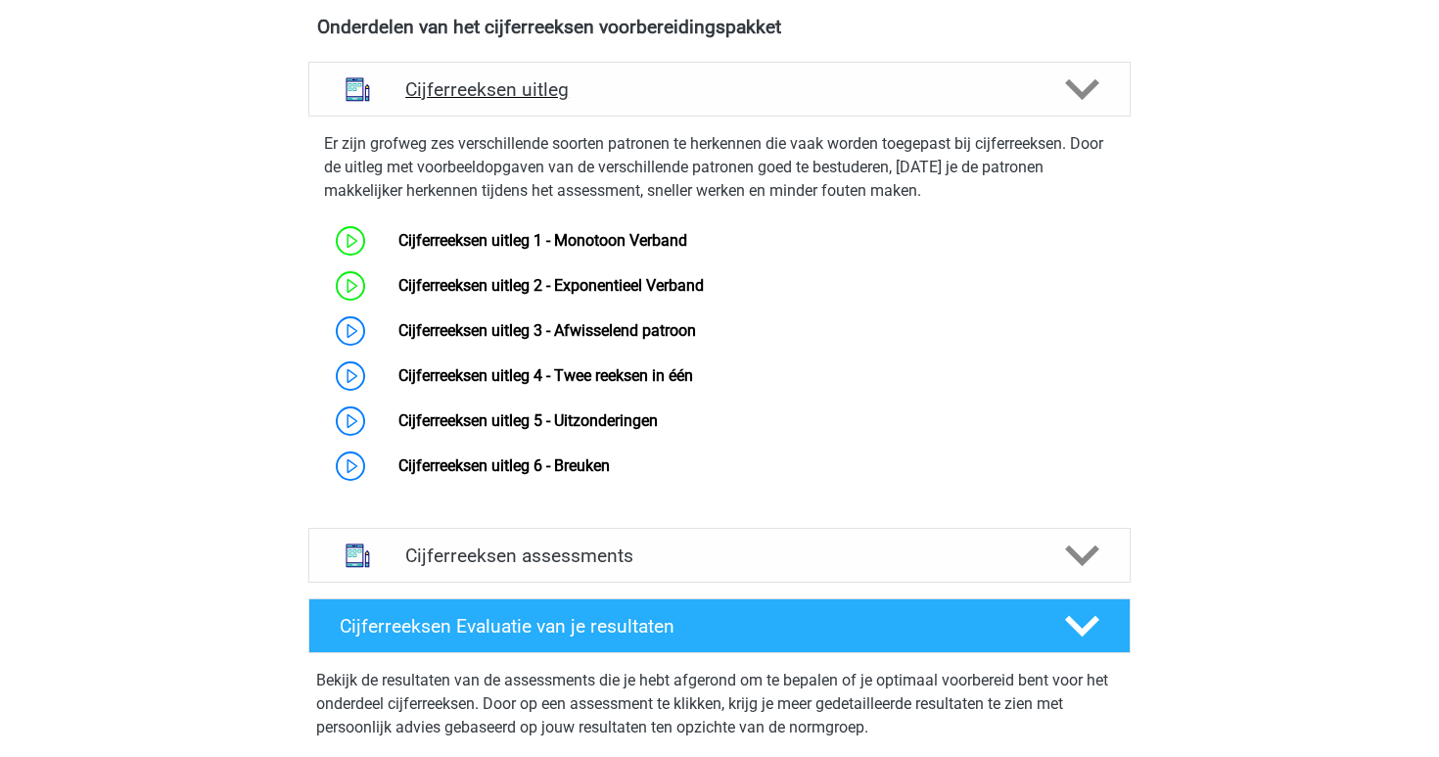
scroll to position [1189, 0]
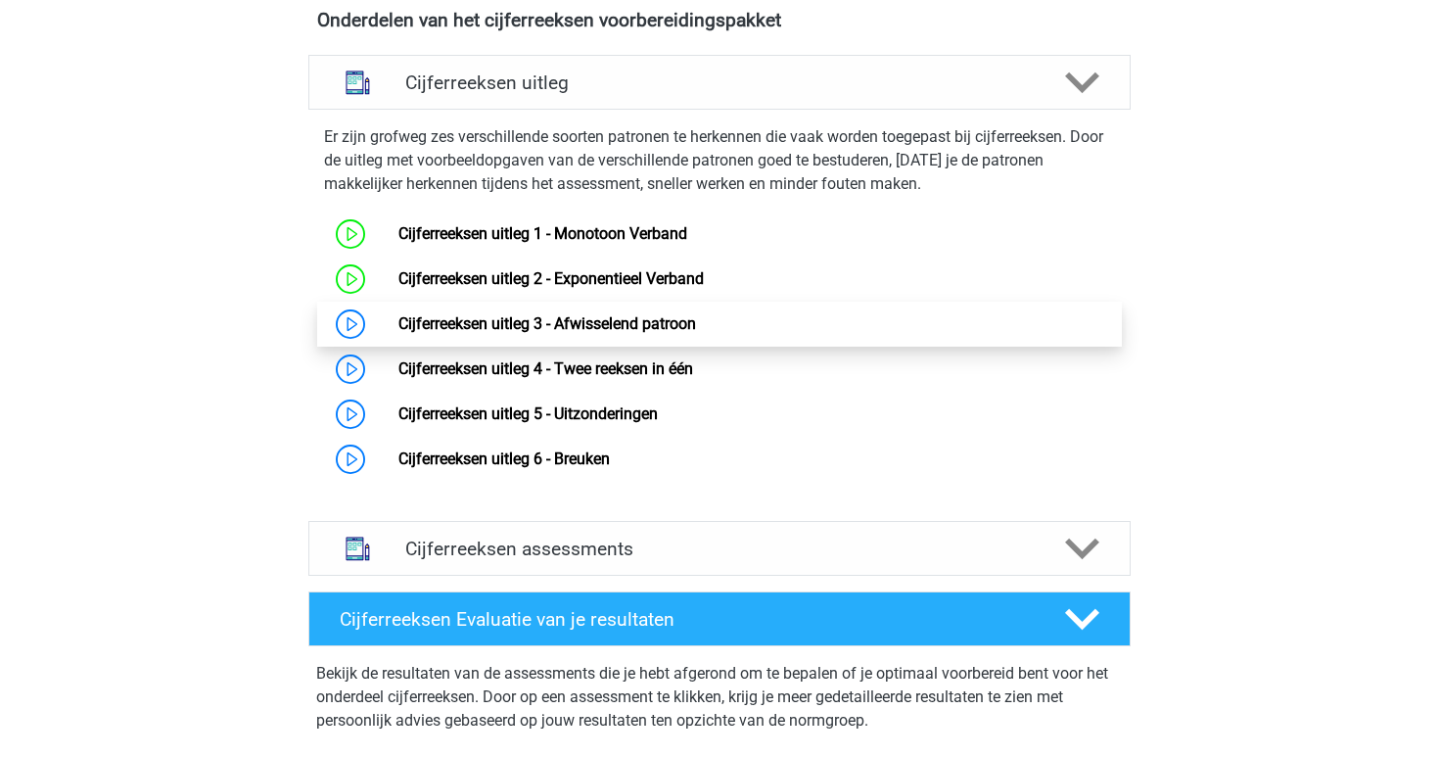
click at [638, 333] on link "Cijferreeksen uitleg 3 - Afwisselend patroon" at bounding box center [547, 323] width 298 height 19
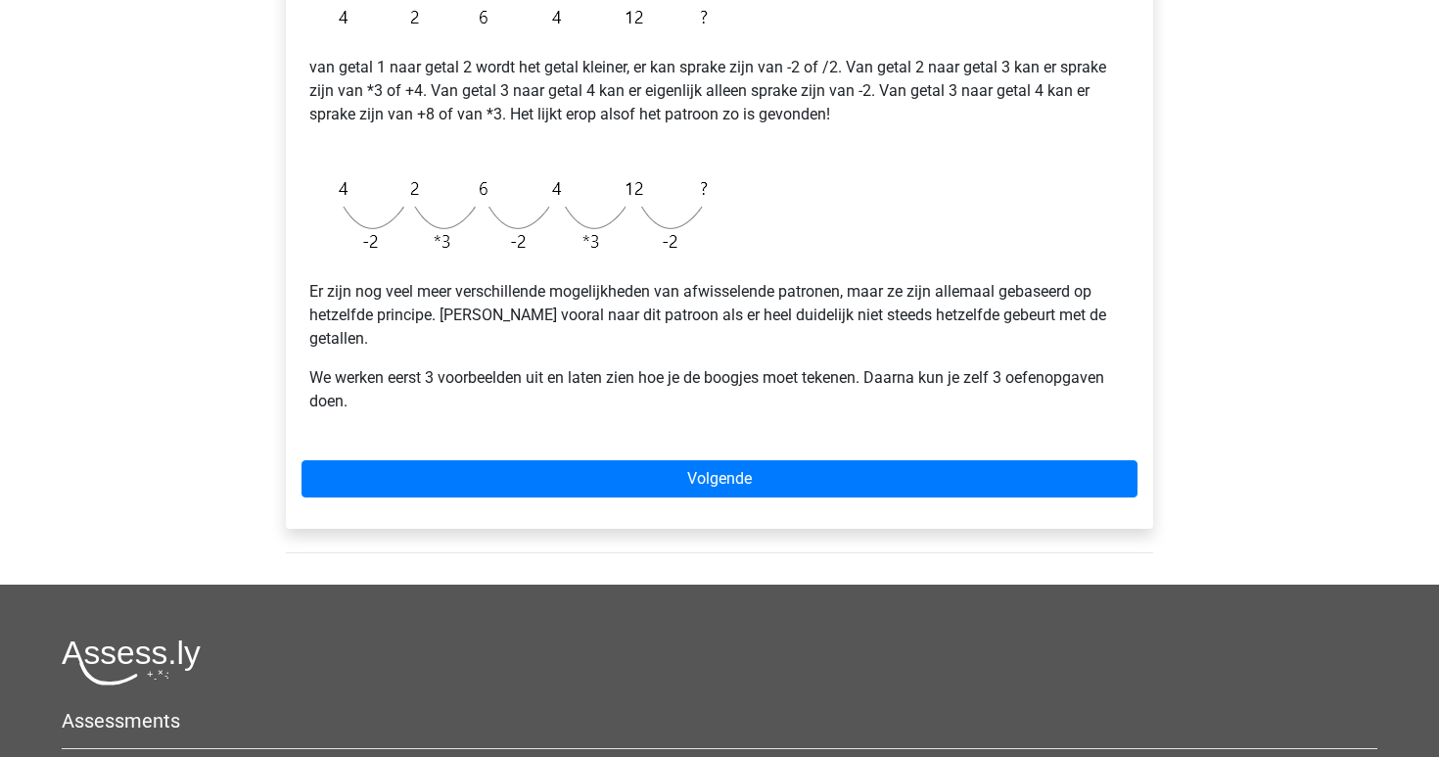
scroll to position [483, 0]
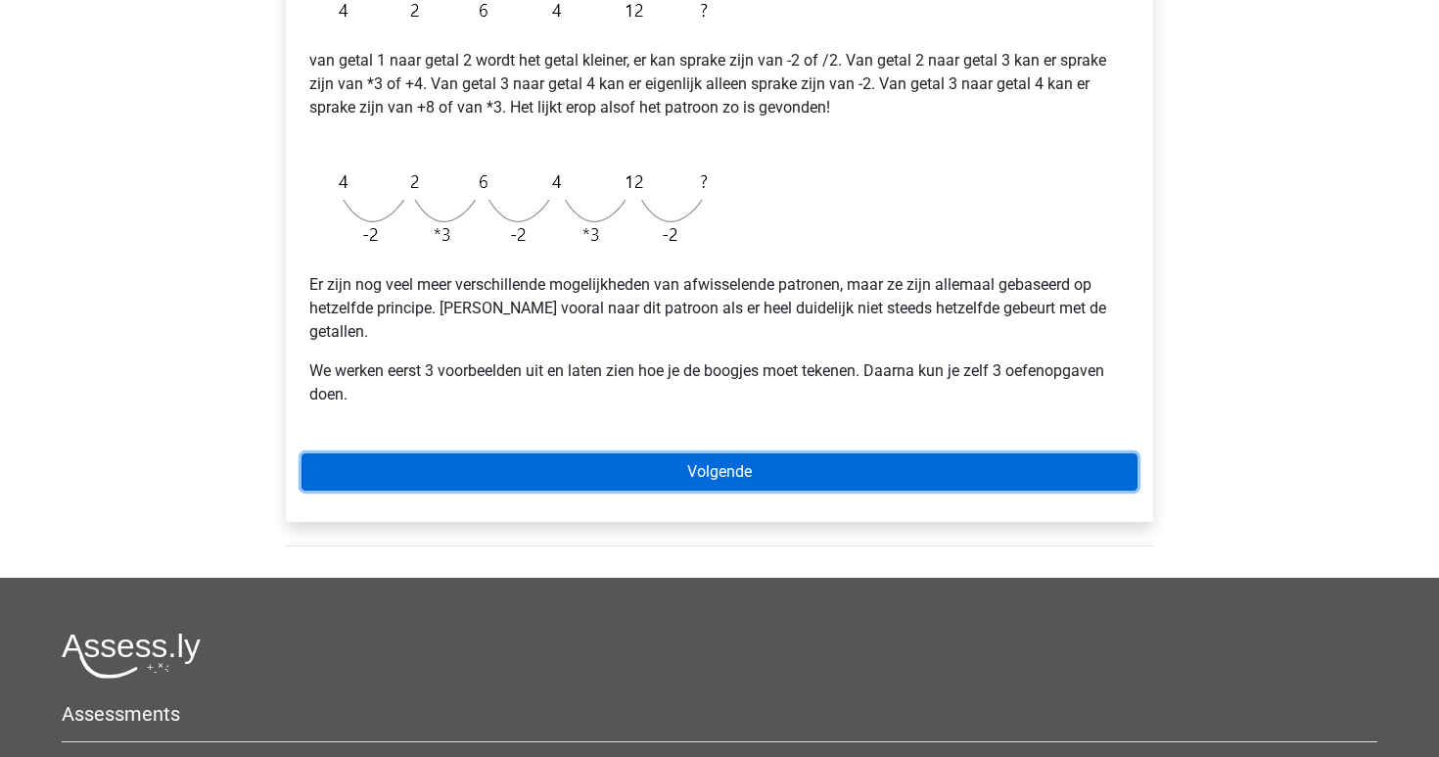
click at [731, 454] on link "Volgende" at bounding box center [720, 471] width 836 height 37
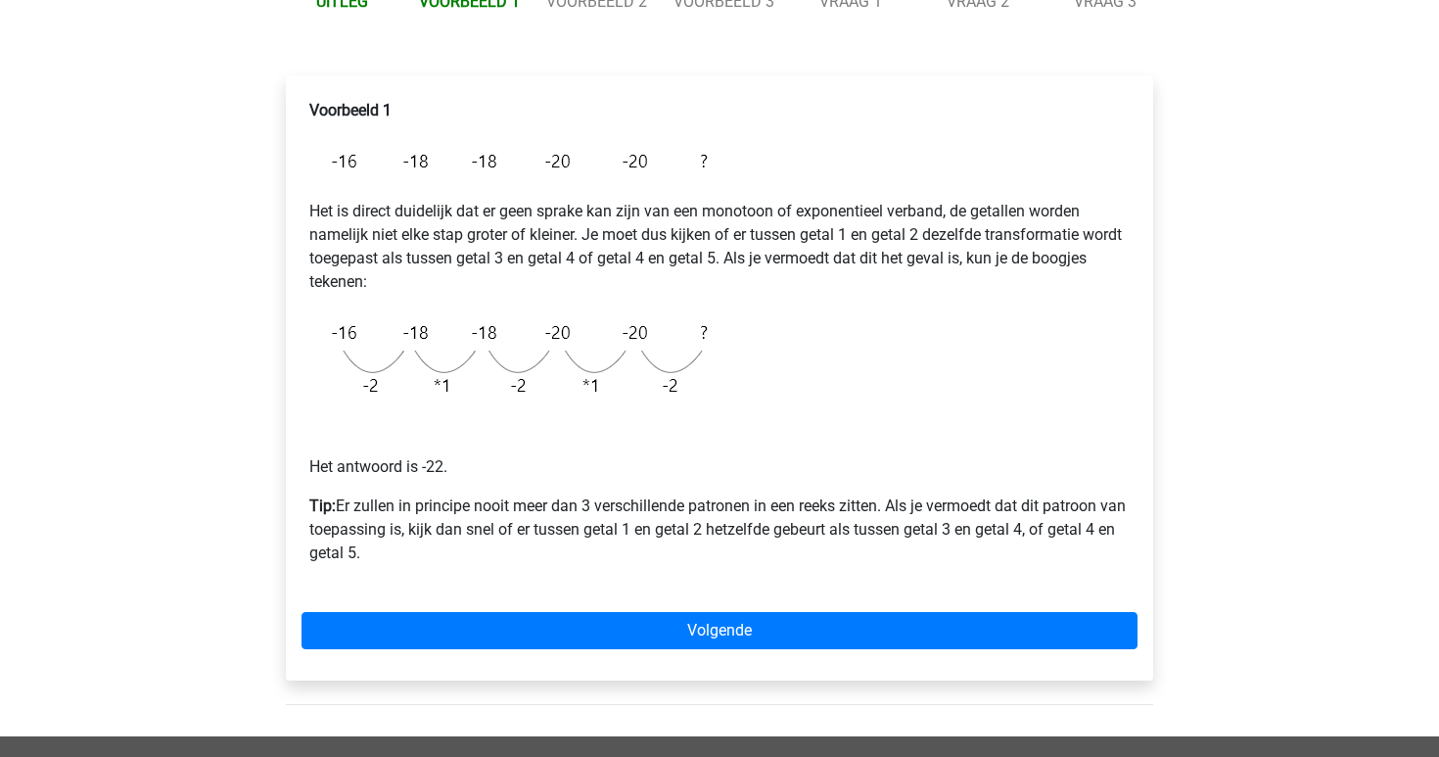
scroll to position [259, 0]
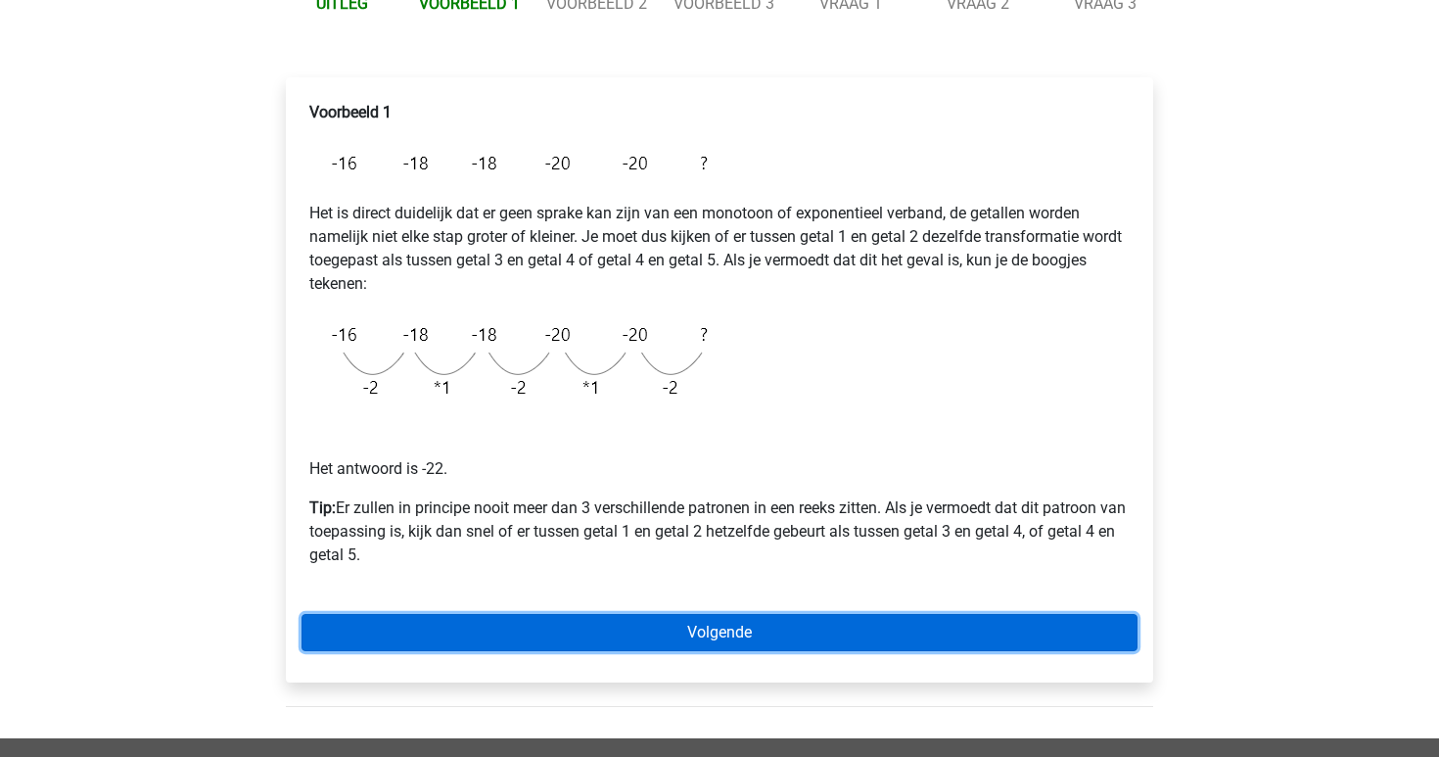
click at [695, 624] on link "Volgende" at bounding box center [720, 632] width 836 height 37
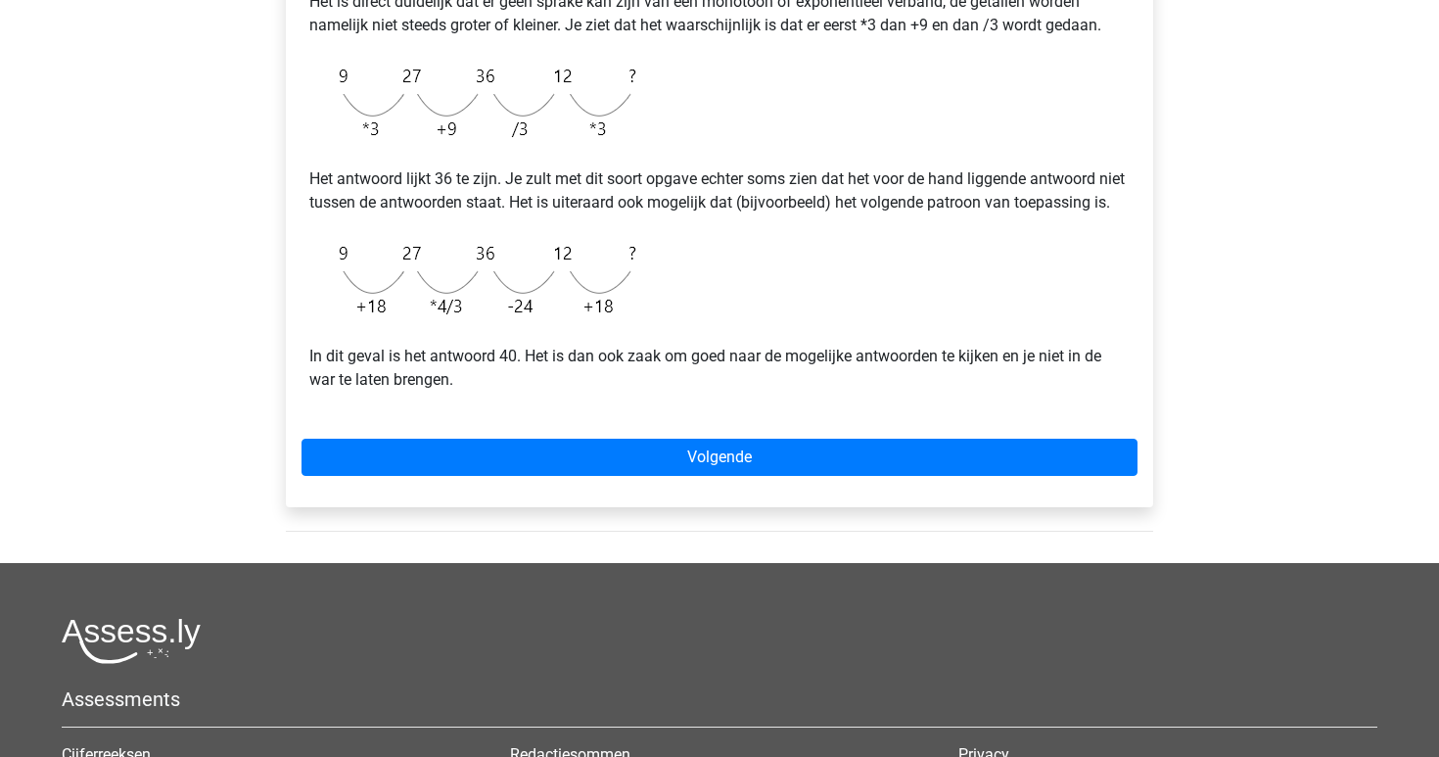
scroll to position [593, 0]
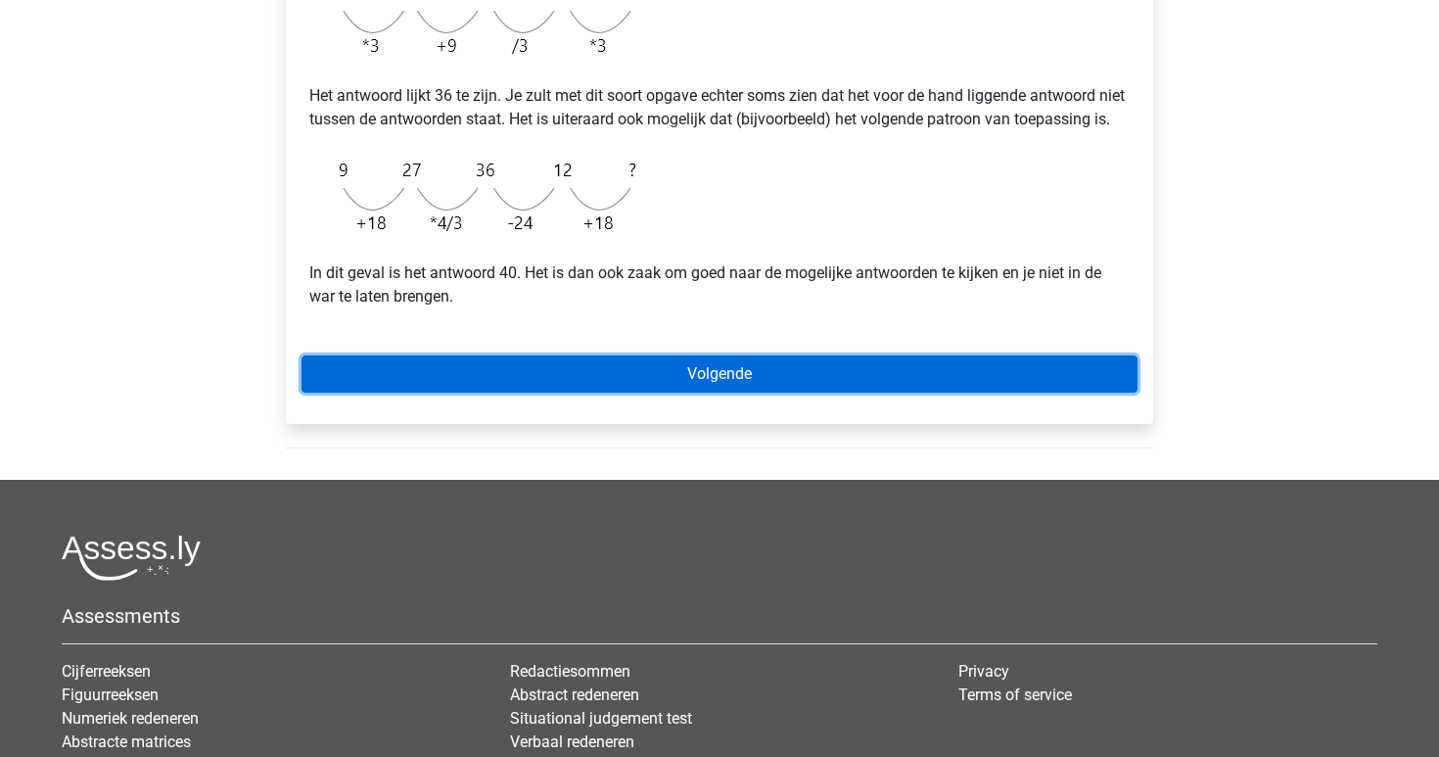
click at [804, 393] on link "Volgende" at bounding box center [720, 373] width 836 height 37
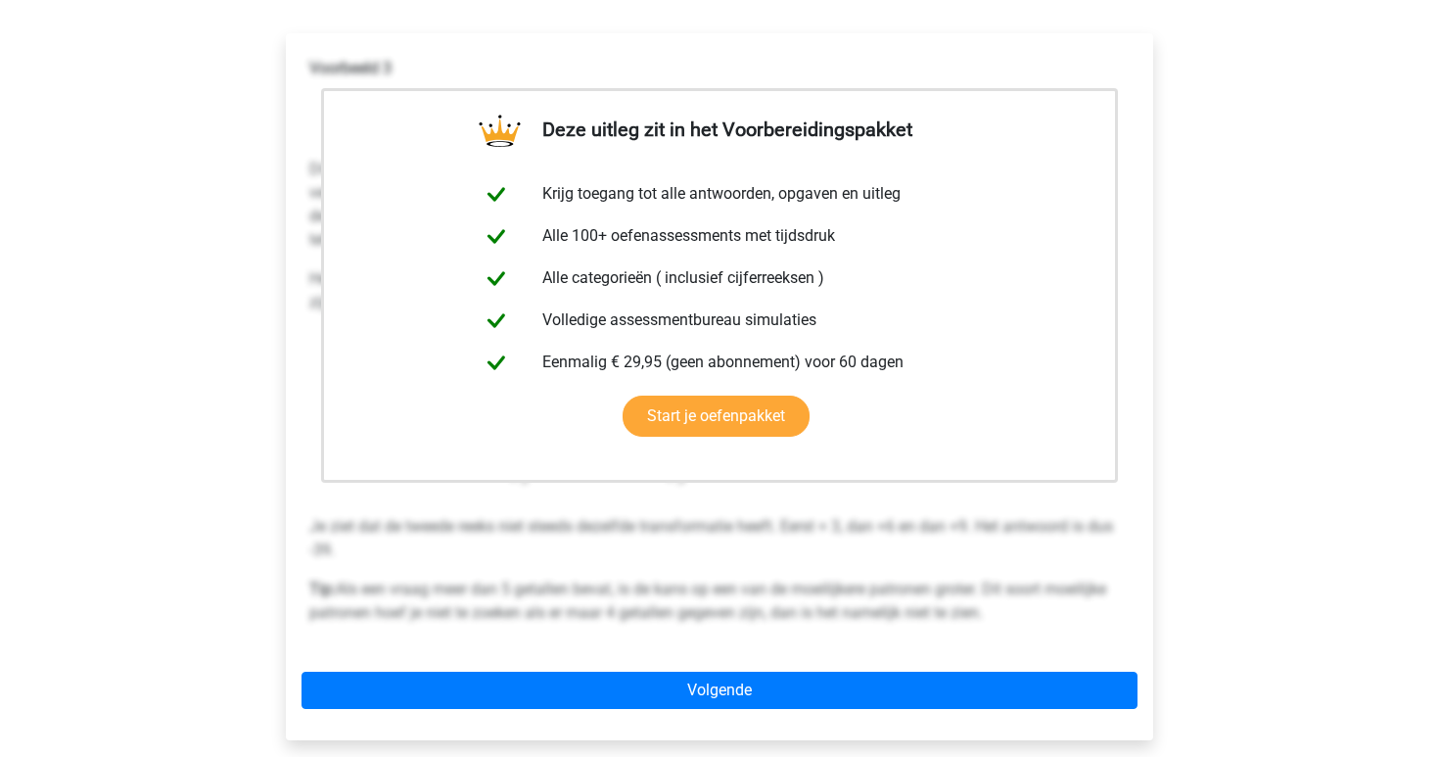
scroll to position [367, 0]
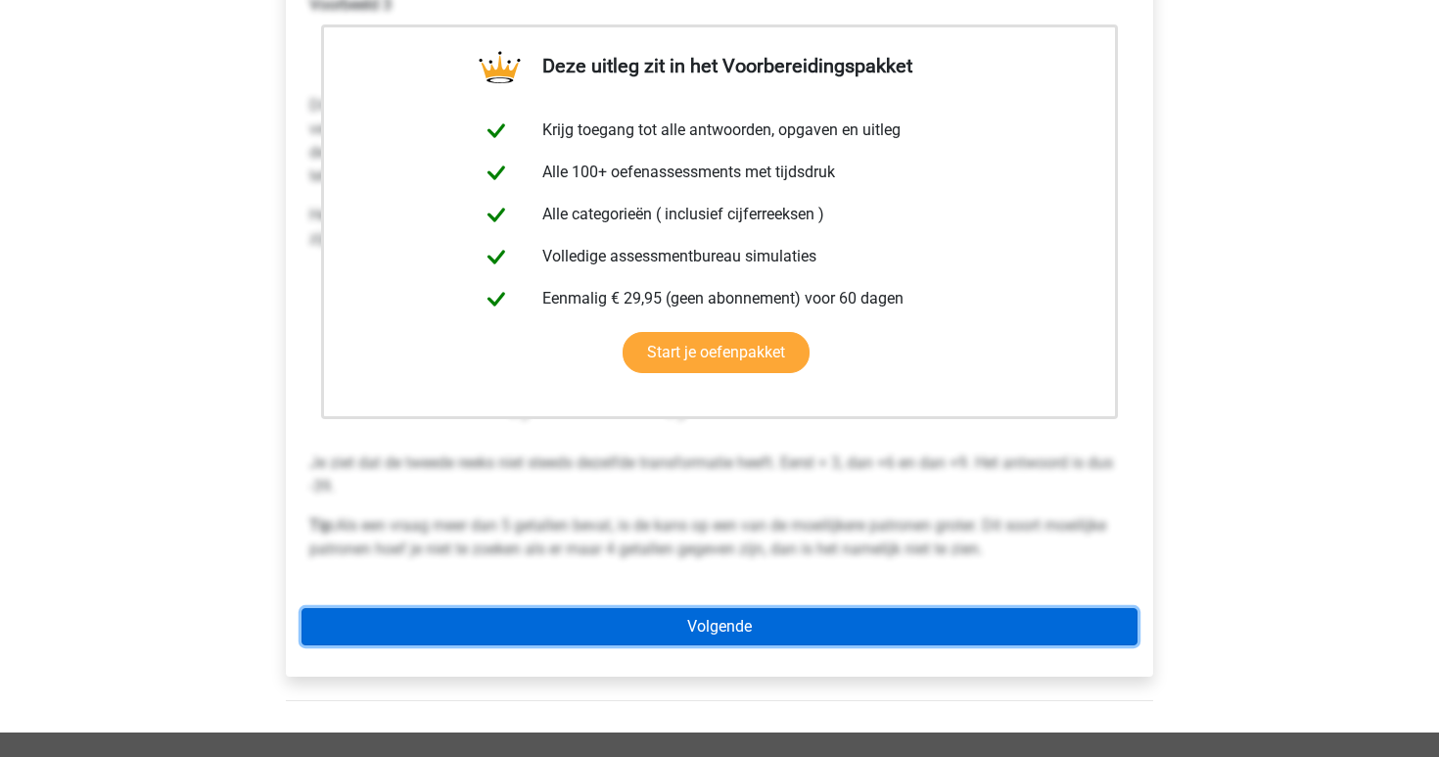
click at [750, 620] on link "Volgende" at bounding box center [720, 626] width 836 height 37
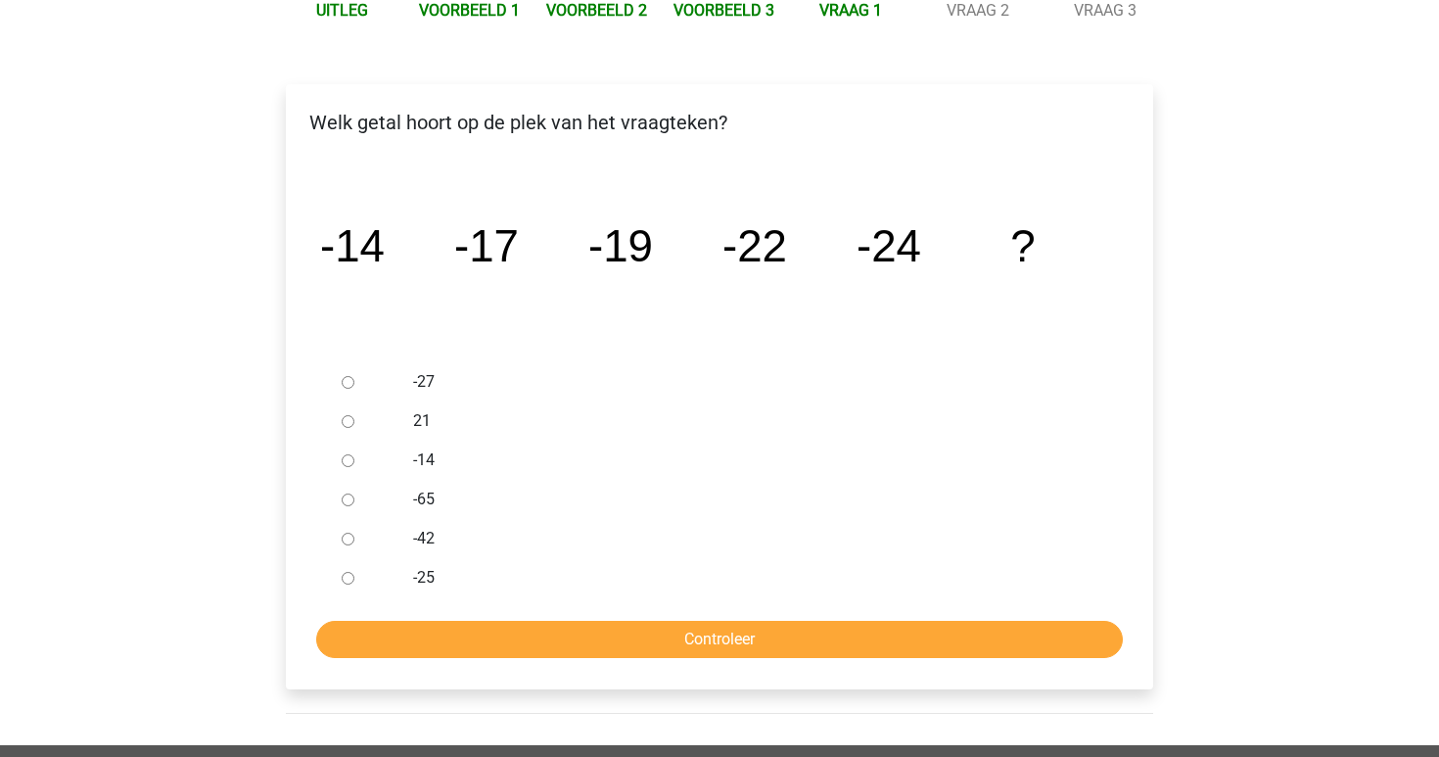
scroll to position [255, 0]
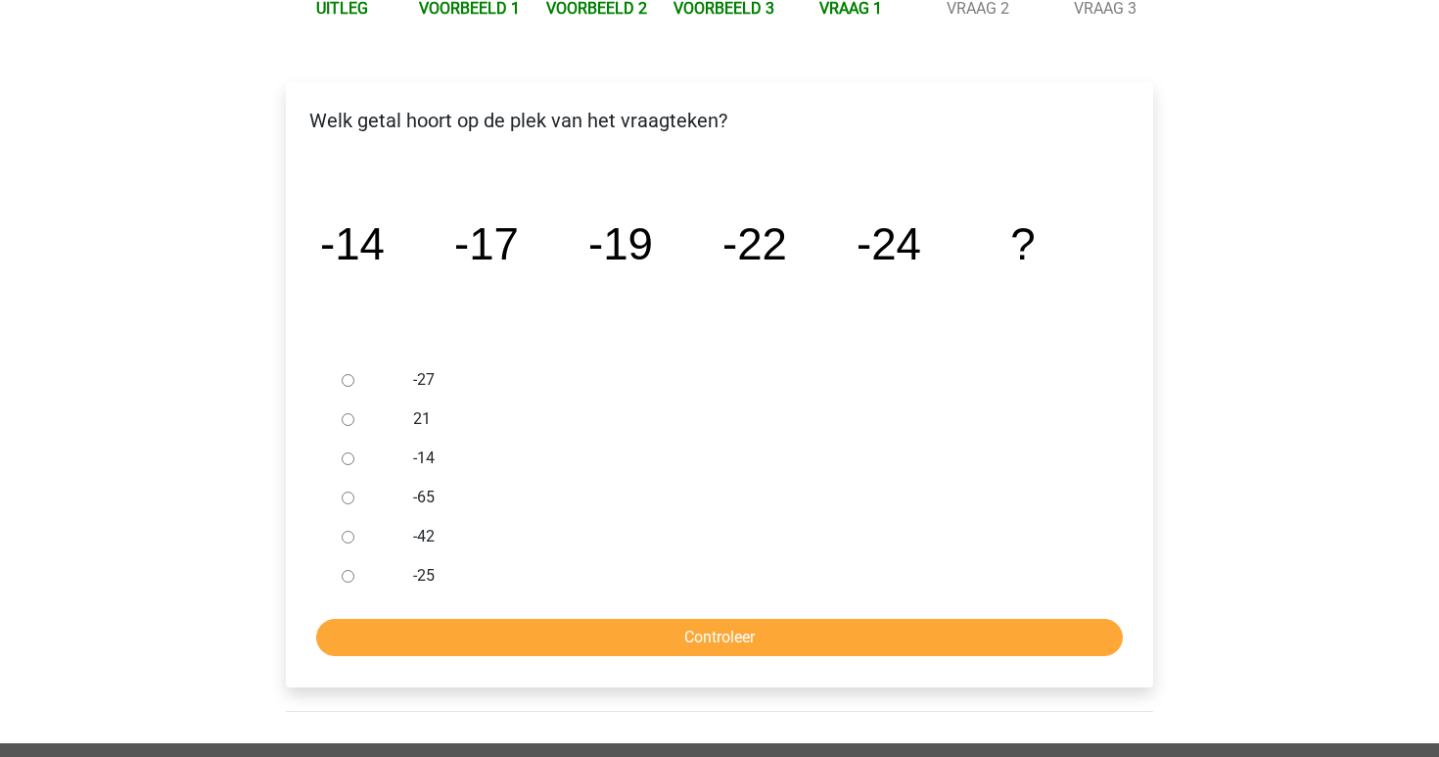
click at [419, 378] on label "-27" at bounding box center [751, 379] width 677 height 23
click at [354, 378] on input "-27" at bounding box center [348, 380] width 13 height 13
radio input "true"
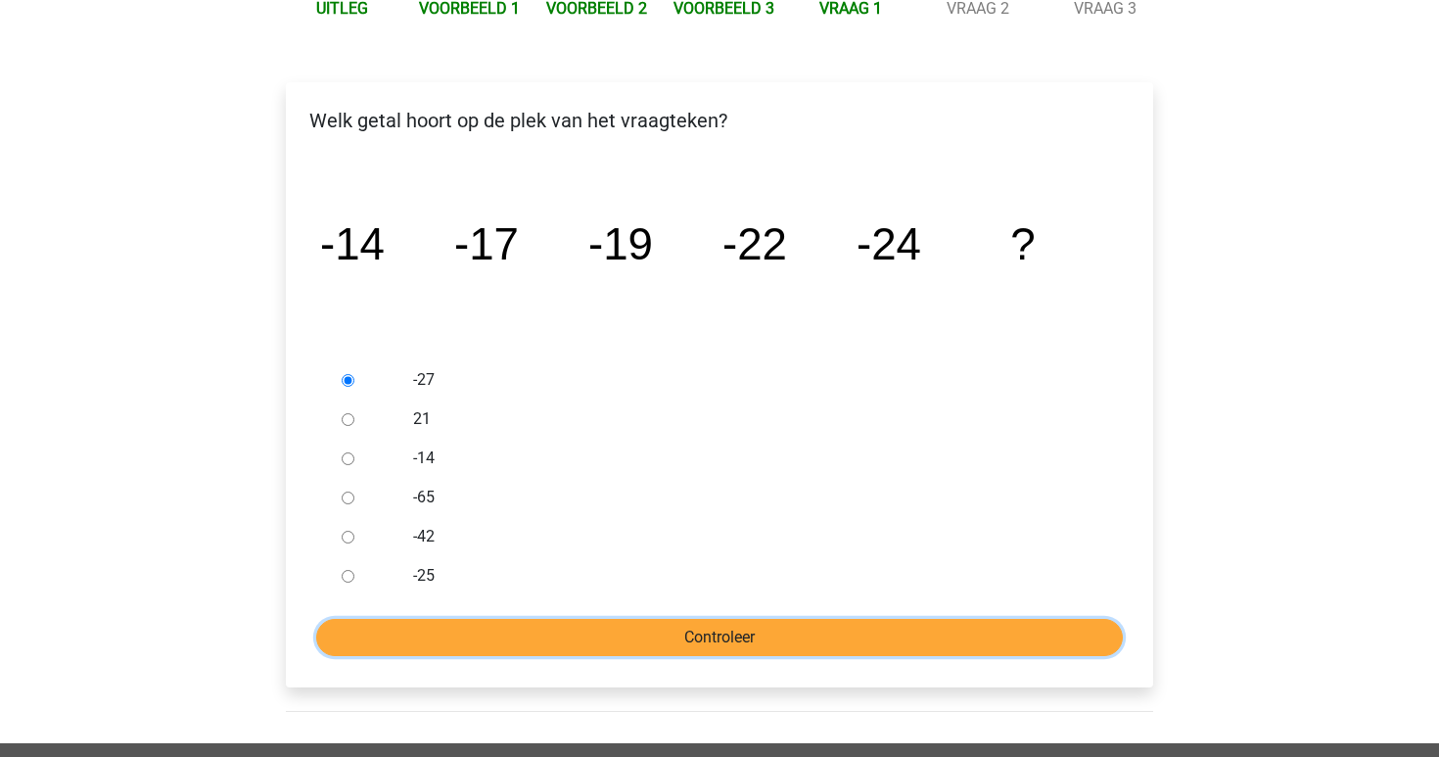
click at [527, 633] on input "Controleer" at bounding box center [719, 637] width 807 height 37
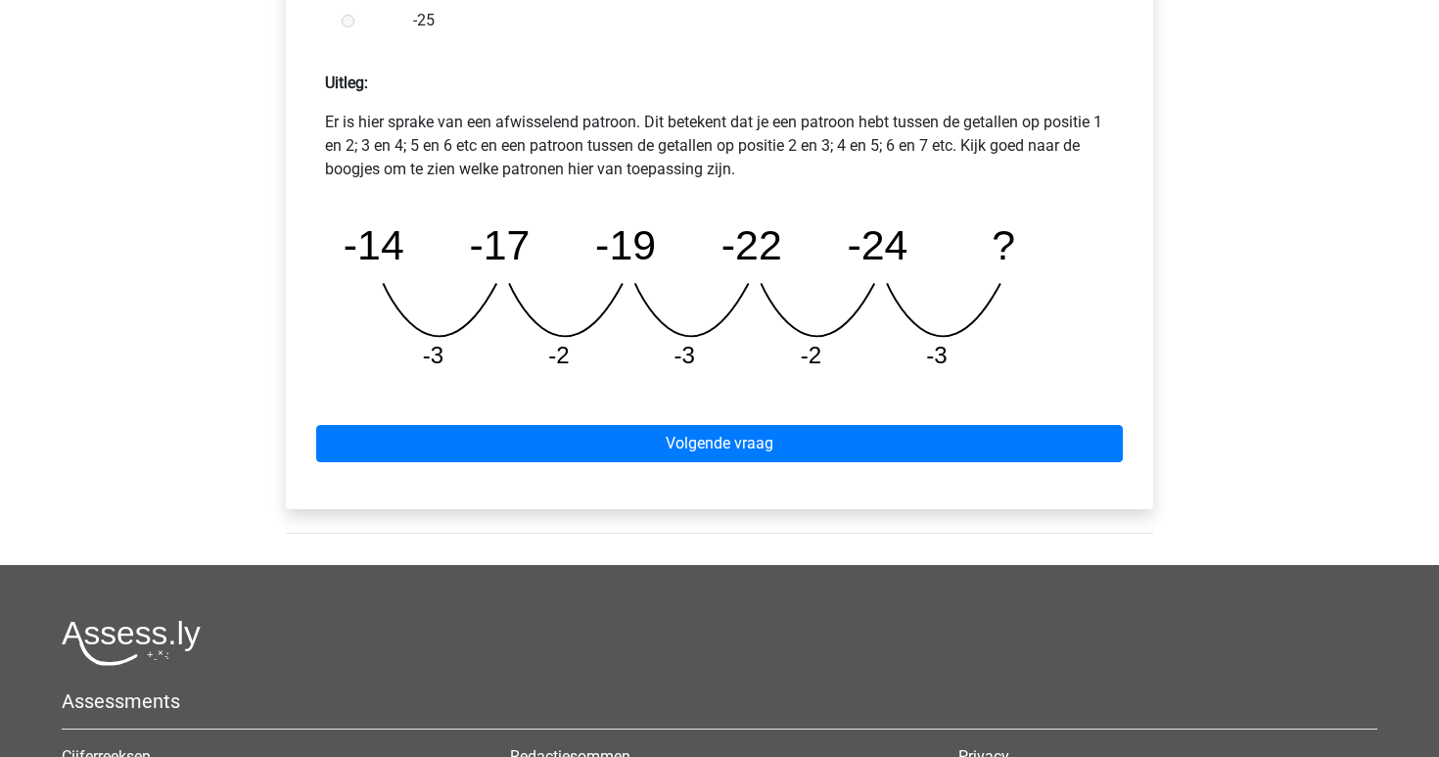
scroll to position [851, 0]
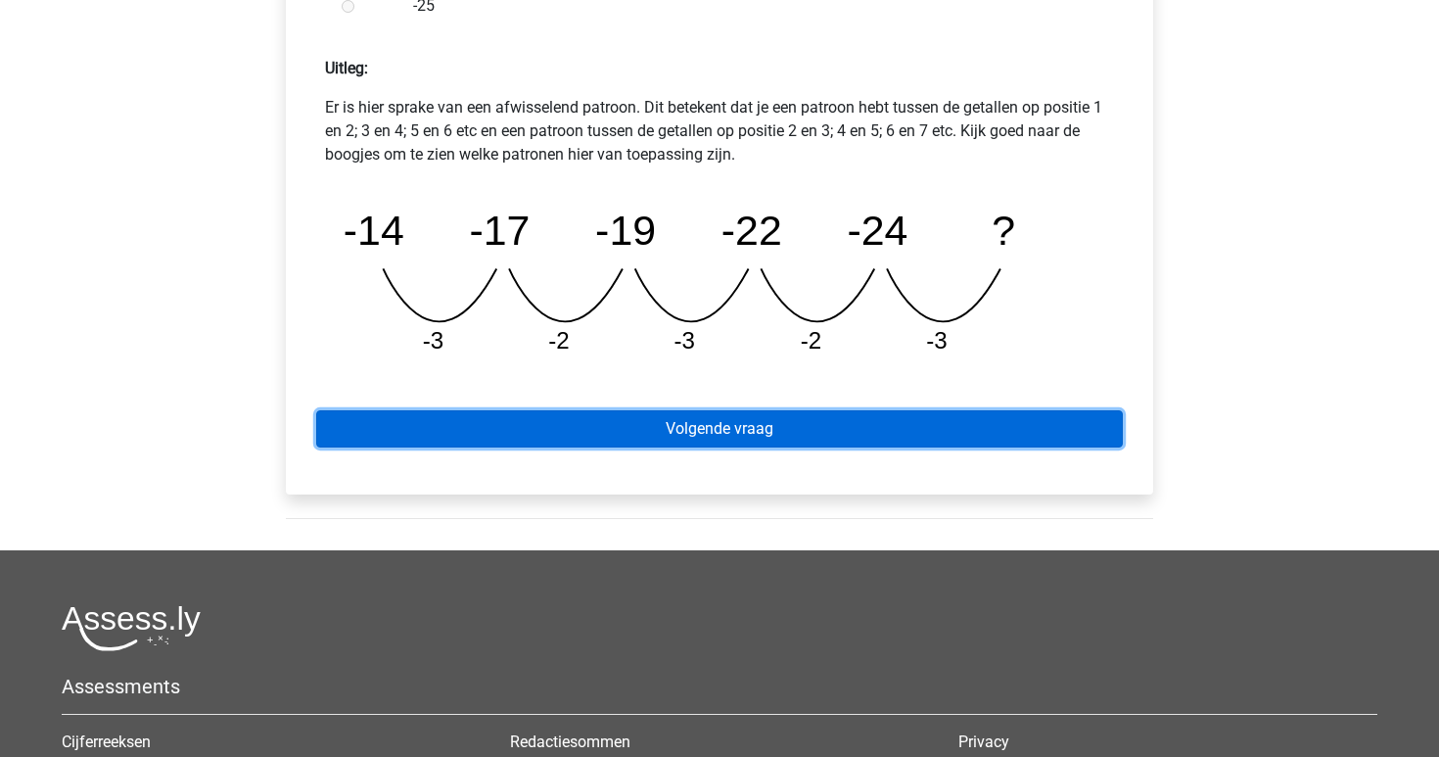
click at [749, 433] on link "Volgende vraag" at bounding box center [719, 428] width 807 height 37
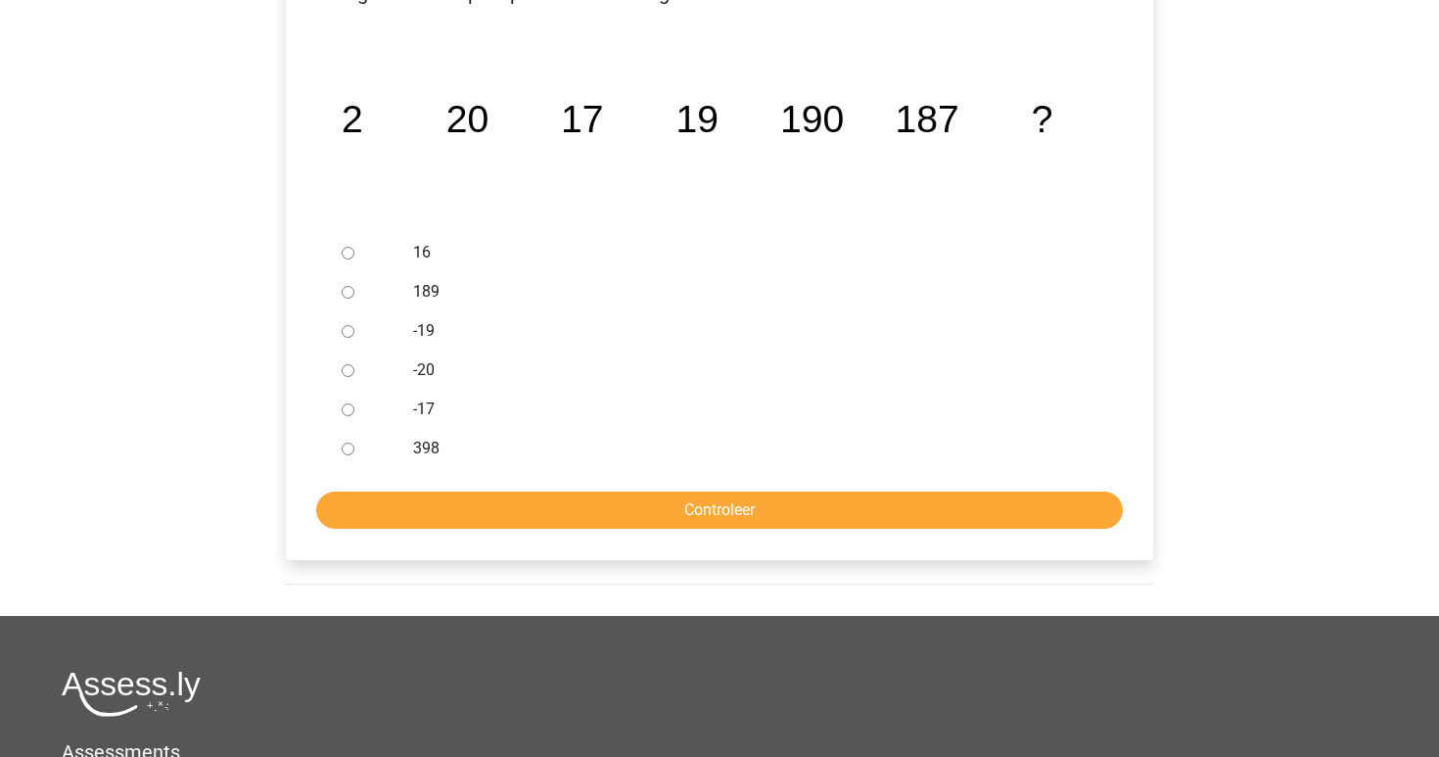
scroll to position [381, 0]
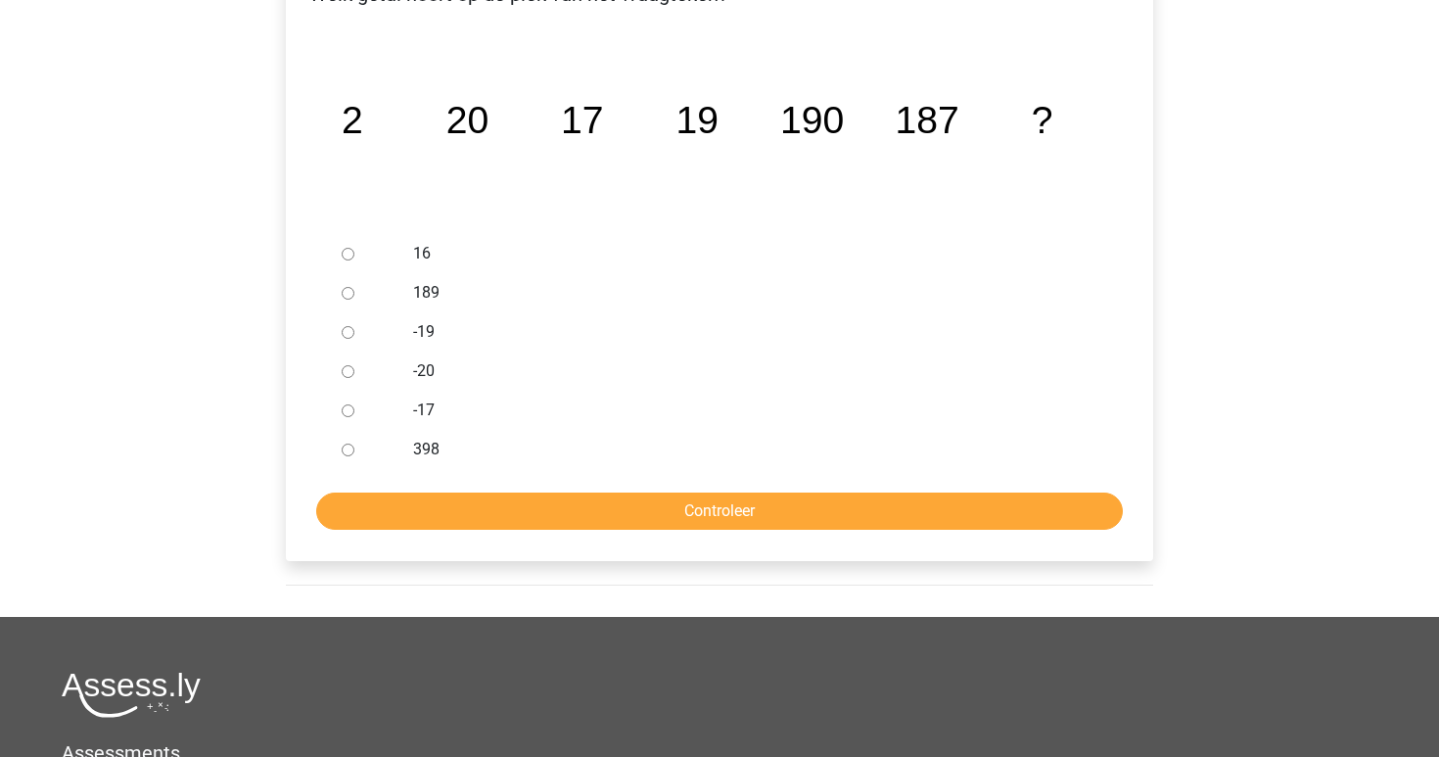
click at [413, 295] on label "189" at bounding box center [751, 292] width 677 height 23
click at [354, 295] on input "189" at bounding box center [348, 293] width 13 height 13
radio input "true"
click at [585, 486] on form "16 189 -19 -20 -17 398 Controleer" at bounding box center [720, 382] width 836 height 296
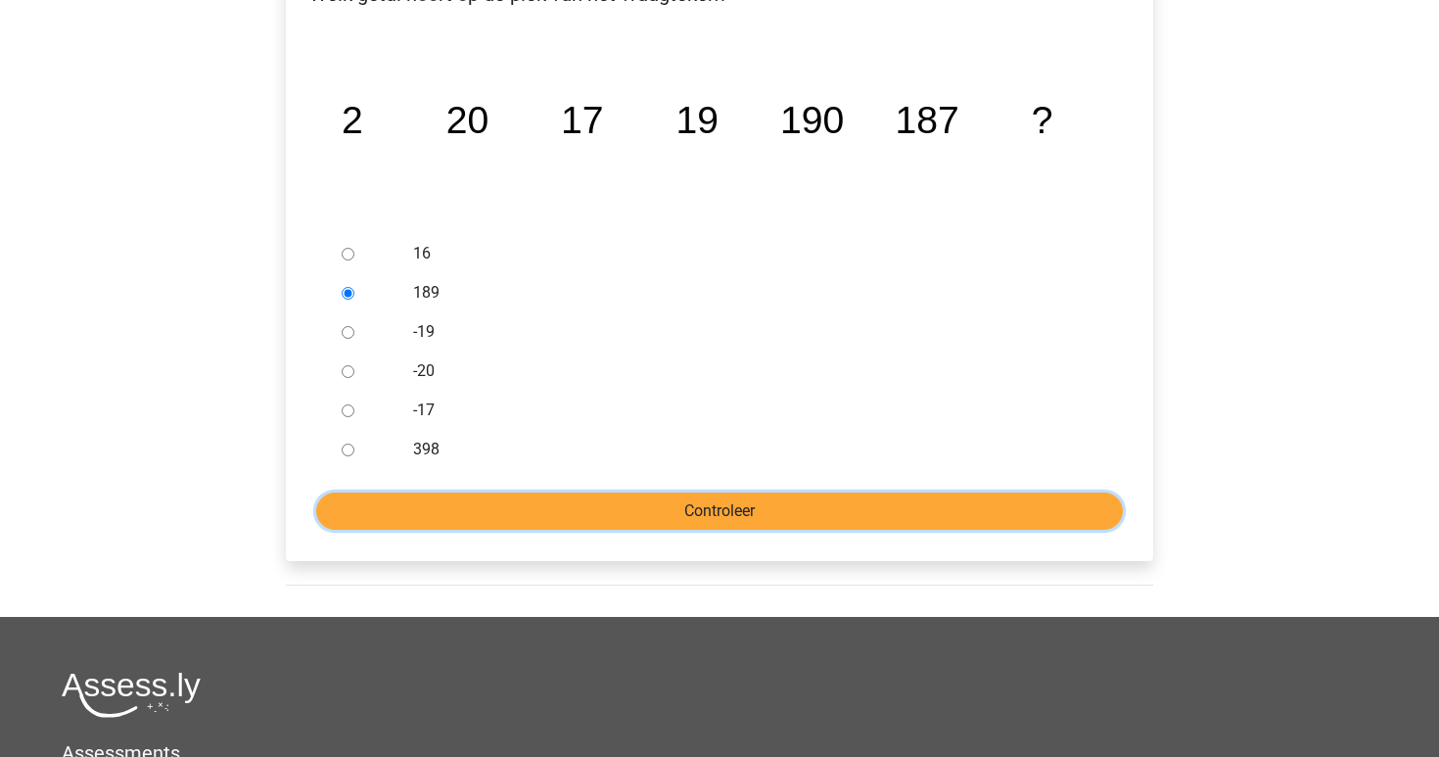
click at [581, 504] on input "Controleer" at bounding box center [719, 510] width 807 height 37
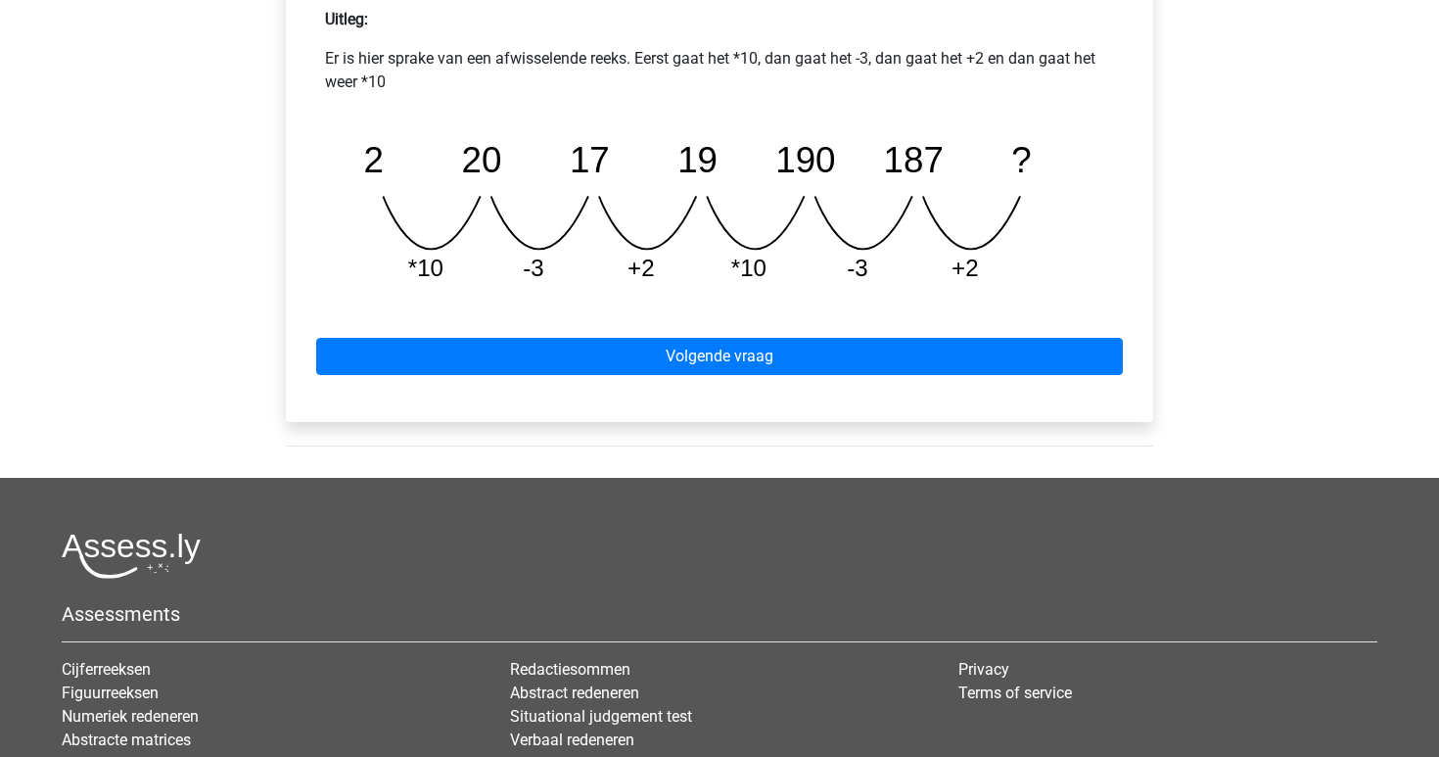
scroll to position [1009, 0]
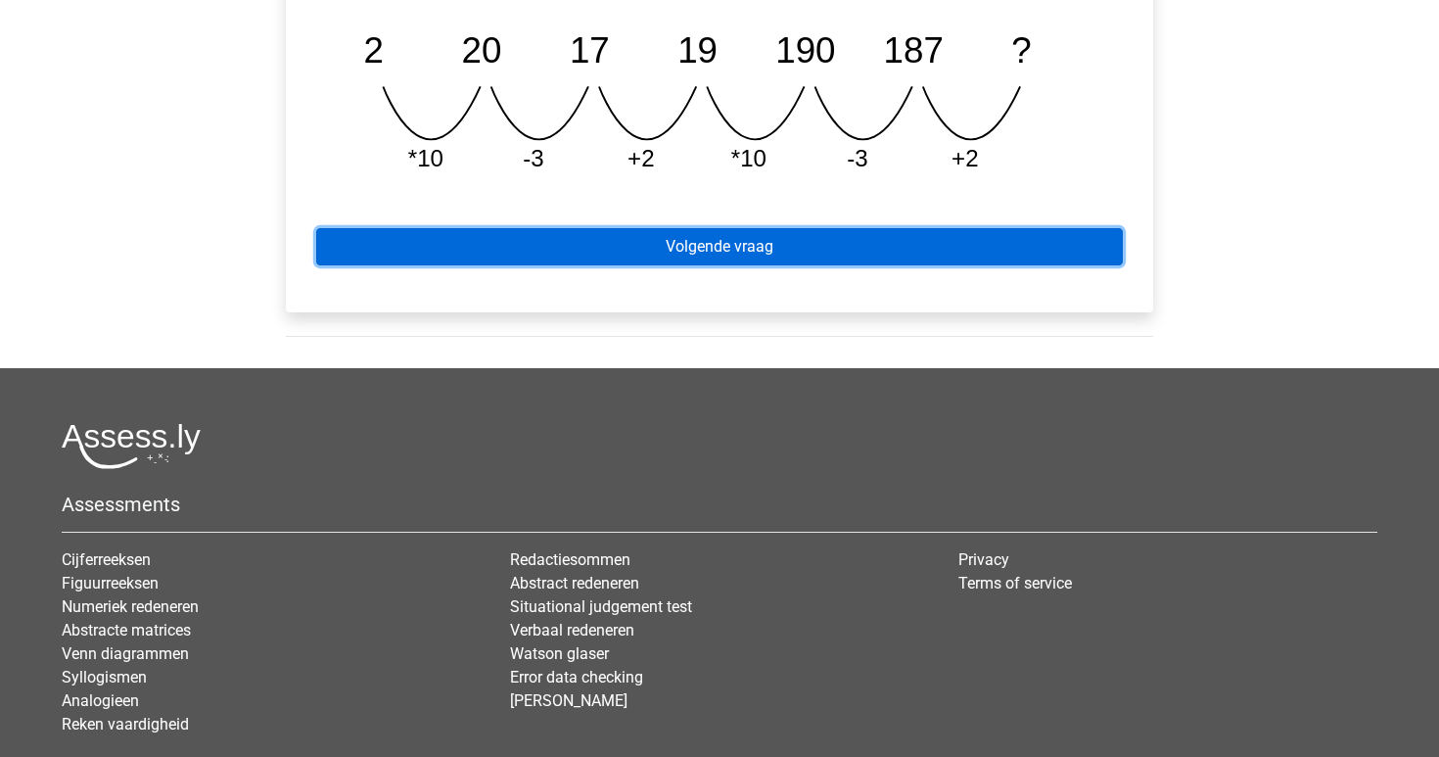
click at [805, 248] on link "Volgende vraag" at bounding box center [719, 246] width 807 height 37
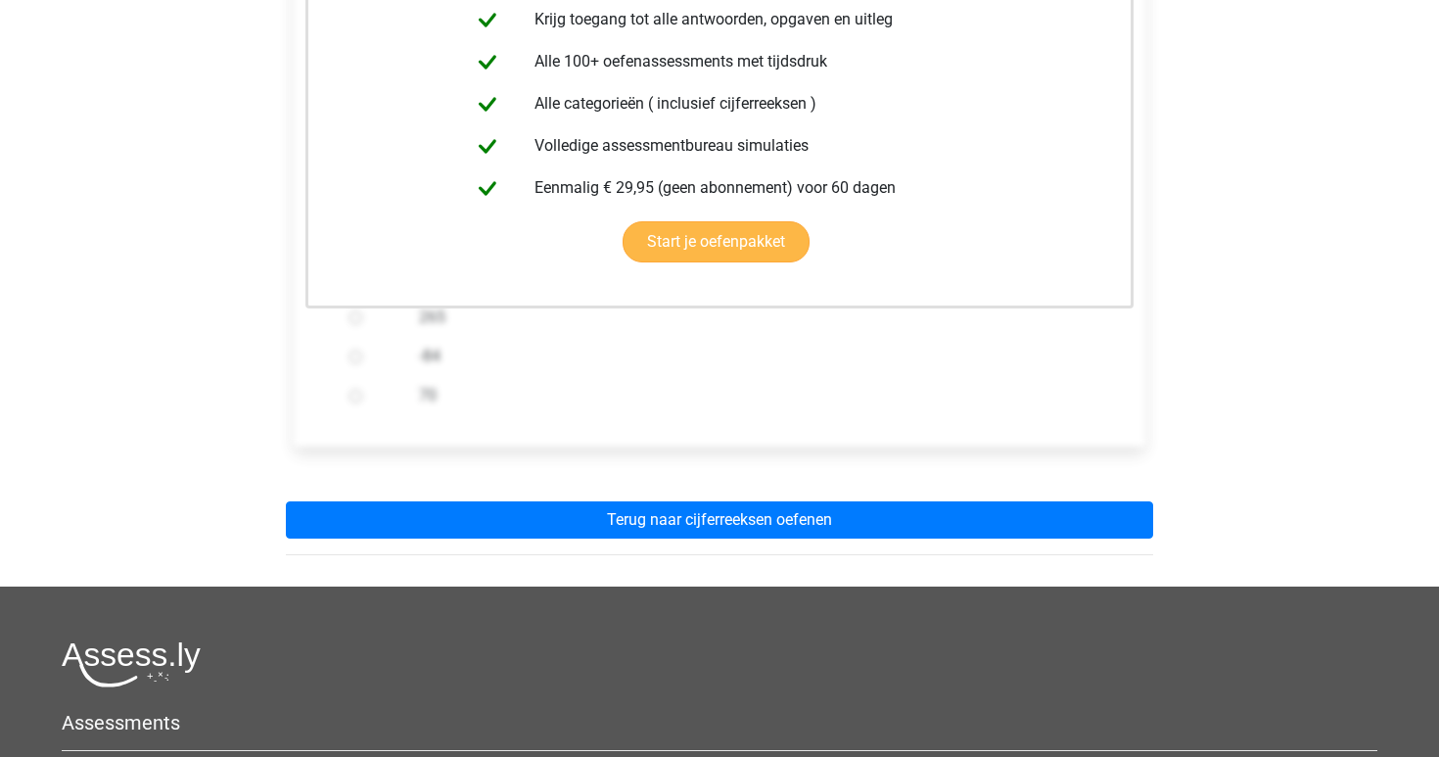
scroll to position [440, 0]
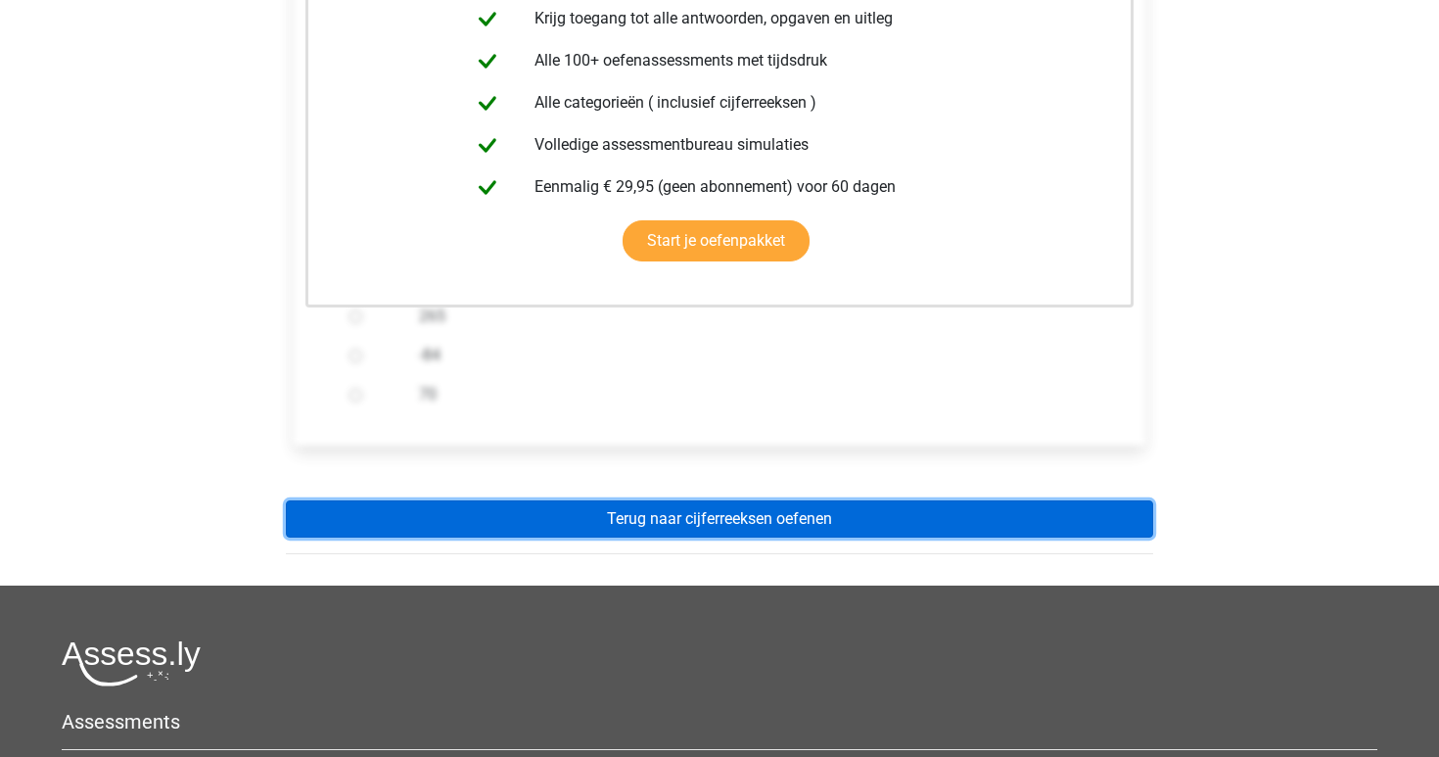
click at [850, 516] on link "Terug naar cijferreeksen oefenen" at bounding box center [719, 518] width 867 height 37
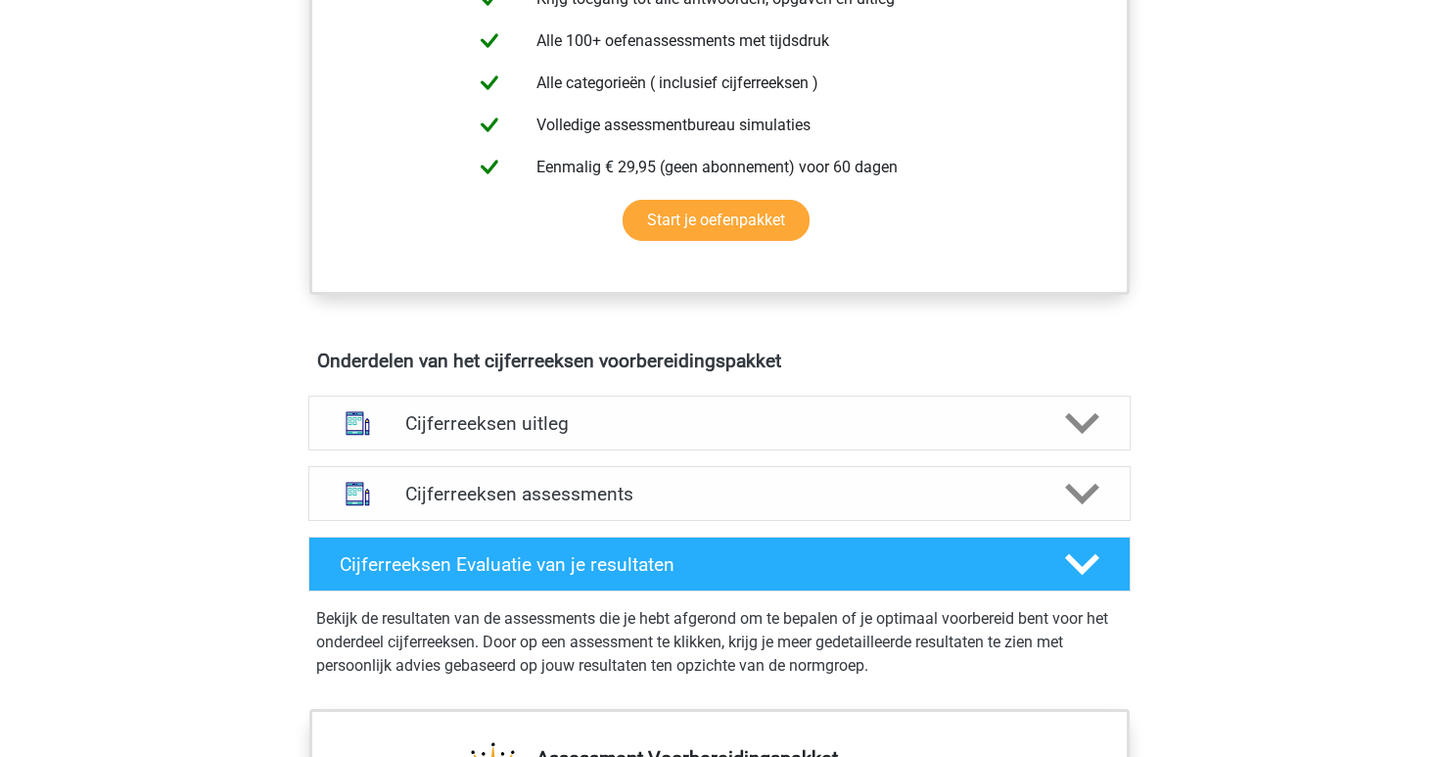
scroll to position [926, 0]
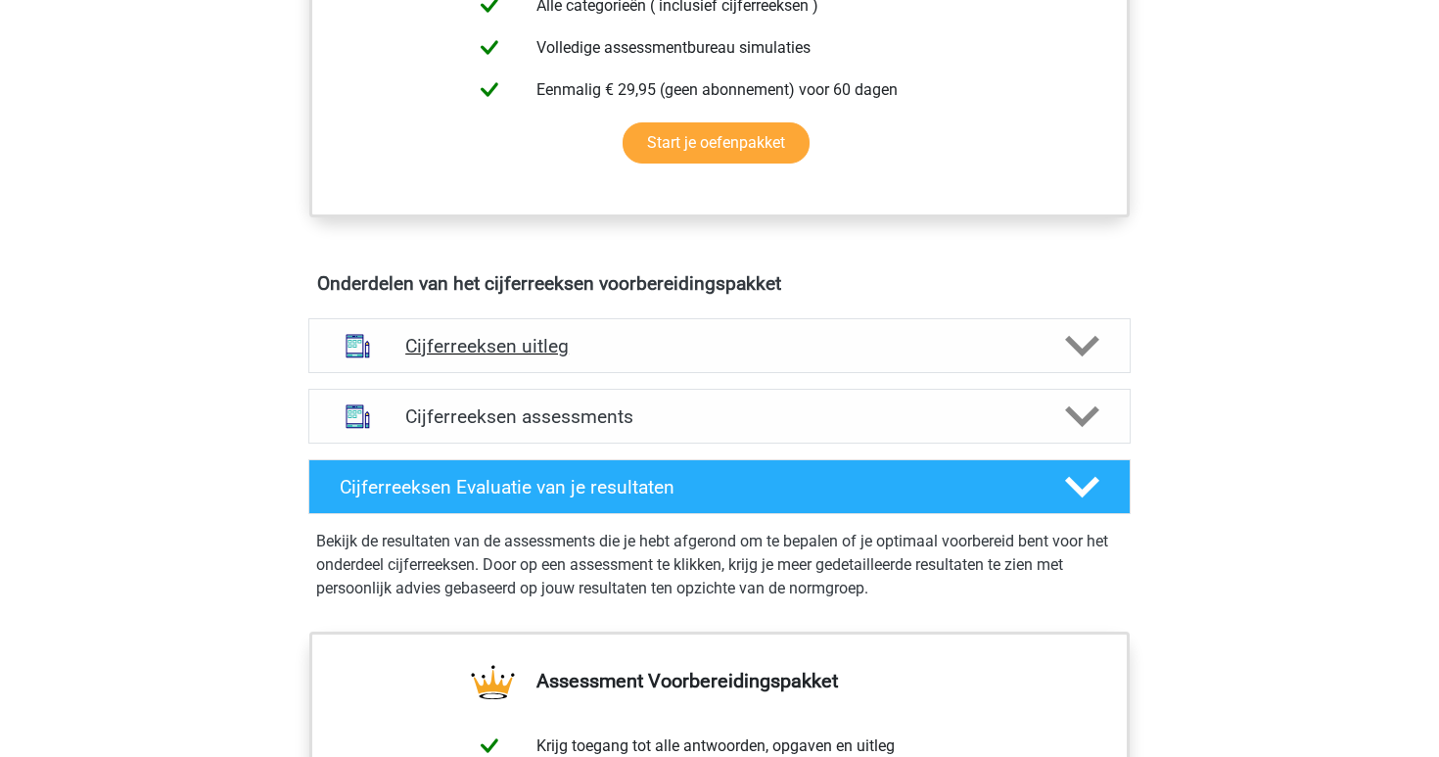
click at [790, 373] on div "Cijferreeksen uitleg" at bounding box center [719, 345] width 822 height 55
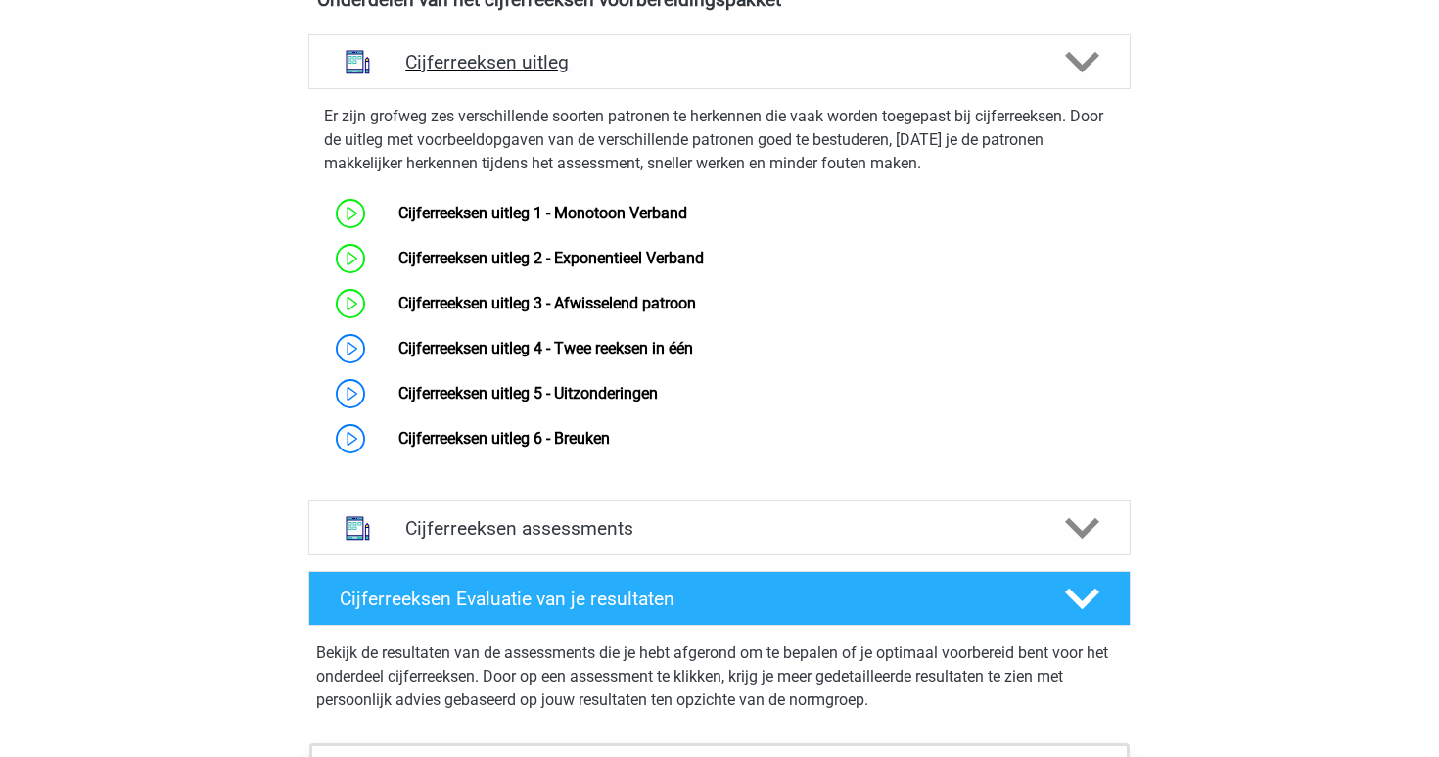
scroll to position [1300, 0]
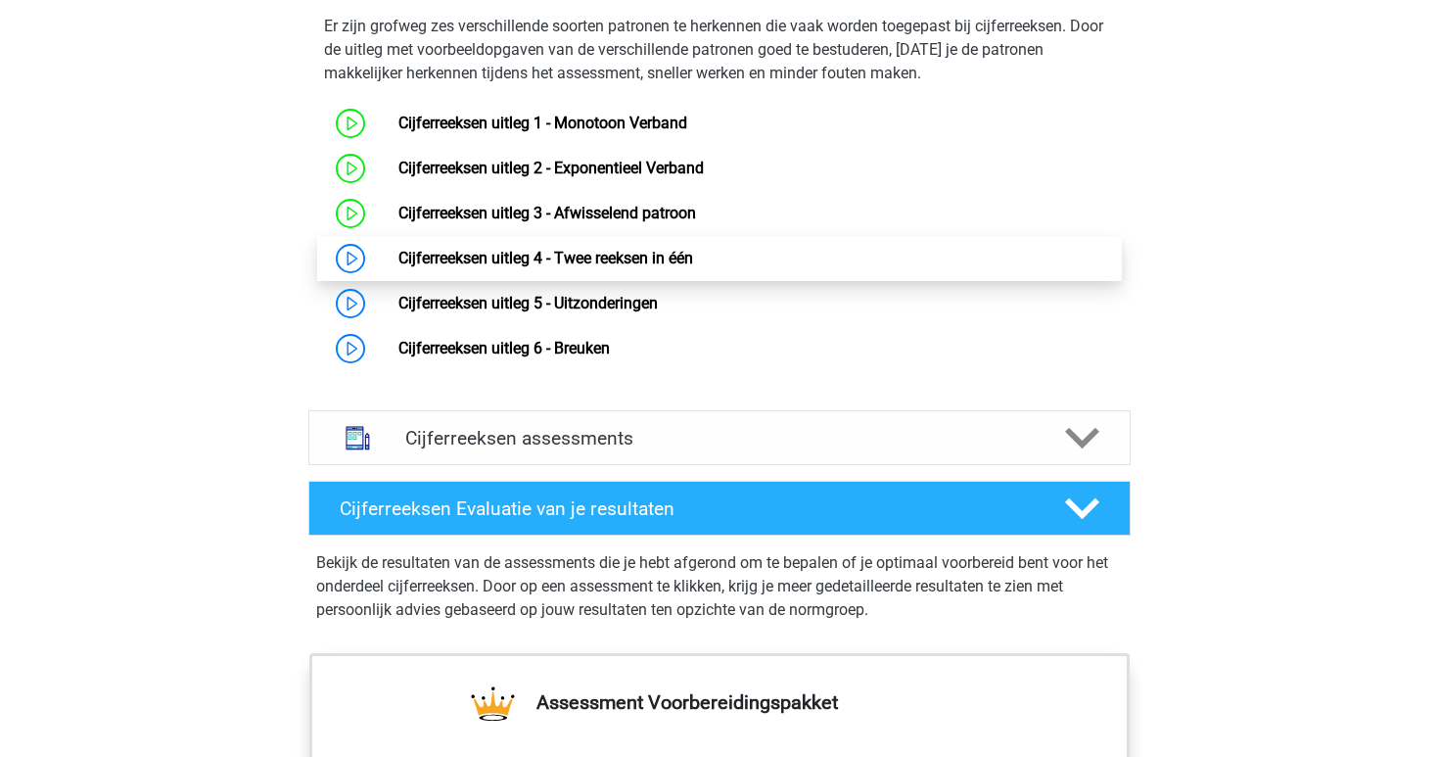
click at [627, 267] on link "Cijferreeksen uitleg 4 - Twee reeksen in één" at bounding box center [545, 258] width 295 height 19
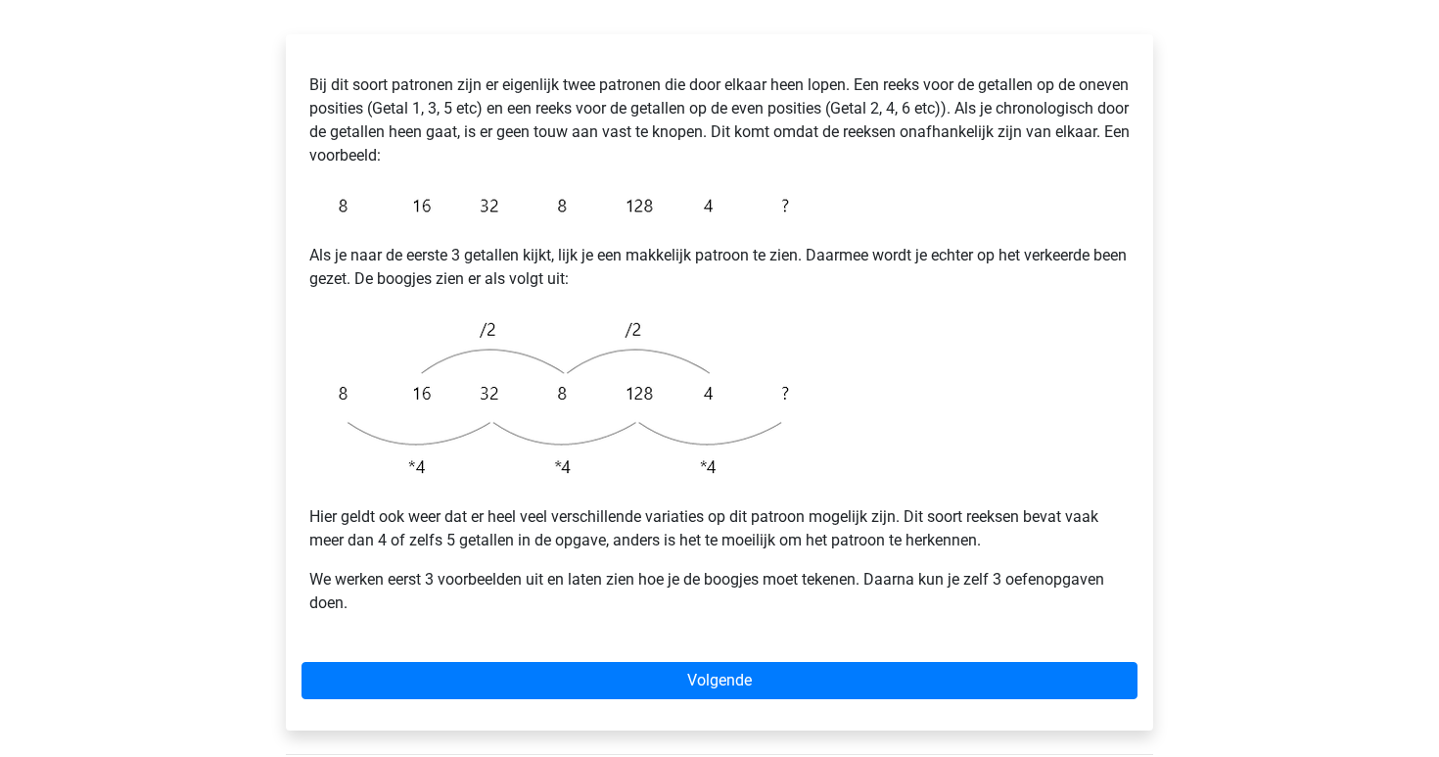
scroll to position [351, 0]
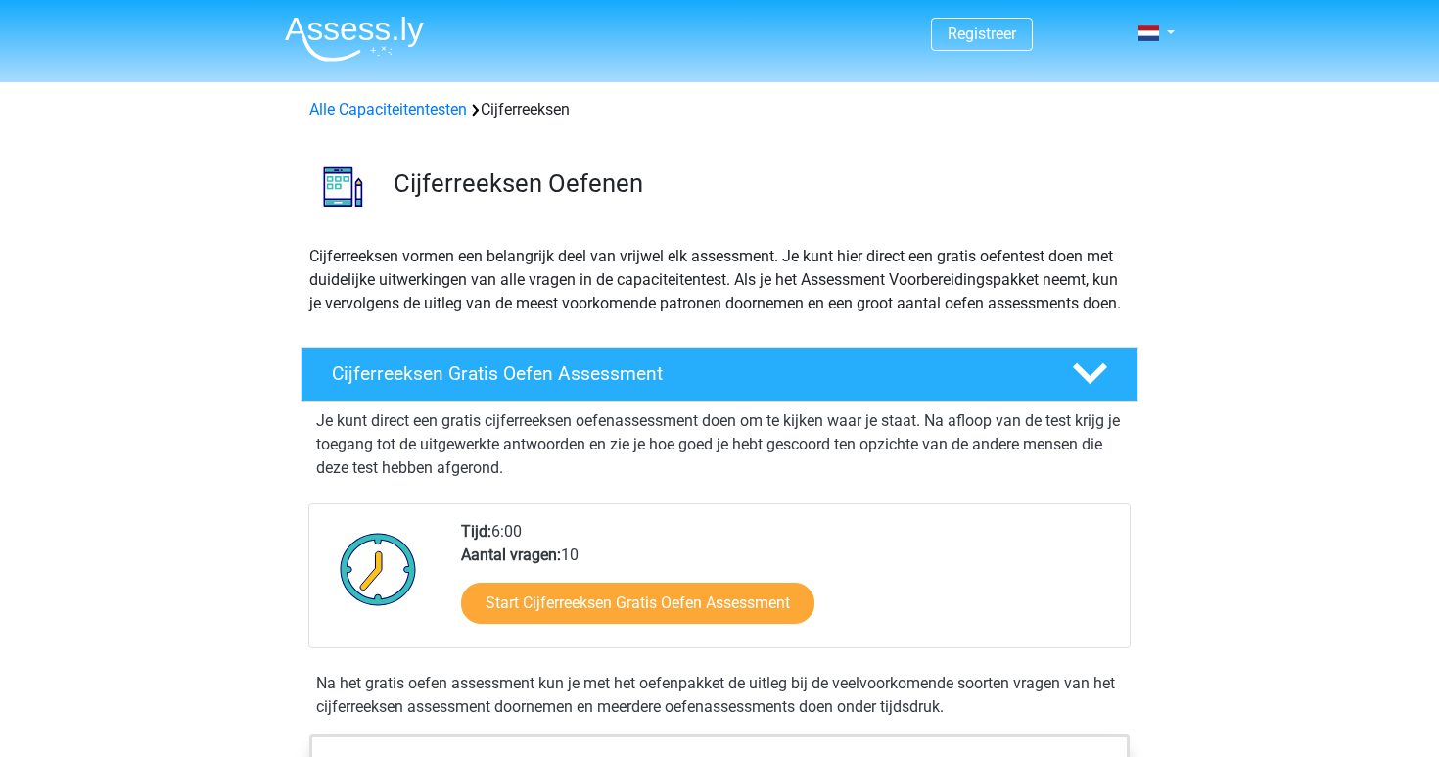
click at [351, 53] on img at bounding box center [354, 39] width 139 height 46
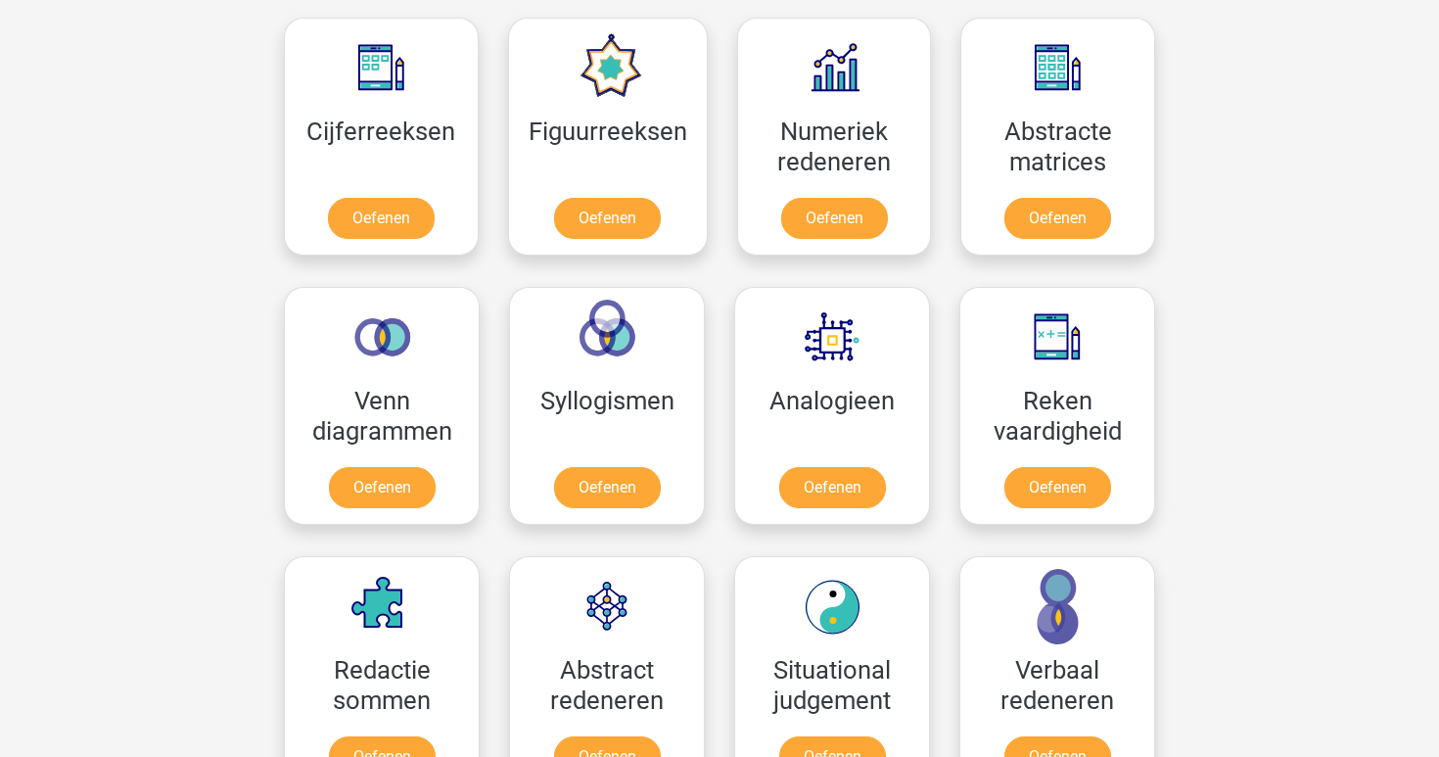
scroll to position [909, 0]
